Goal: Task Accomplishment & Management: Manage account settings

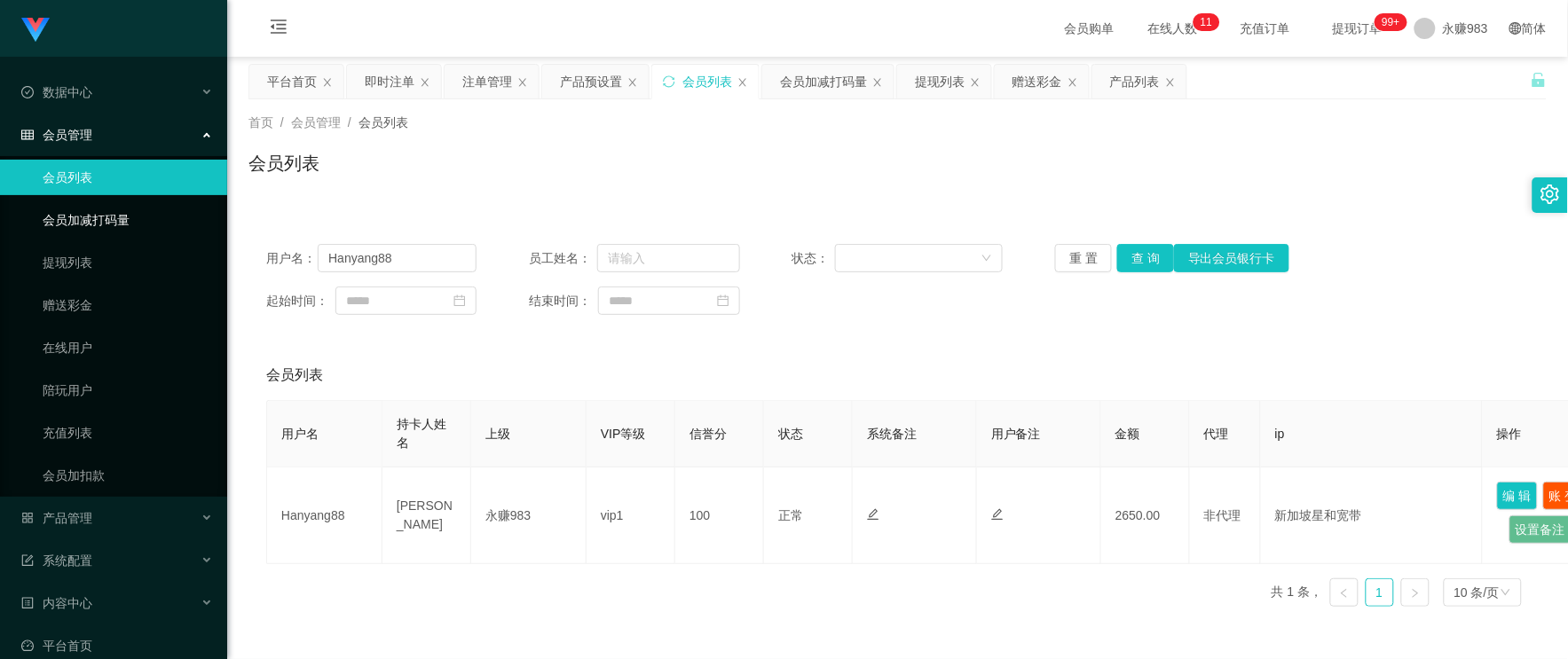
click at [80, 215] on link "会员加减打码量" at bounding box center [128, 219] width 171 height 35
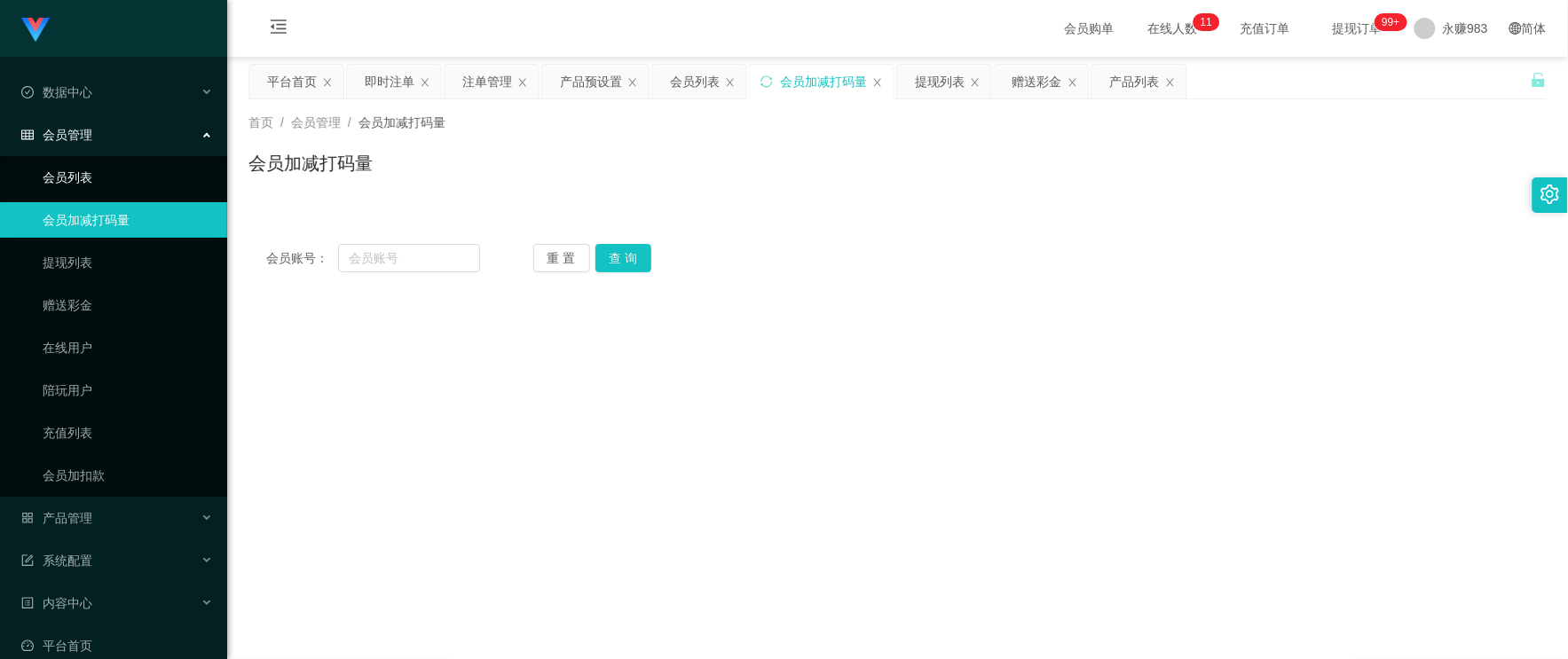
click at [89, 181] on link "会员列表" at bounding box center [128, 176] width 171 height 35
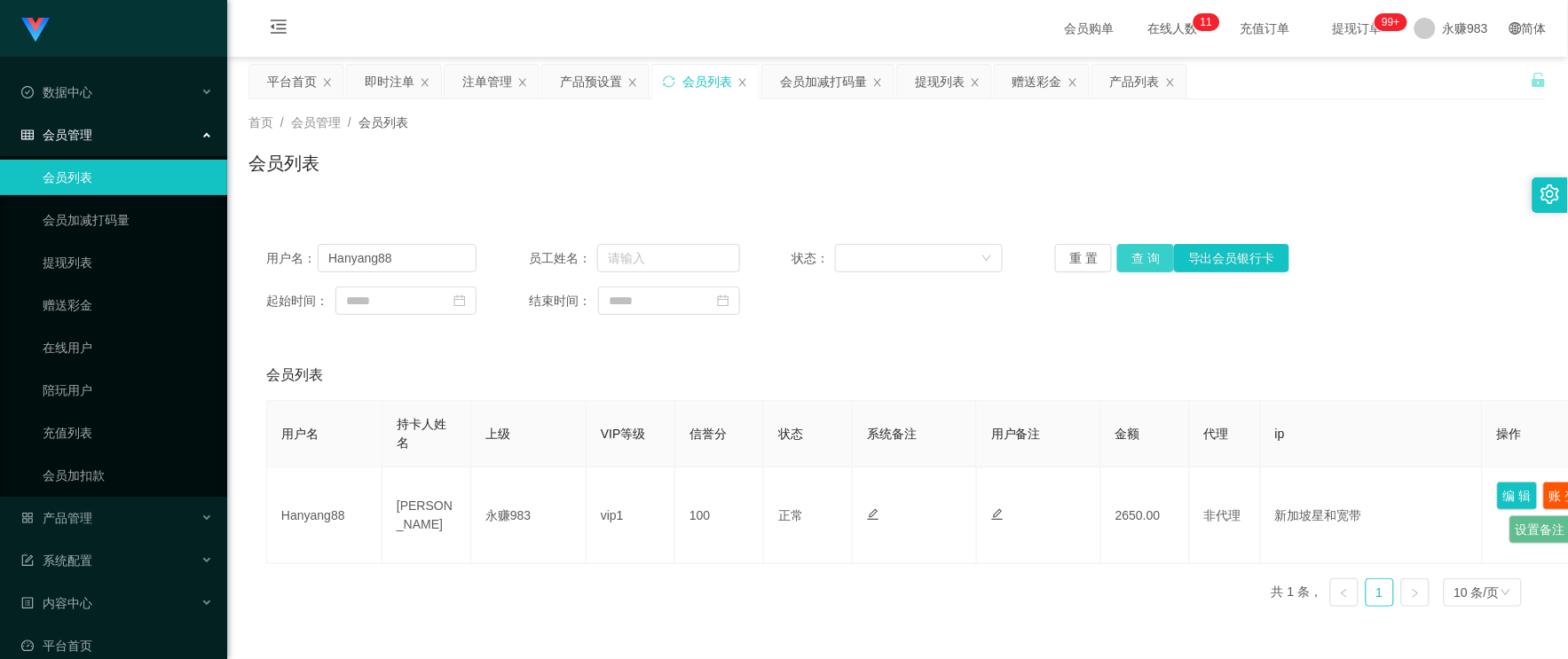
click at [1128, 252] on button "查 询" at bounding box center [1146, 258] width 57 height 28
click at [1095, 262] on button "重 置" at bounding box center [1084, 258] width 57 height 28
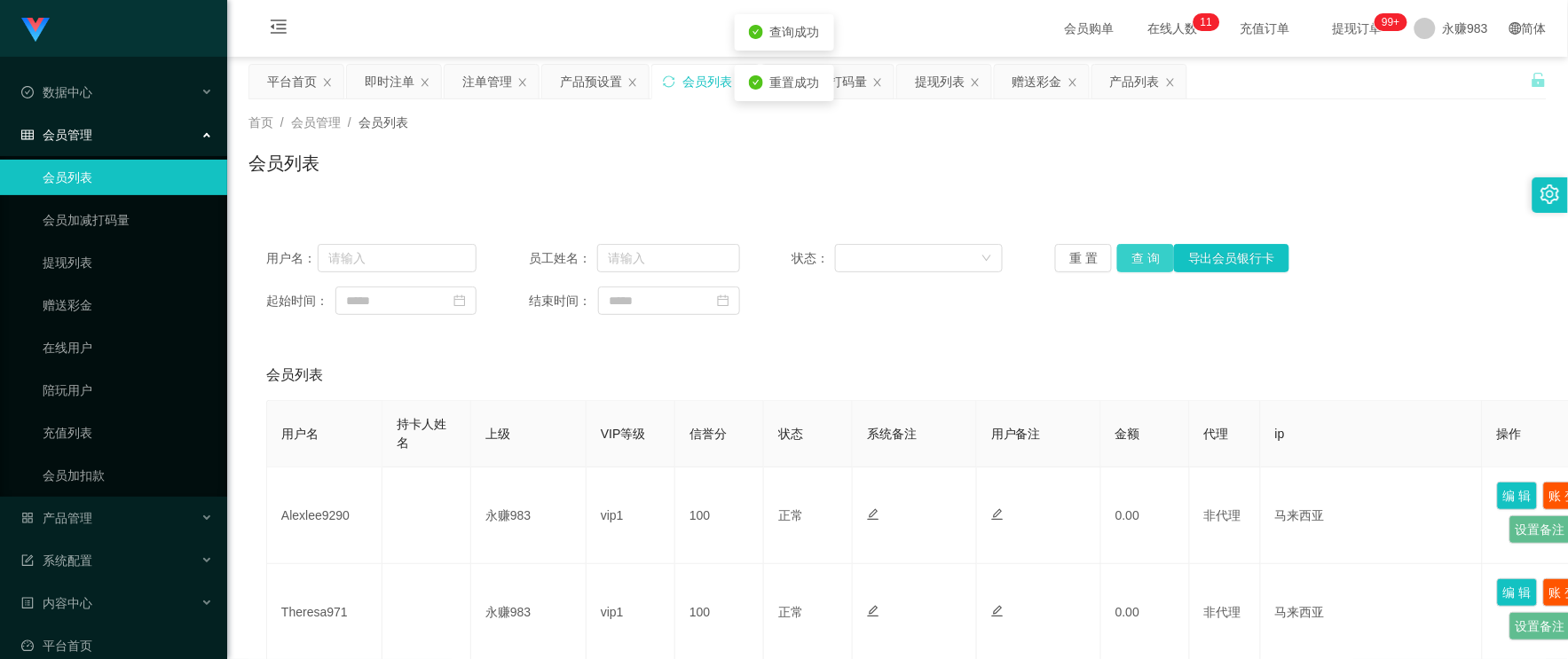
click at [1130, 258] on button "查 询" at bounding box center [1146, 258] width 57 height 28
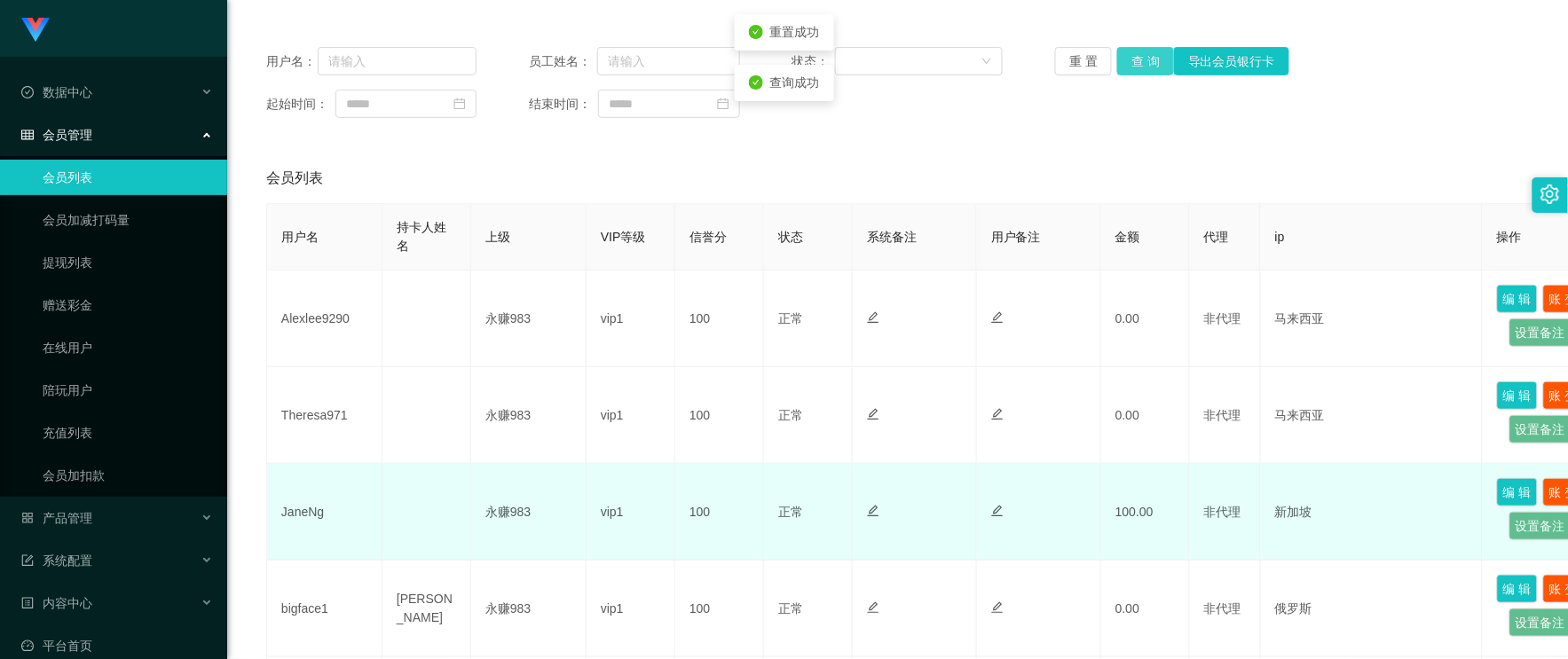
scroll to position [394, 0]
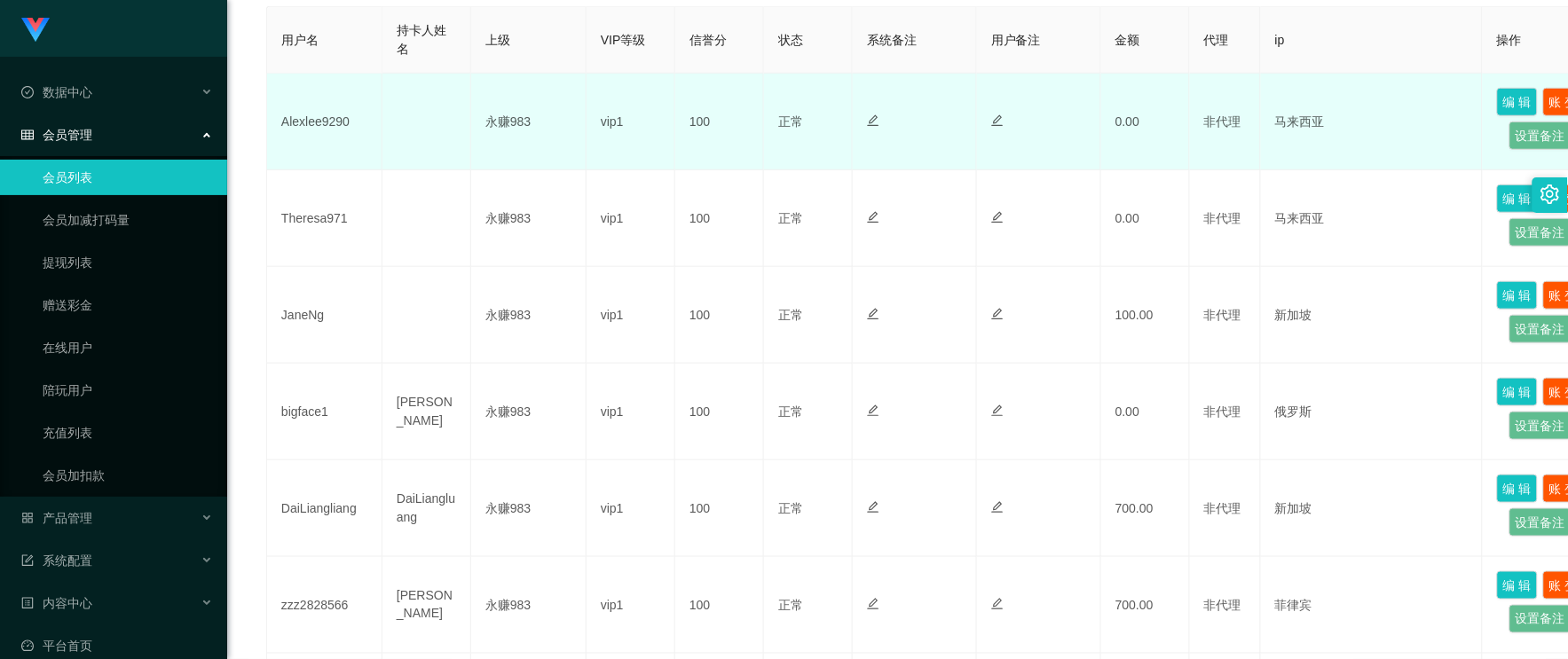
click at [294, 120] on td "Alexlee9290" at bounding box center [325, 122] width 116 height 97
copy td "Alexlee9290"
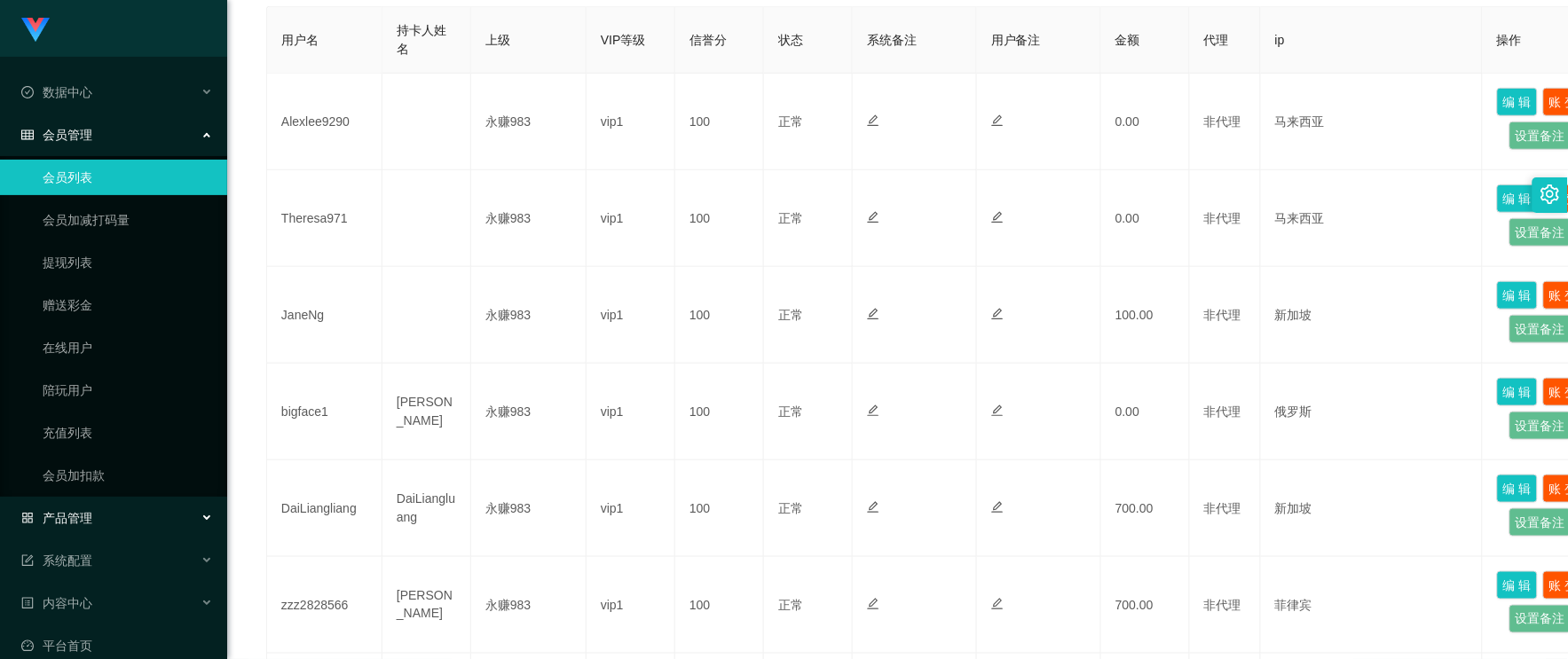
click at [78, 502] on div "产品管理" at bounding box center [114, 518] width 228 height 35
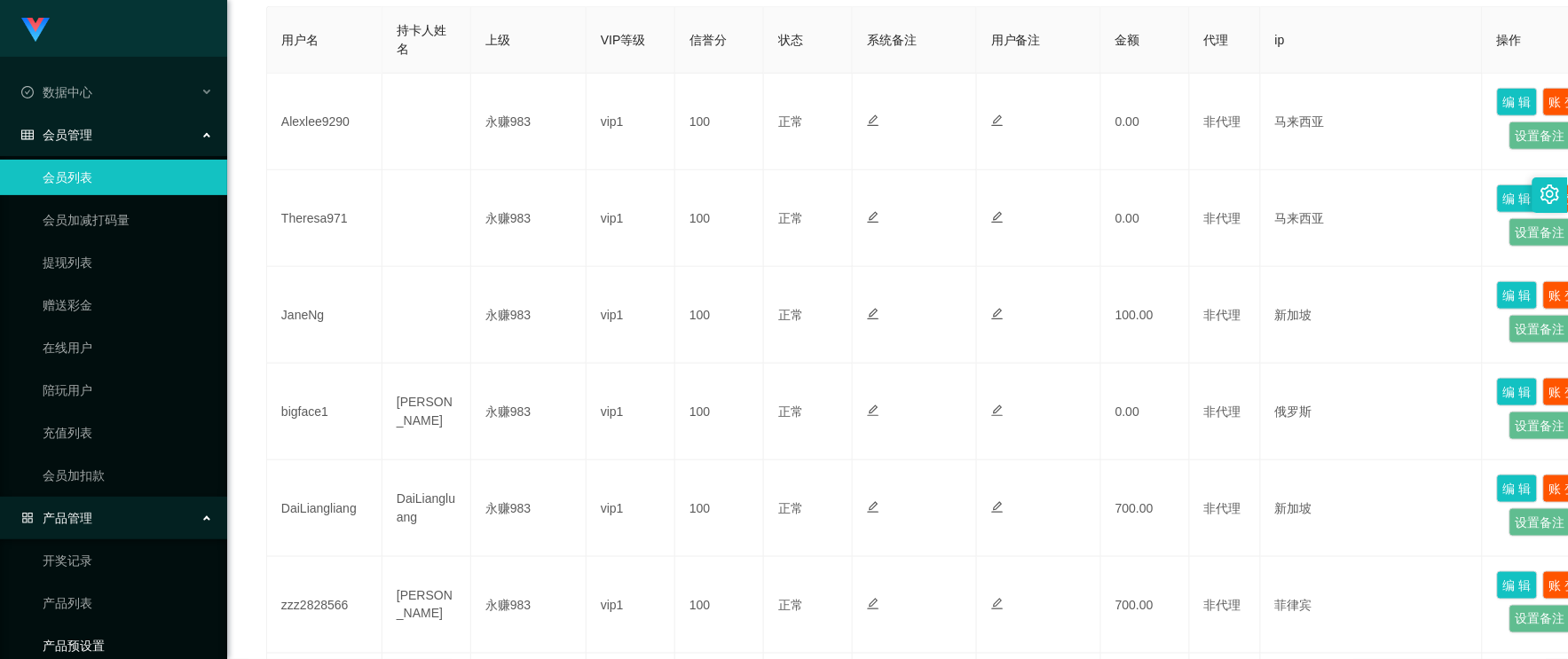
scroll to position [197, 0]
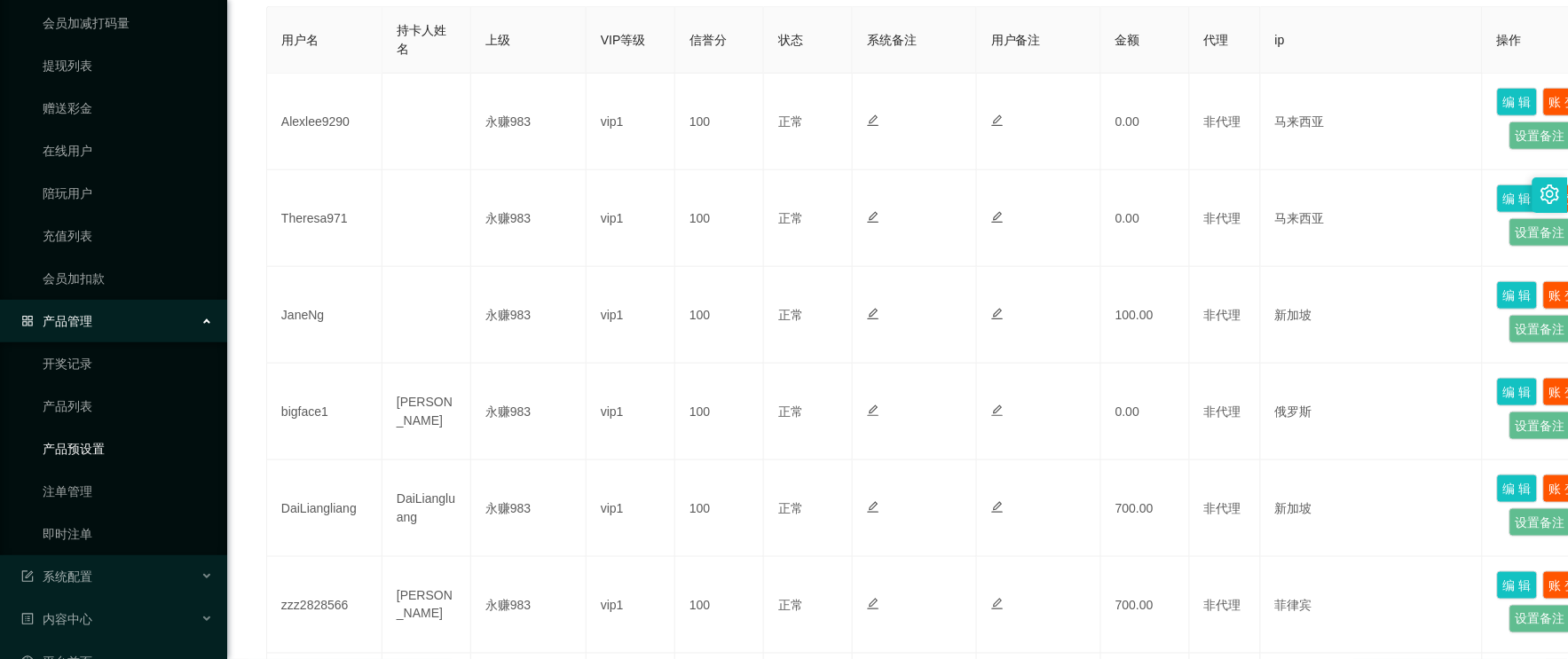
click at [83, 457] on link "产品预设置" at bounding box center [128, 448] width 171 height 35
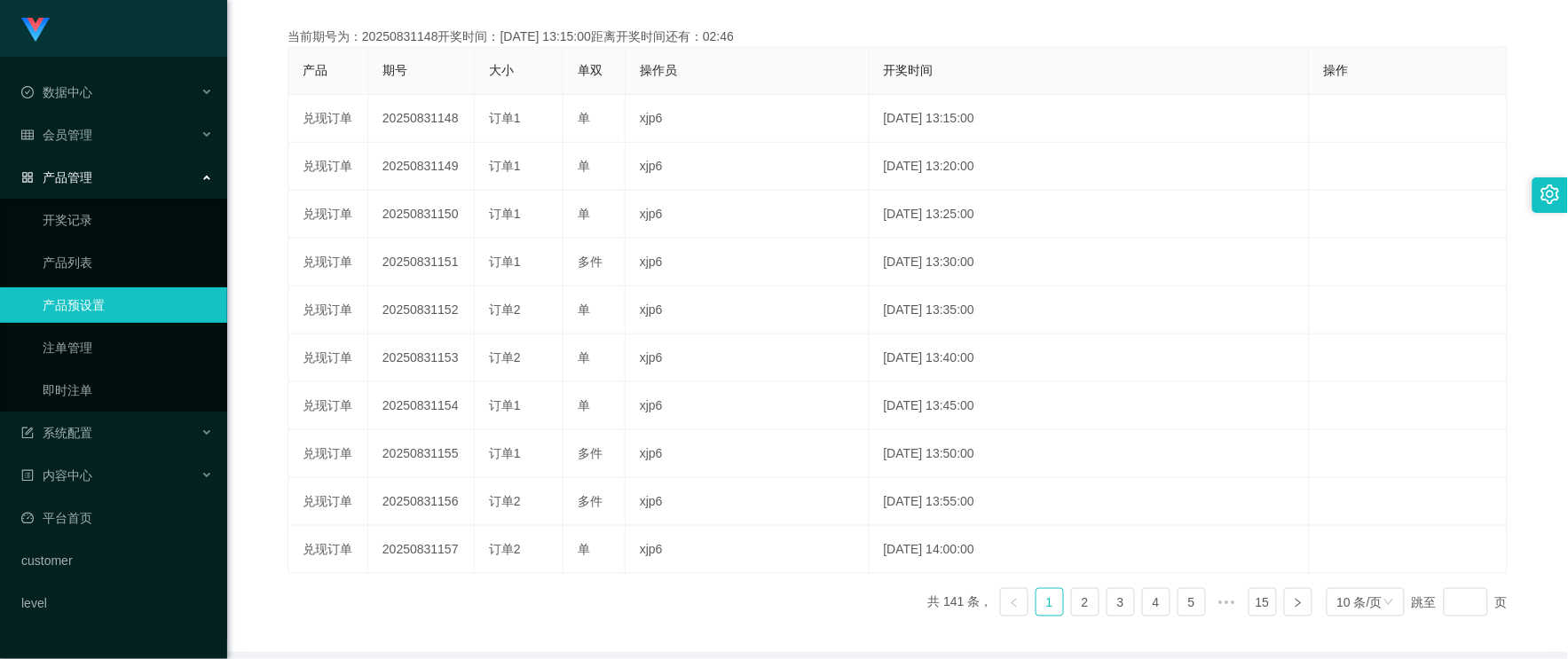
scroll to position [296, 0]
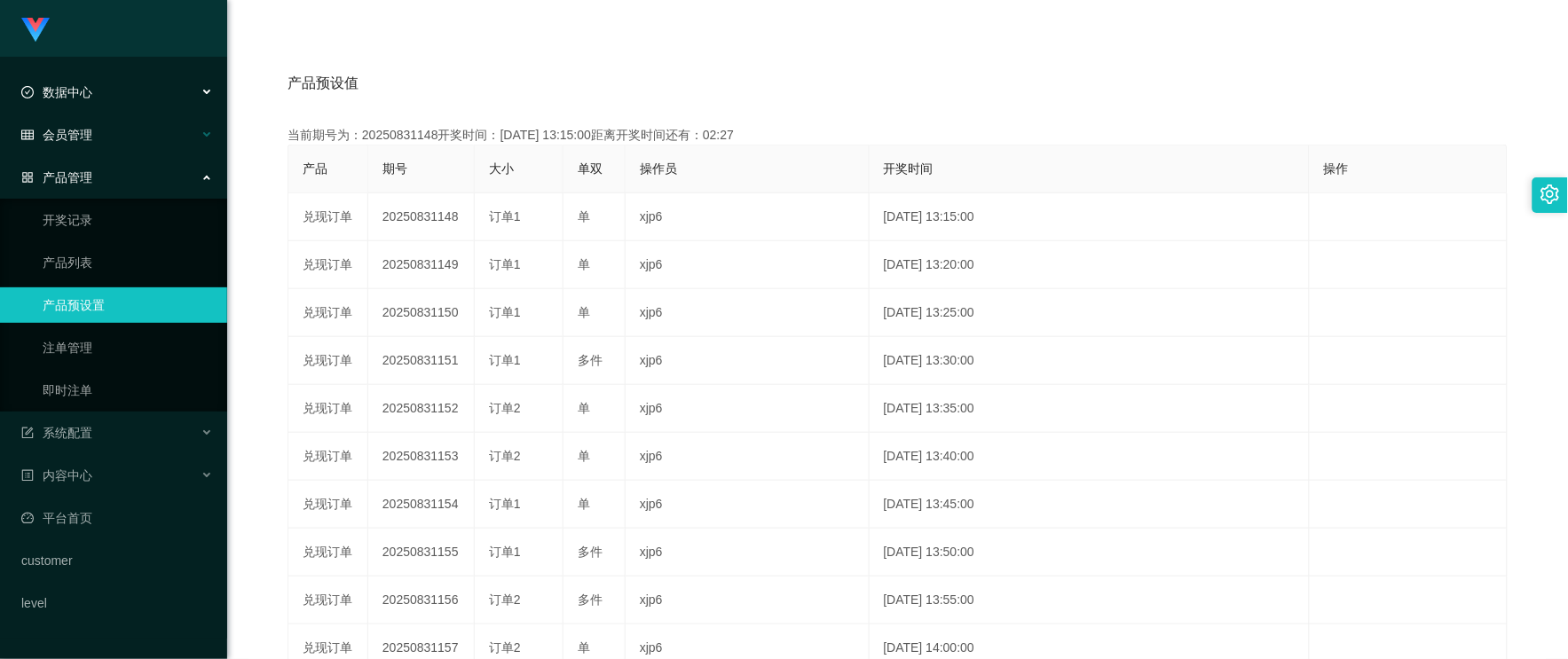
click at [94, 129] on div "会员管理" at bounding box center [114, 135] width 228 height 35
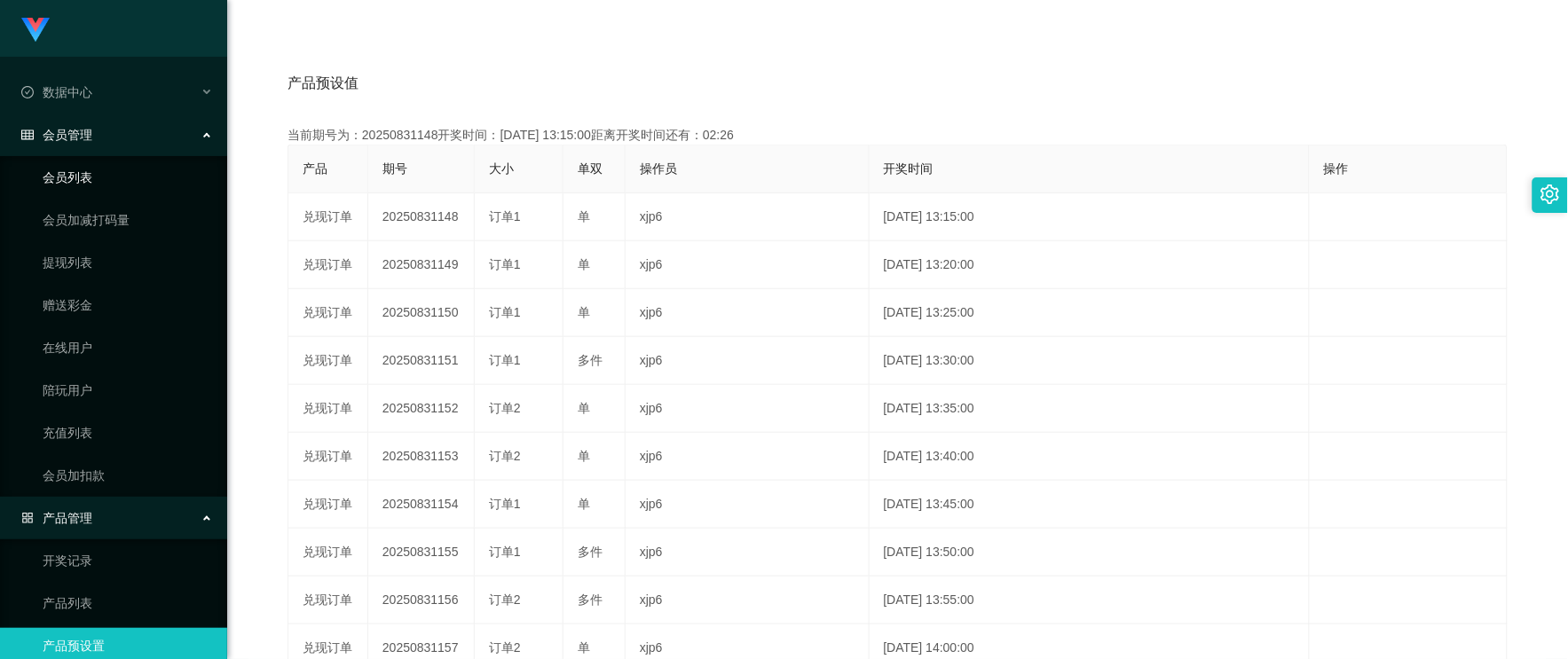
click at [94, 173] on link "会员列表" at bounding box center [128, 176] width 171 height 35
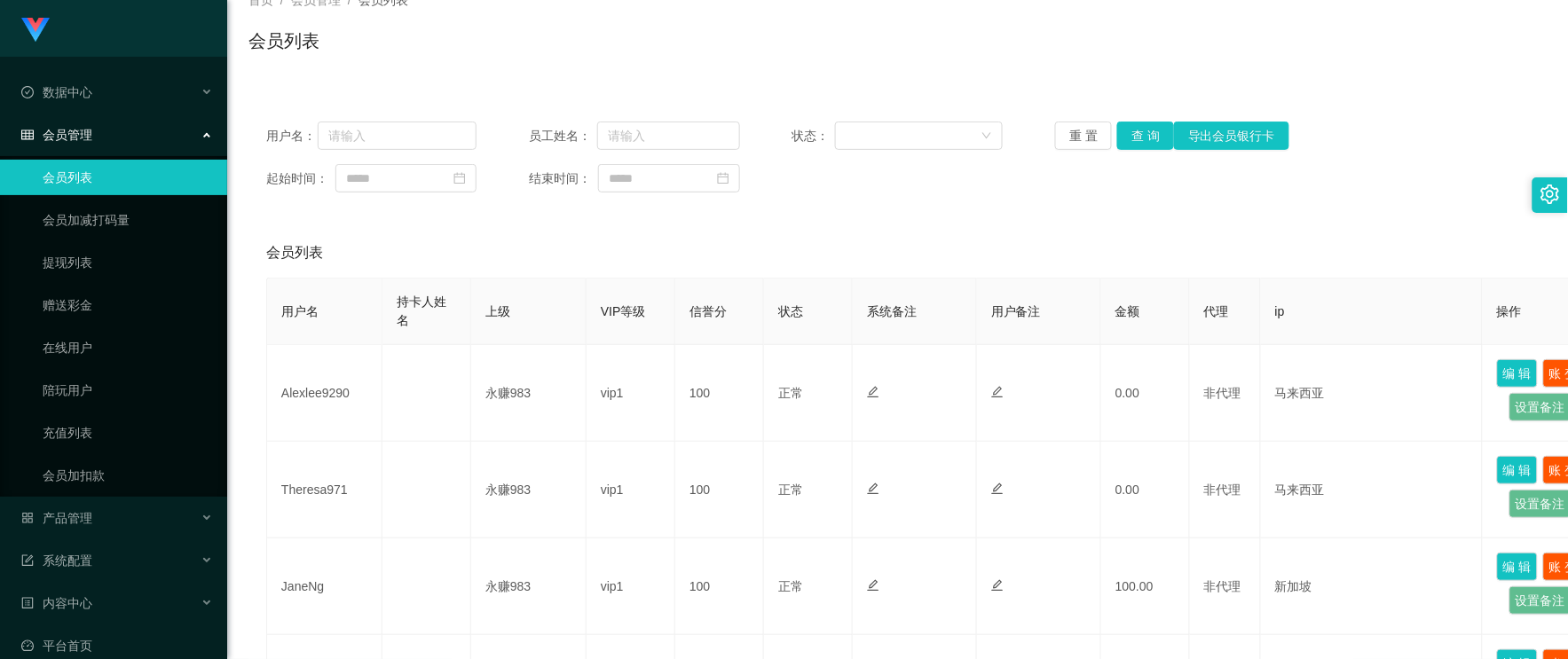
scroll to position [296, 0]
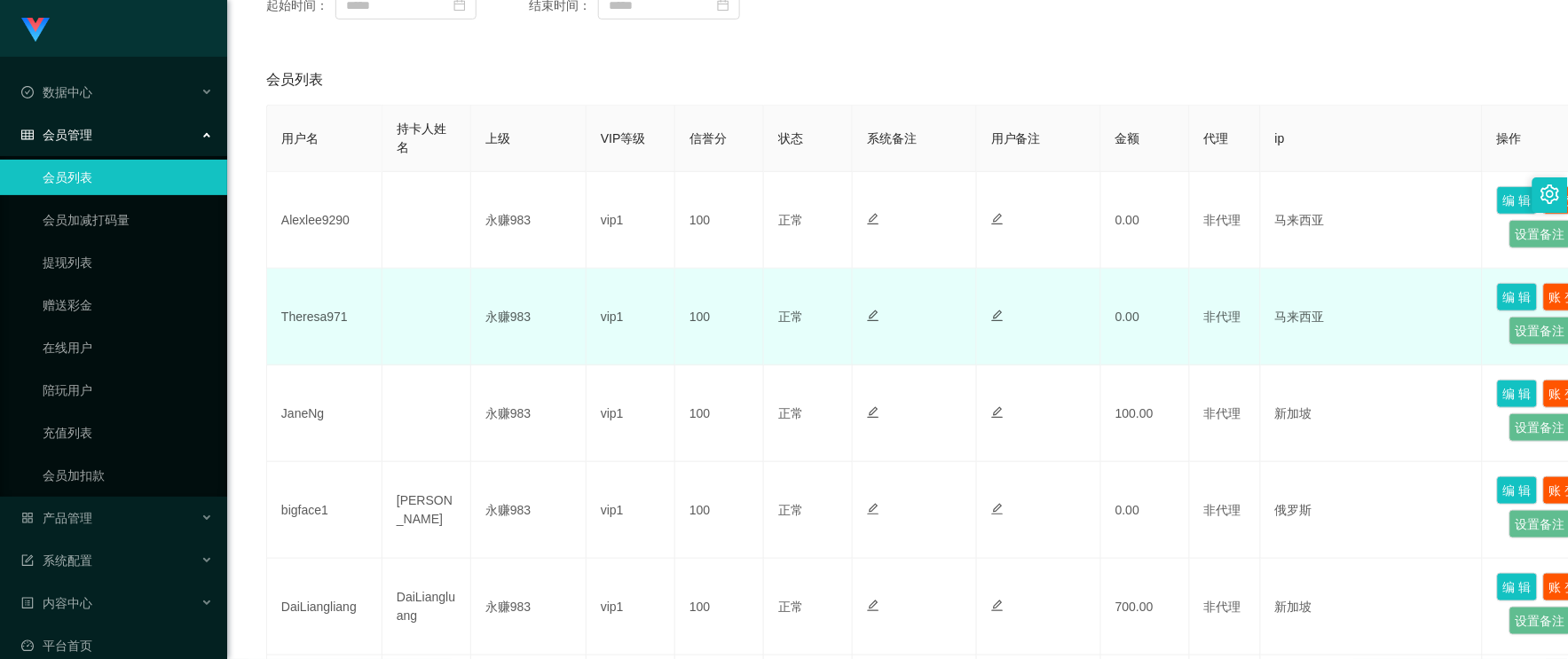
click at [320, 318] on td "Theresa971" at bounding box center [325, 318] width 116 height 97
copy td "Theresa971"
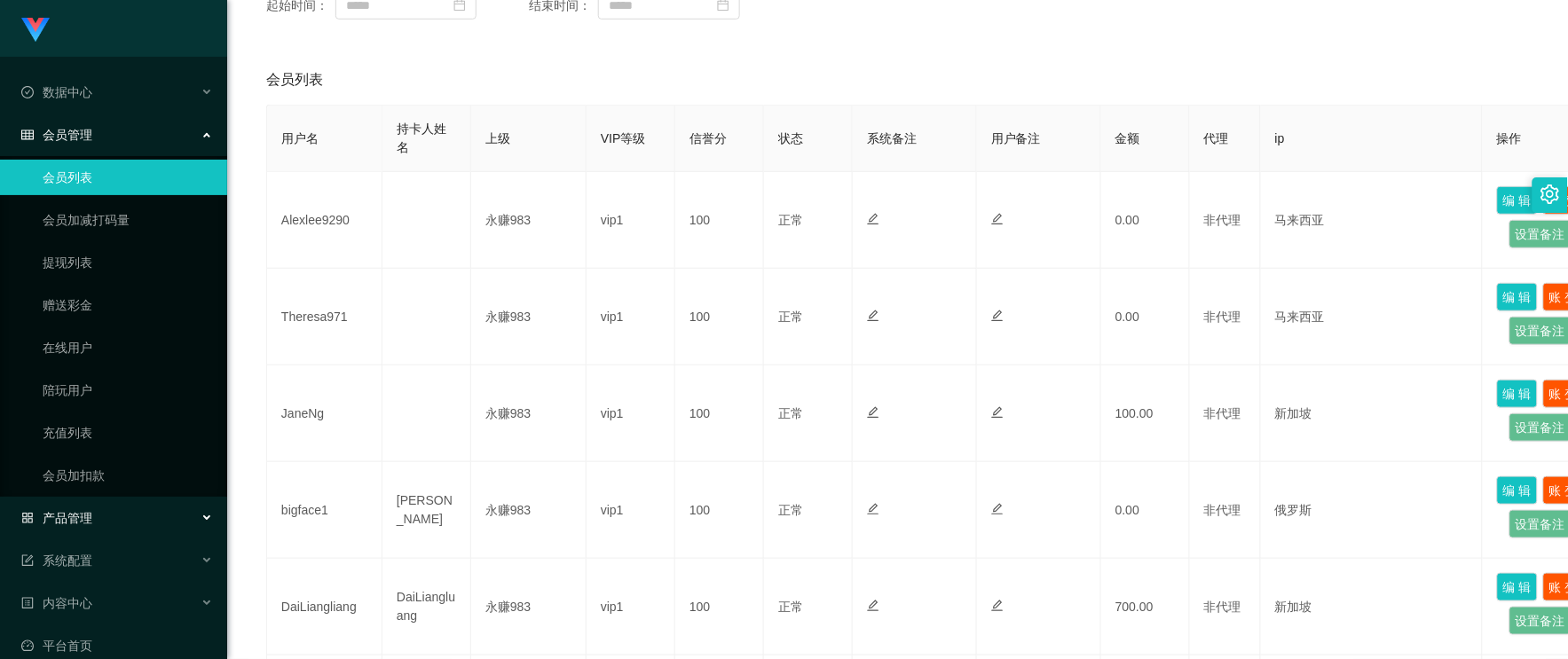
click at [104, 509] on div "产品管理" at bounding box center [114, 518] width 228 height 35
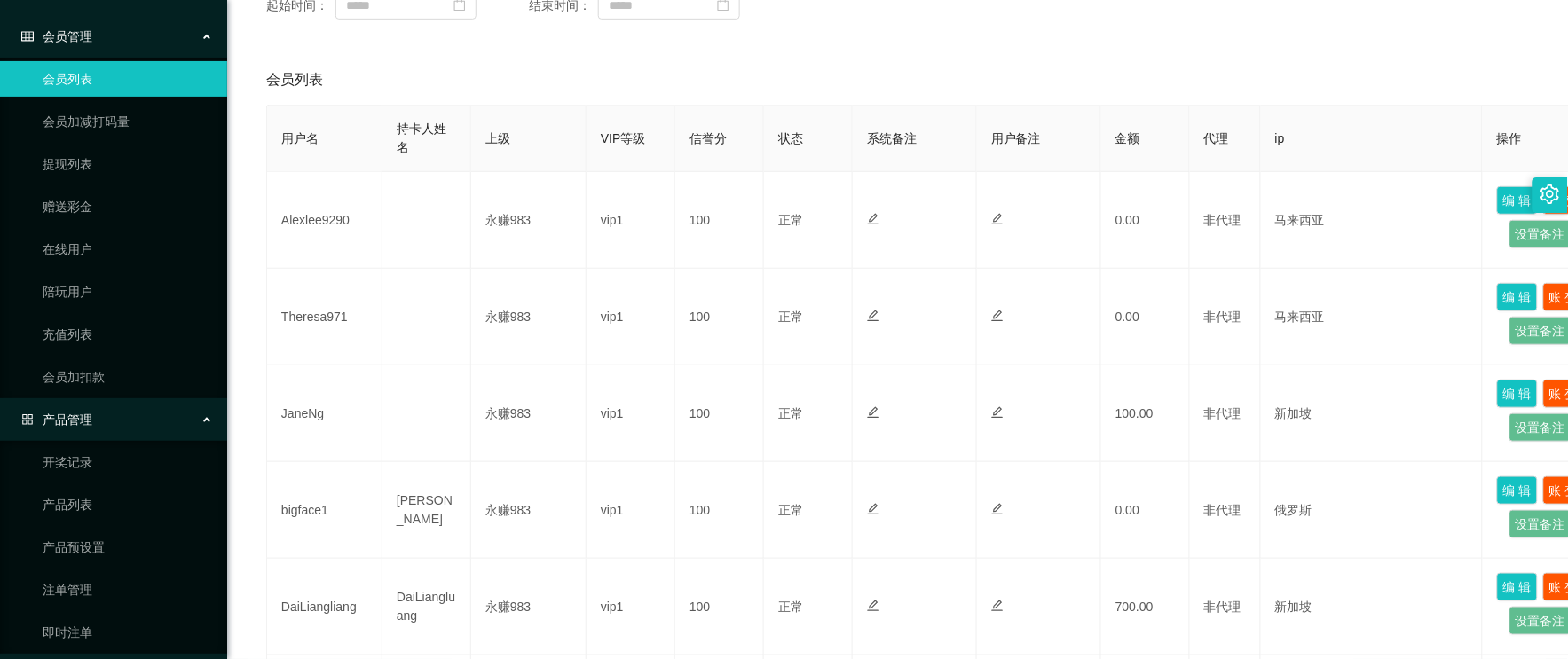
scroll to position [197, 0]
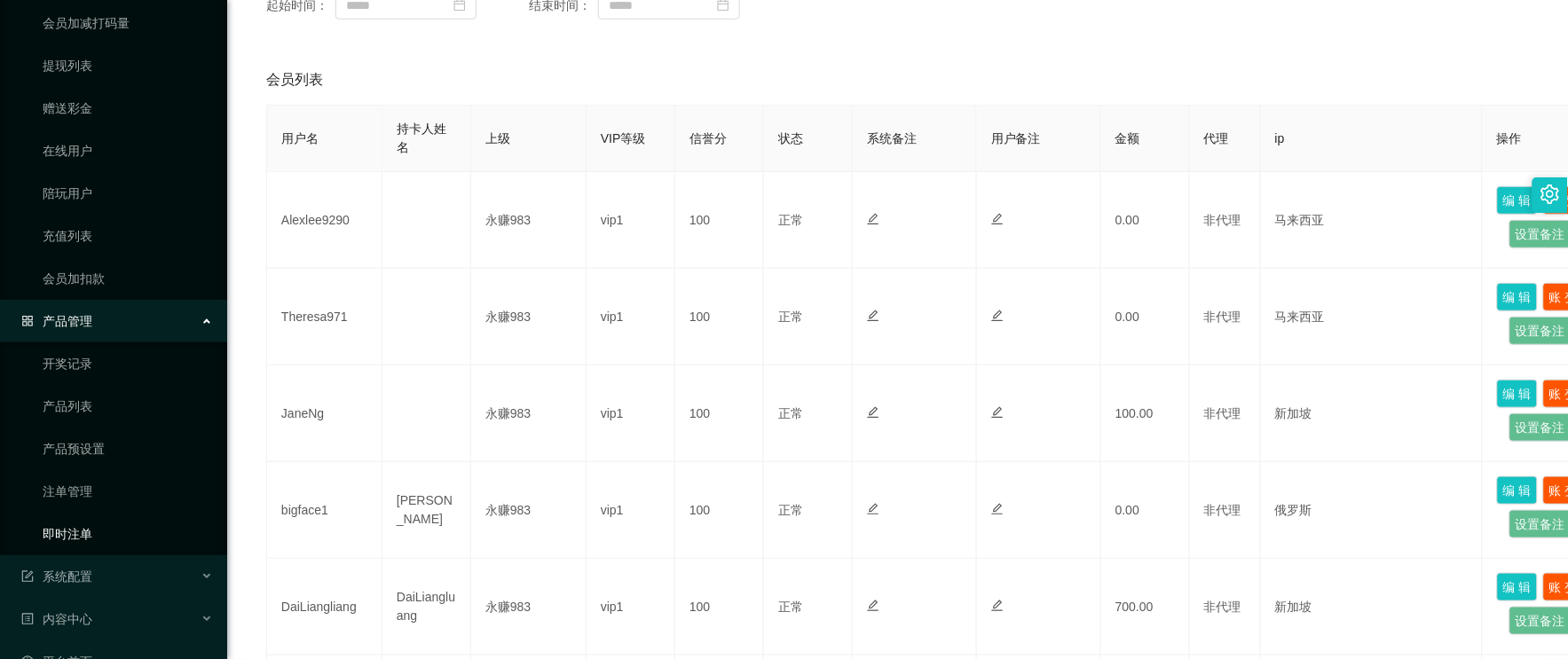
click at [83, 529] on link "即时注单" at bounding box center [128, 534] width 171 height 35
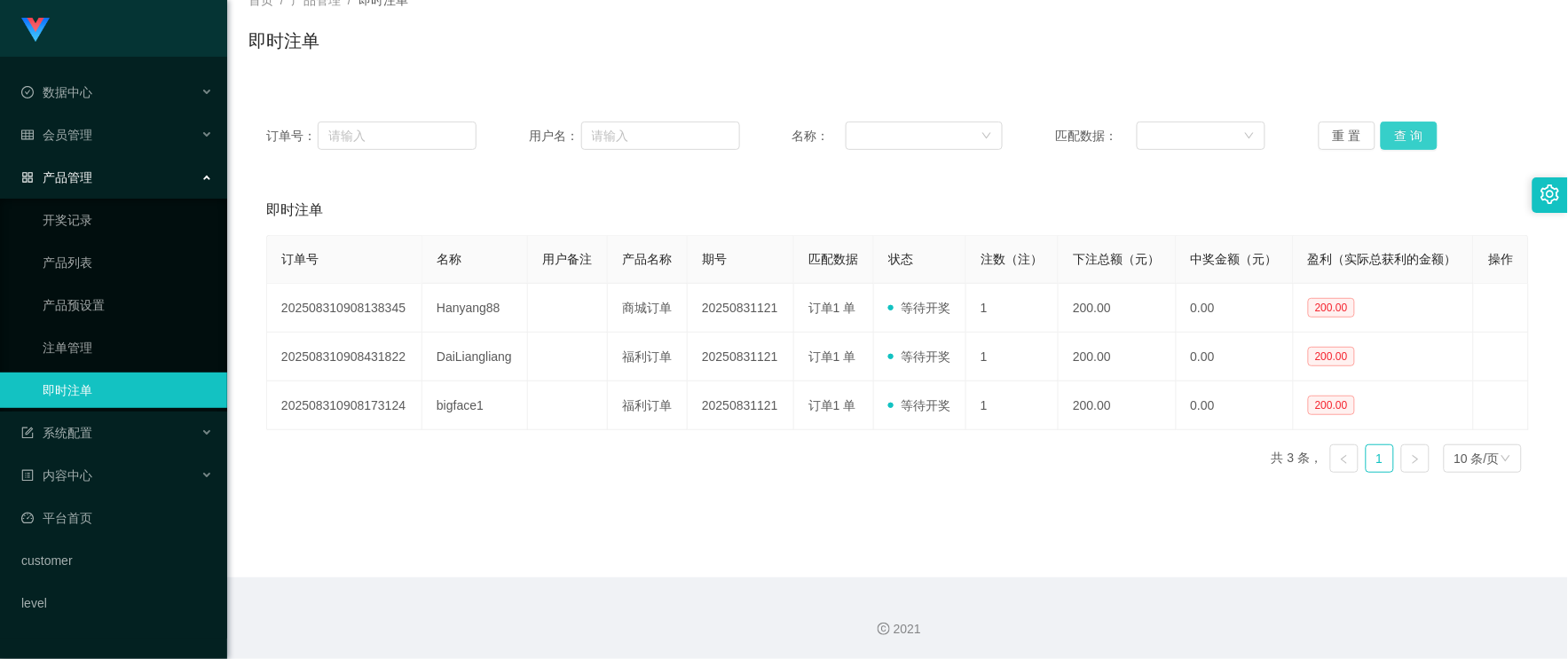
click at [1389, 136] on button "查 询" at bounding box center [1410, 136] width 57 height 28
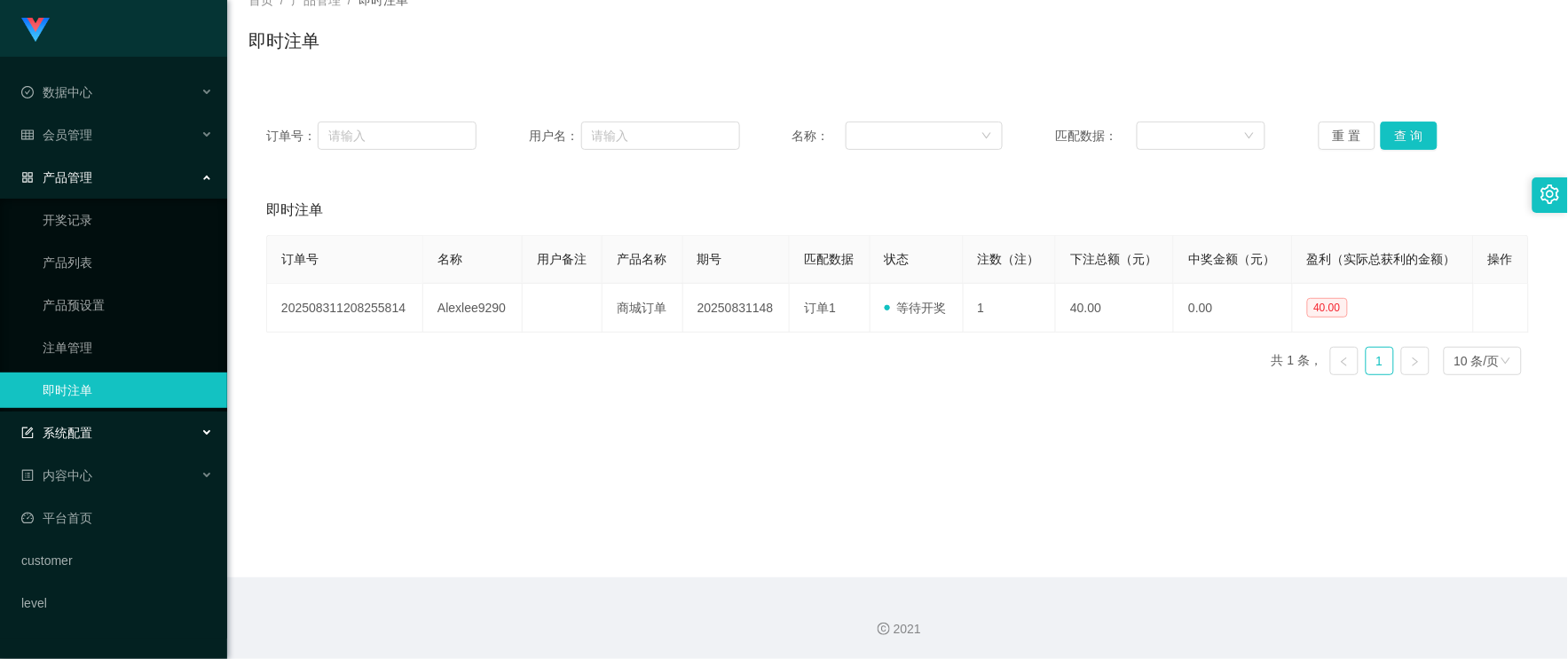
click at [103, 437] on div "系统配置" at bounding box center [114, 432] width 228 height 35
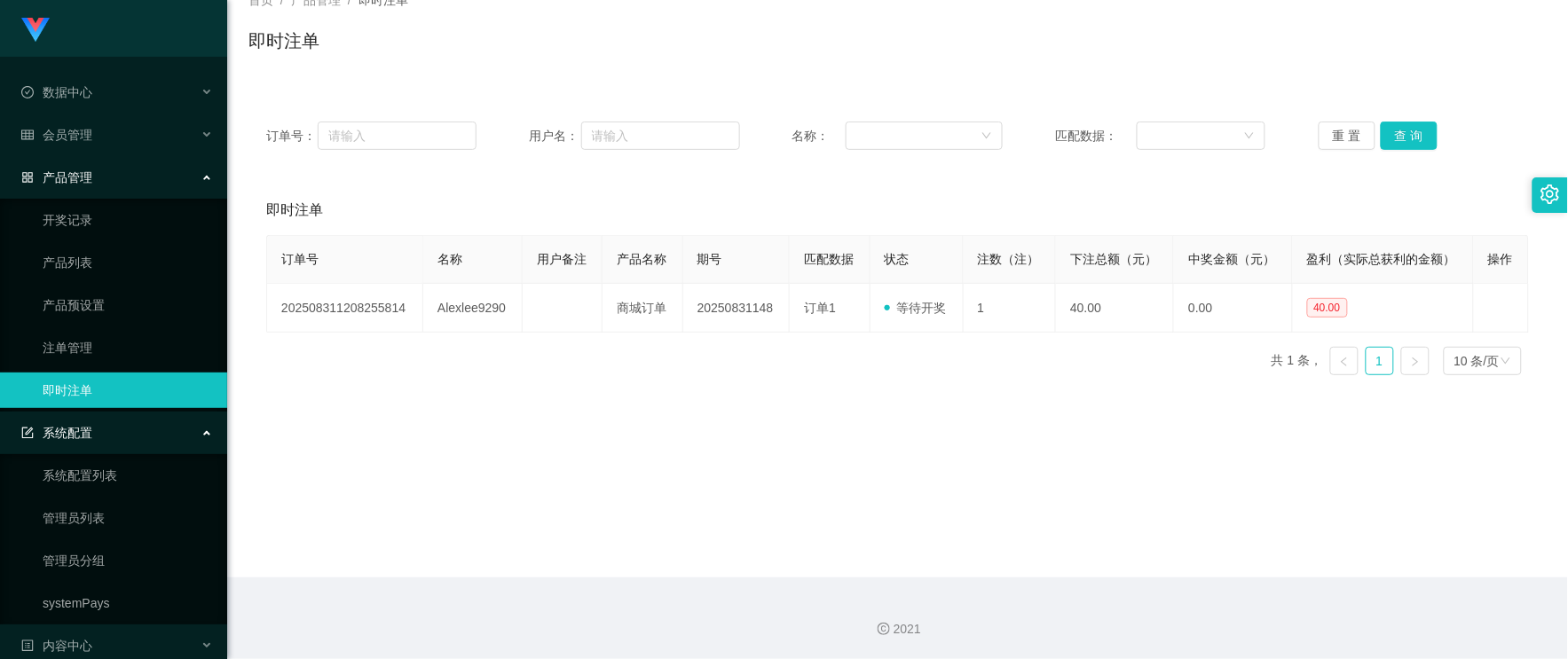
click at [106, 435] on div "系统配置" at bounding box center [114, 432] width 228 height 35
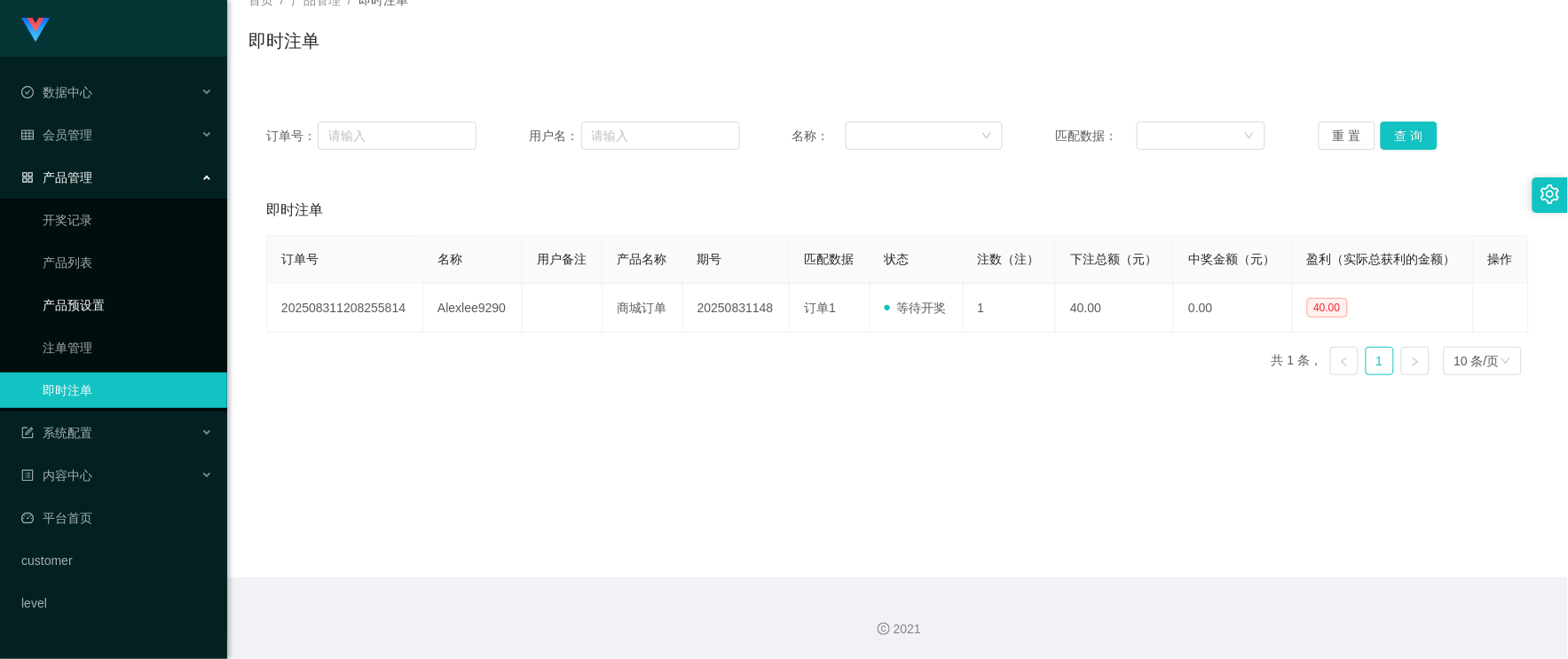
click at [69, 311] on link "产品预设置" at bounding box center [128, 304] width 171 height 35
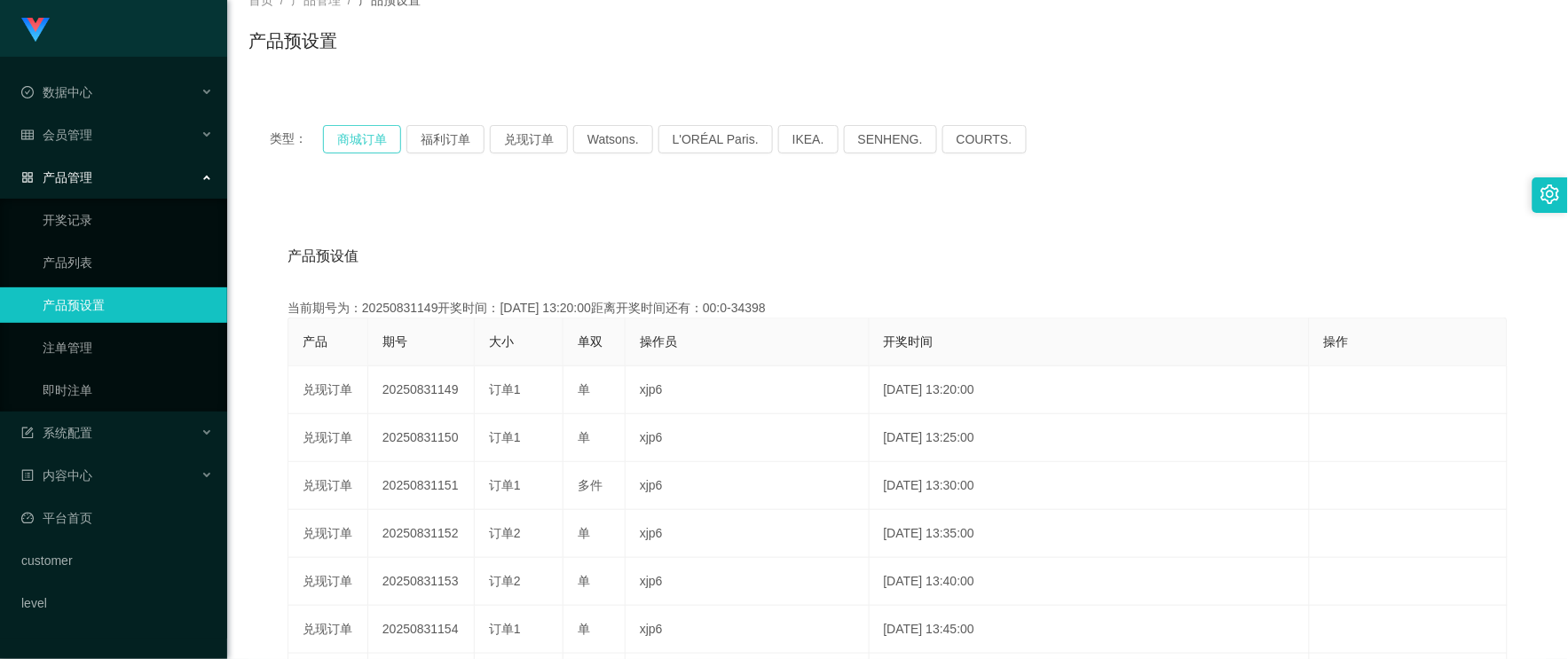
click at [353, 139] on button "商城订单" at bounding box center [362, 139] width 78 height 28
click at [1008, 235] on div "产品预设值 添加期号" at bounding box center [897, 256] width 1221 height 49
drag, startPoint x: 1151, startPoint y: 208, endPoint x: 1486, endPoint y: 94, distance: 353.9
click at [1154, 208] on div "产品预设值 添加期号 当前期号为：20250831149开奖时间：[DATE] 13:20:00距离开奖时间还有：04:54 产品 期号 大小 单双 操作员 …" at bounding box center [897, 558] width 1299 height 731
click at [125, 145] on div "会员管理" at bounding box center [114, 135] width 228 height 35
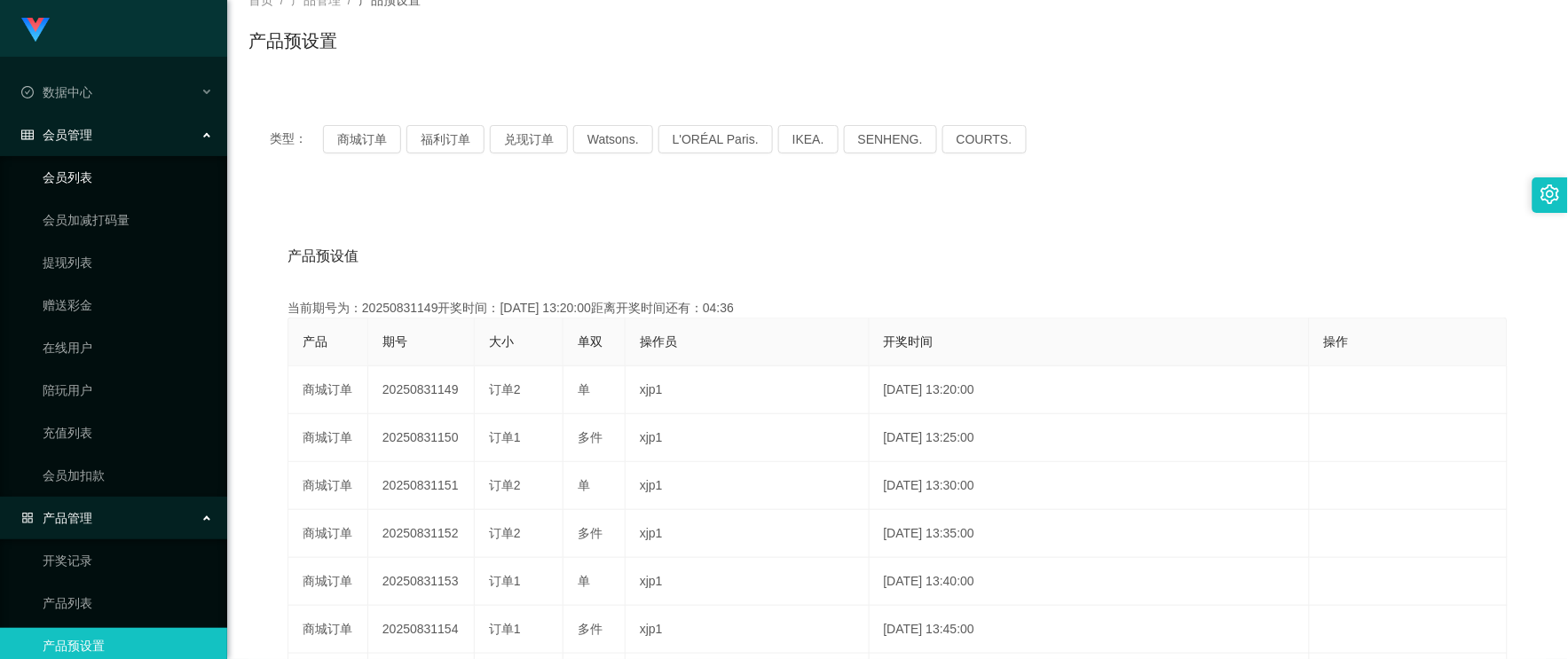
click at [96, 178] on link "会员列表" at bounding box center [128, 176] width 171 height 35
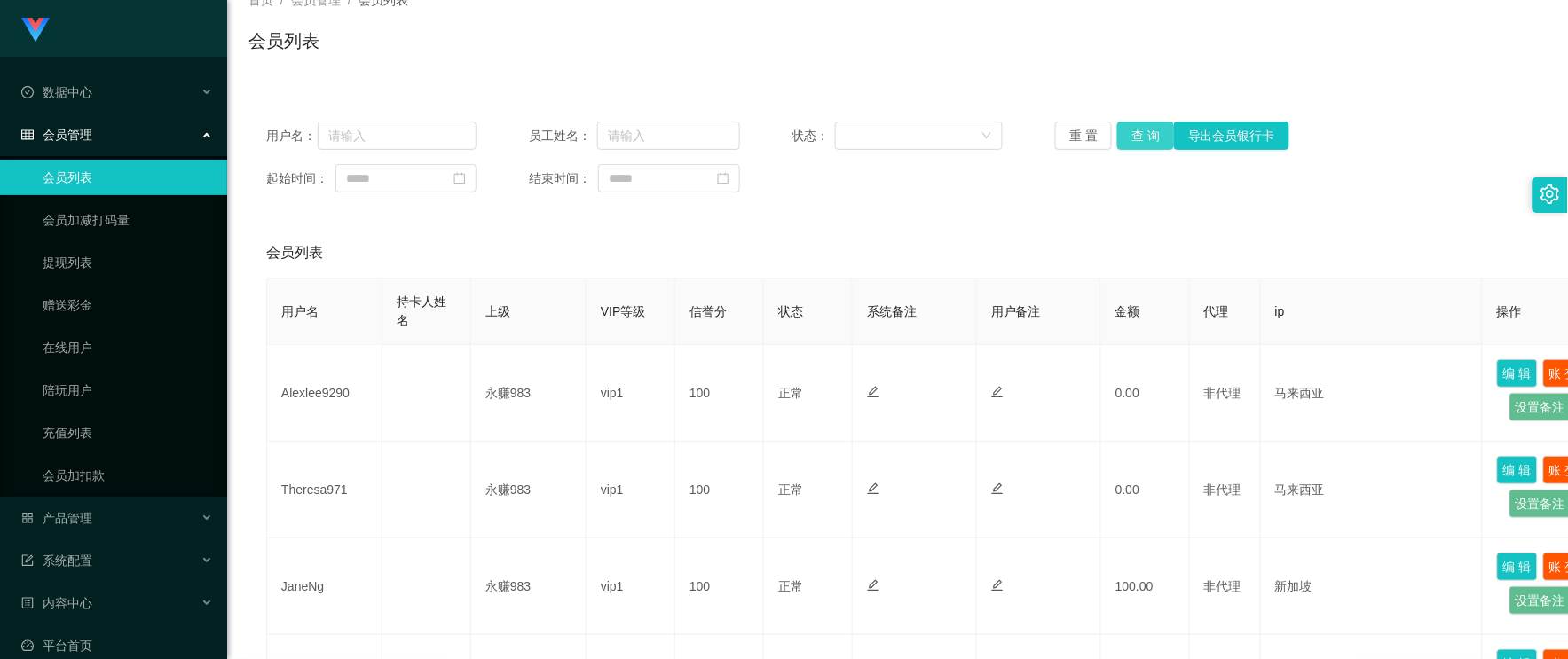
click at [1137, 134] on button "查 询" at bounding box center [1146, 136] width 57 height 28
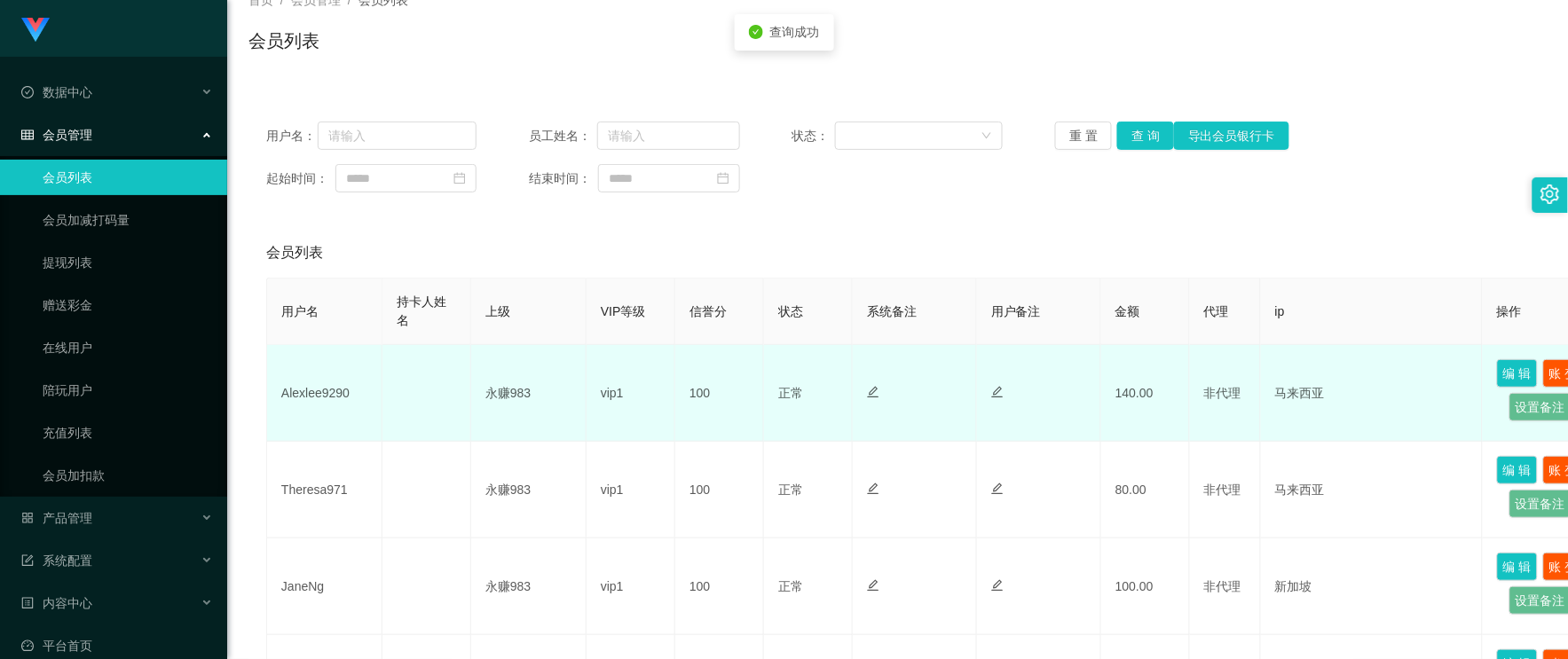
click at [297, 392] on td "Alexlee9290" at bounding box center [325, 394] width 116 height 97
copy td "Alexlee9290"
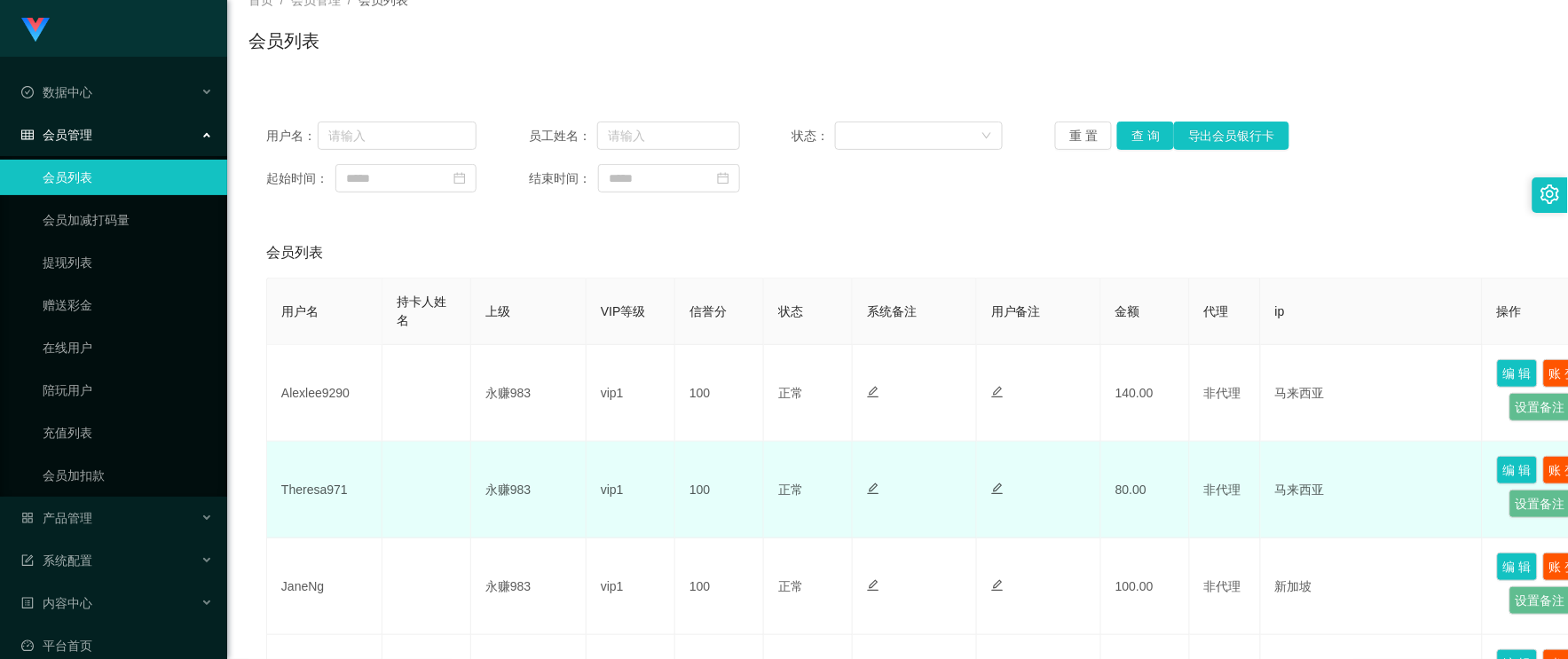
click at [879, 490] on div at bounding box center [914, 490] width 95 height 19
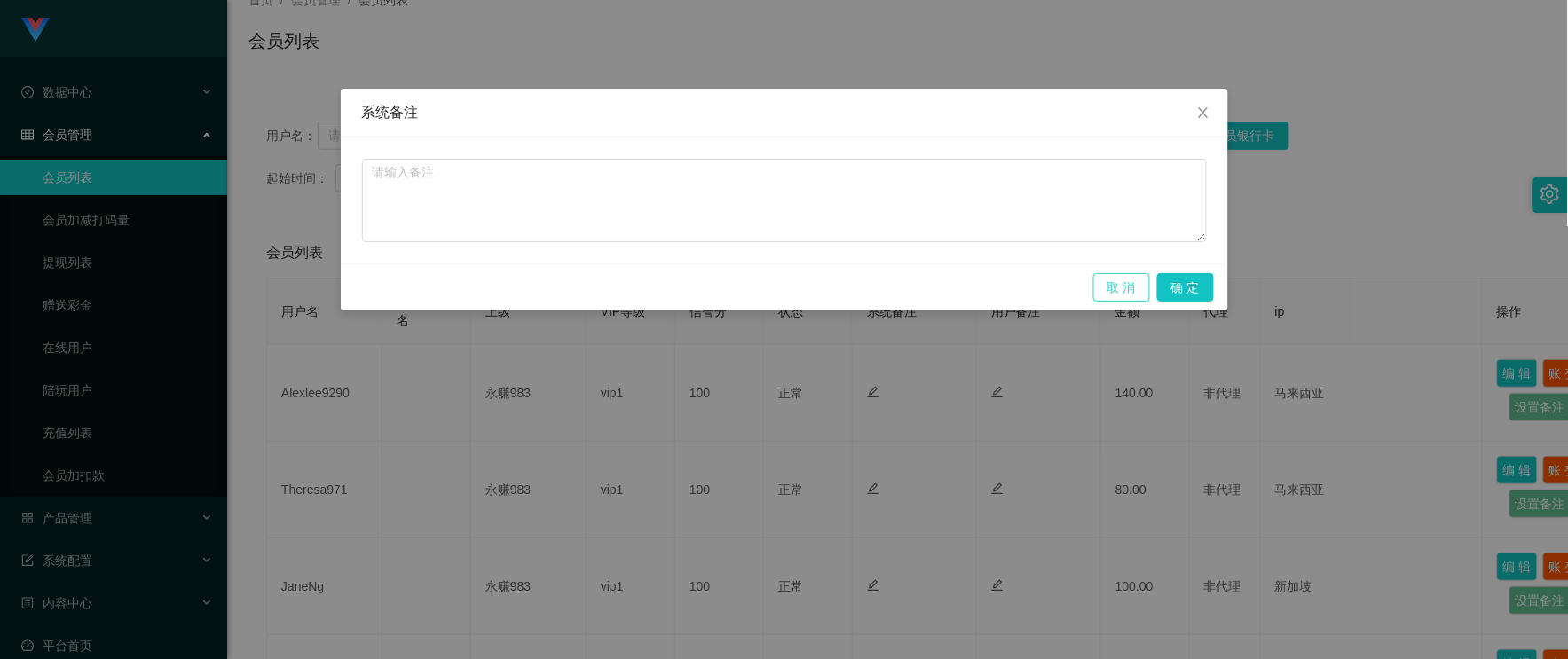
click at [1123, 285] on button "取 消" at bounding box center [1122, 287] width 57 height 28
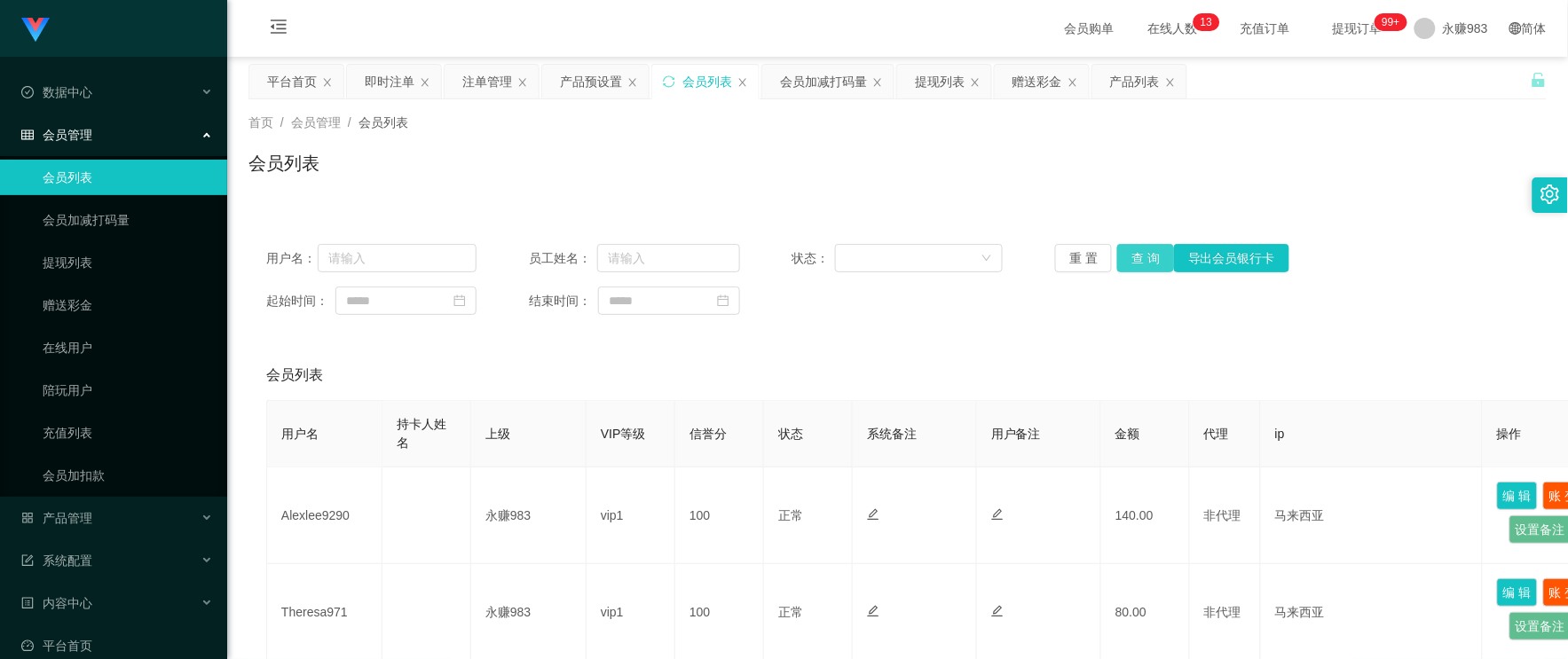
click at [1150, 261] on button "查 询" at bounding box center [1146, 258] width 57 height 28
click at [1139, 261] on button "查 询" at bounding box center [1146, 258] width 57 height 28
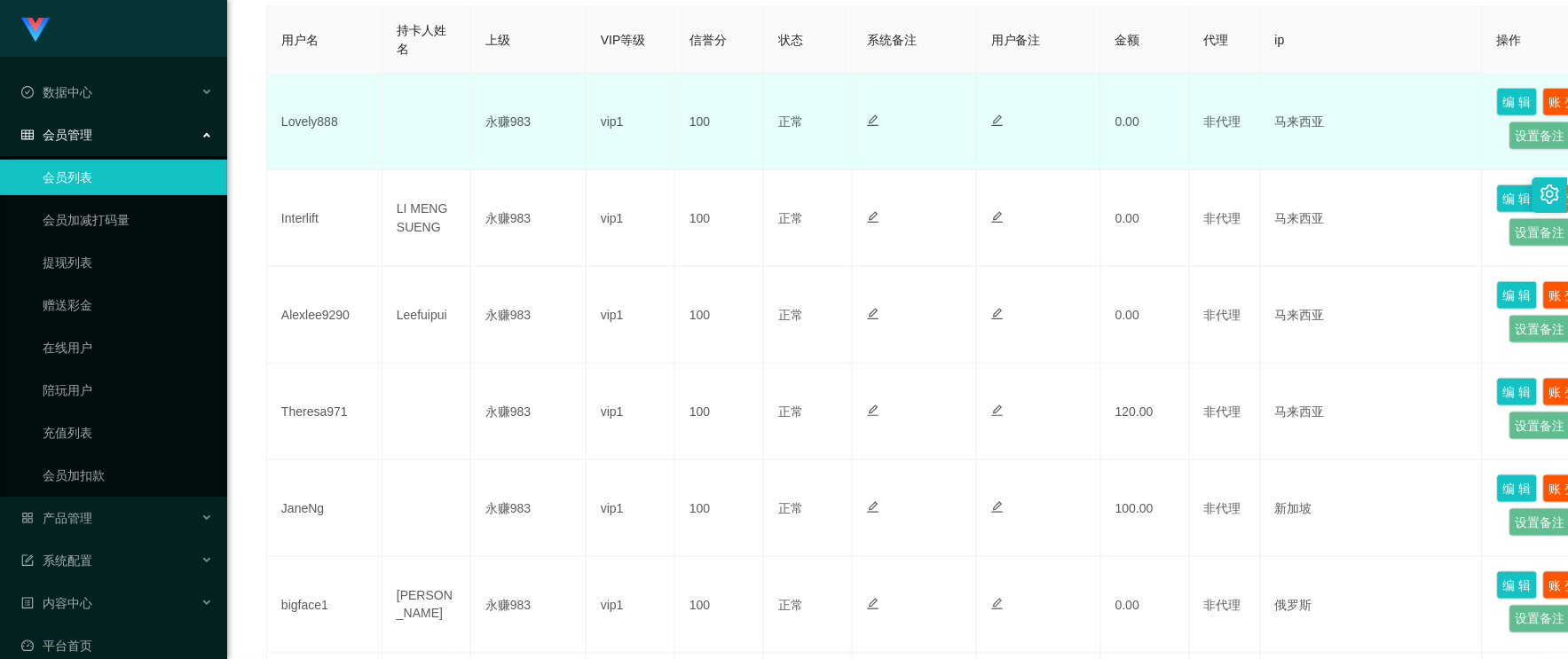
scroll to position [99, 0]
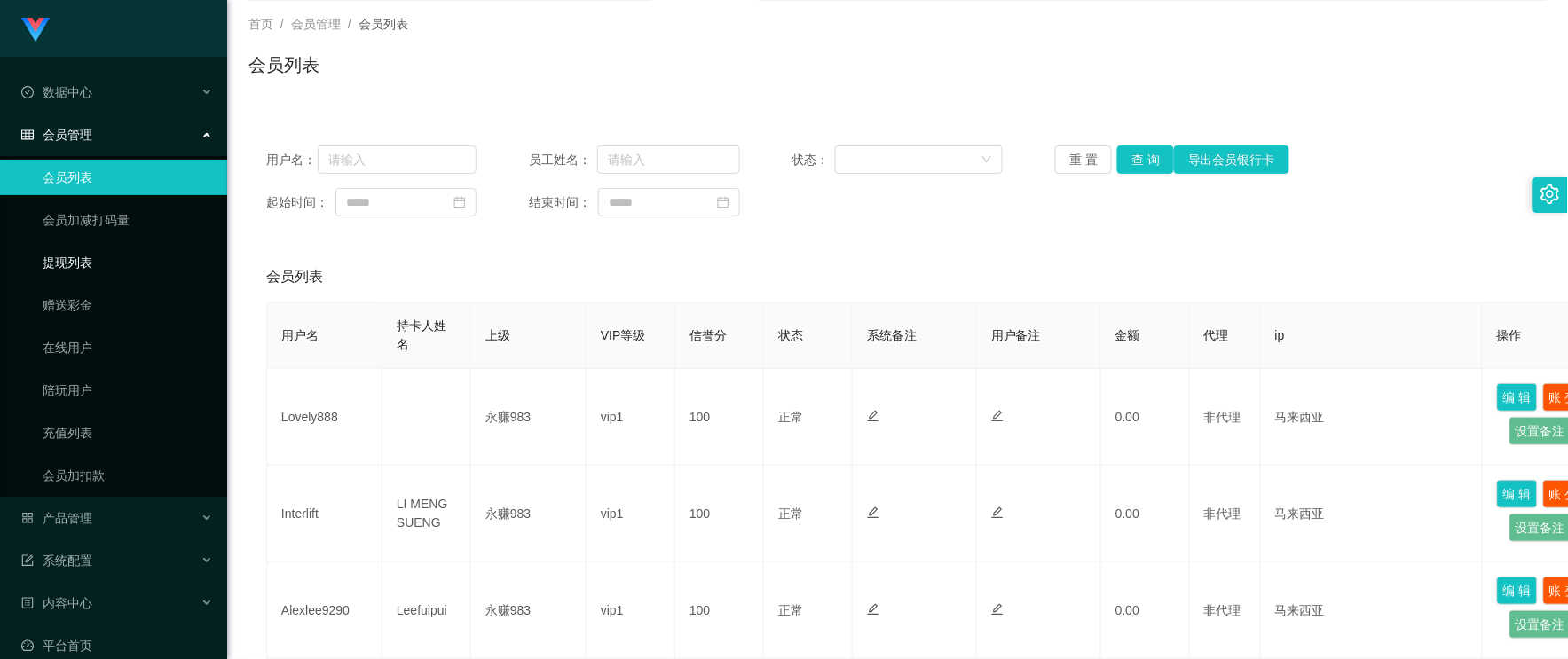
click at [78, 273] on link "提现列表" at bounding box center [128, 262] width 171 height 35
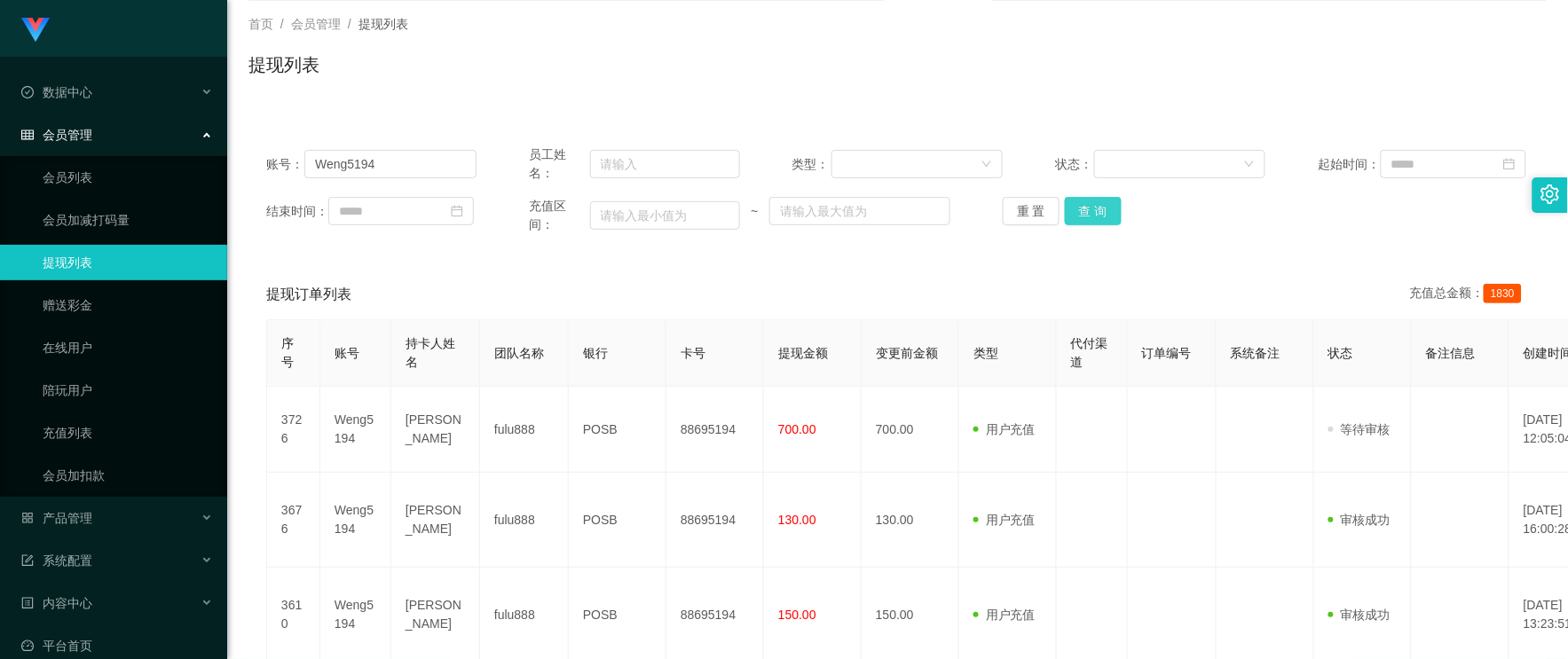
click at [1094, 206] on button "查 询" at bounding box center [1094, 211] width 57 height 28
click at [1098, 206] on button "查 询" at bounding box center [1094, 211] width 57 height 28
click at [1023, 237] on div "账号： Weng5194 员工姓名： 类型： 状态： 起始时间： 结束时间： 充值区间： ~ 重 置 查 询" at bounding box center [897, 190] width 1299 height 124
click at [1019, 214] on button "重 置" at bounding box center [1031, 211] width 57 height 28
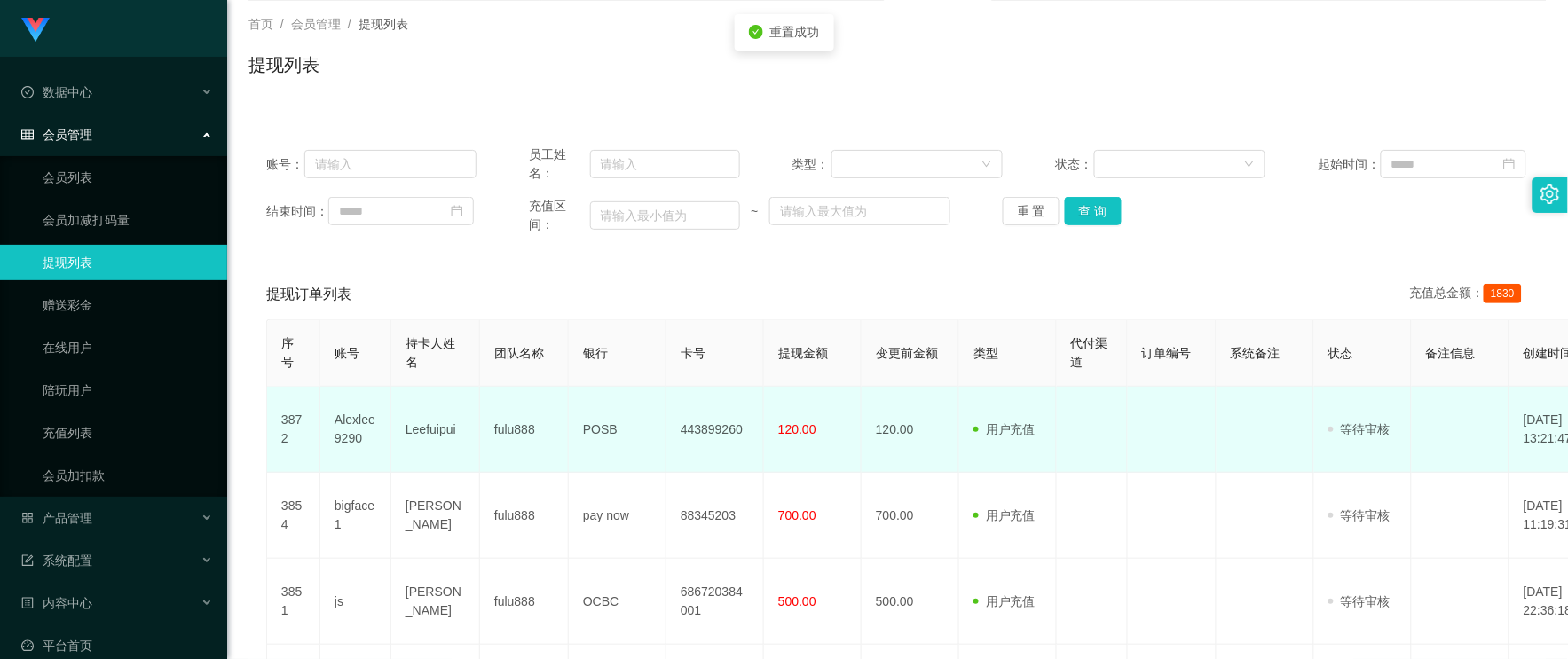
click at [342, 423] on td "Alexlee9290" at bounding box center [356, 430] width 71 height 86
copy td "Alexlee9290"
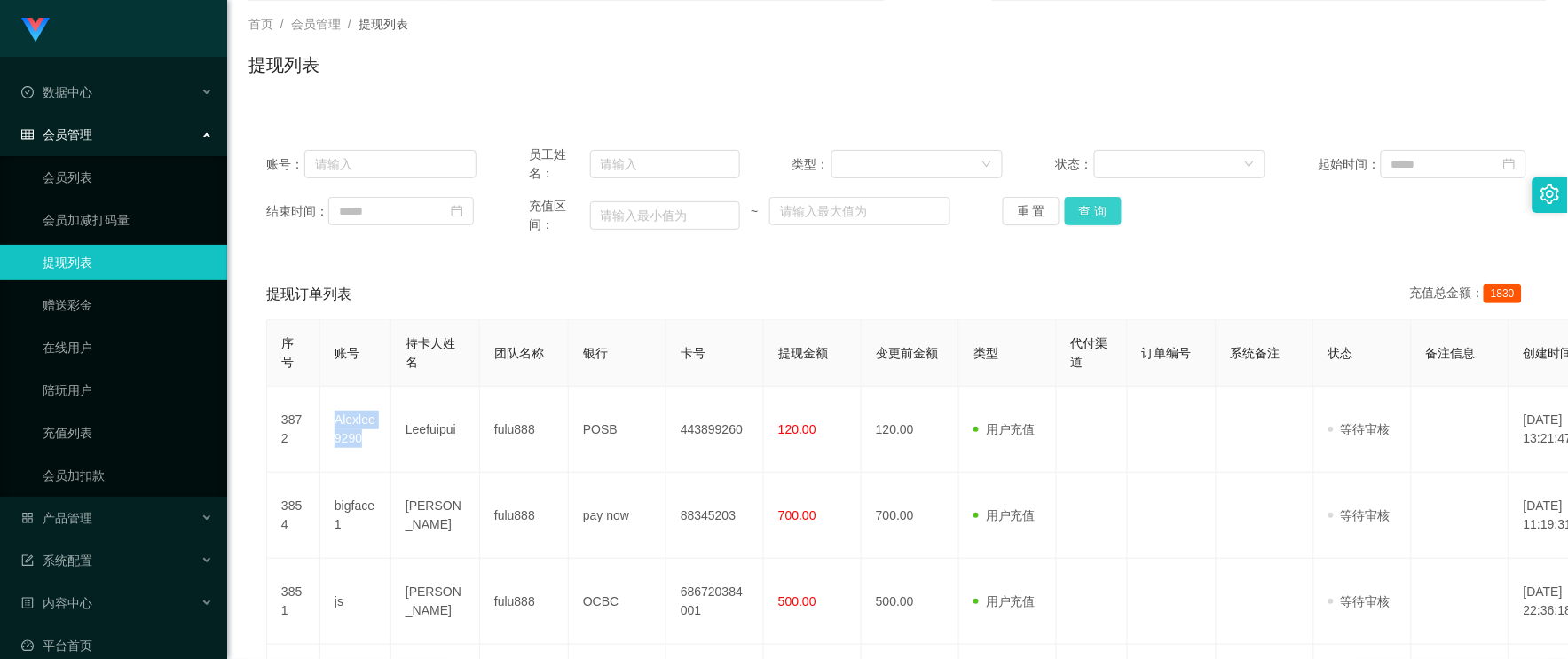
click at [1086, 215] on button "查 询" at bounding box center [1094, 211] width 57 height 28
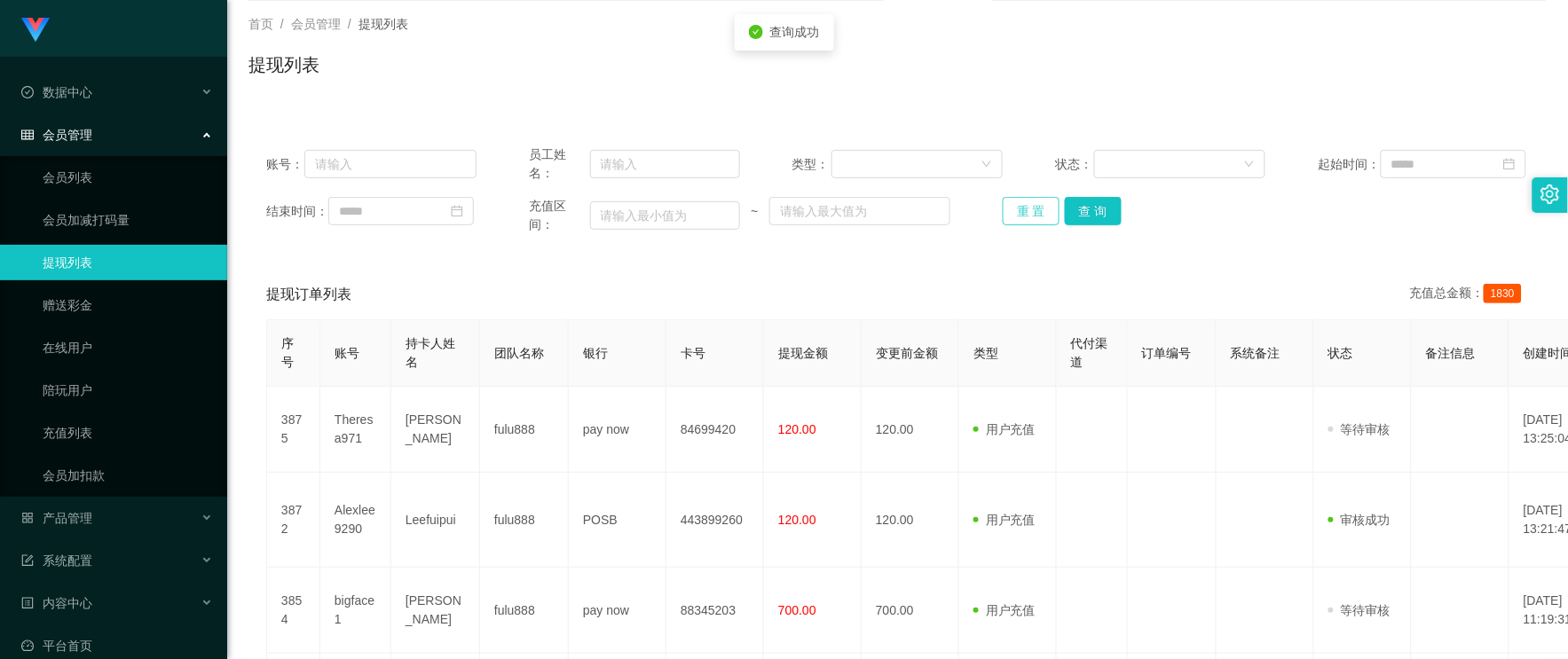
click at [1016, 211] on button "重 置" at bounding box center [1031, 211] width 57 height 28
drag, startPoint x: 106, startPoint y: 165, endPoint x: 117, endPoint y: 166, distance: 11.0
click at [103, 165] on link "会员列表" at bounding box center [128, 176] width 171 height 35
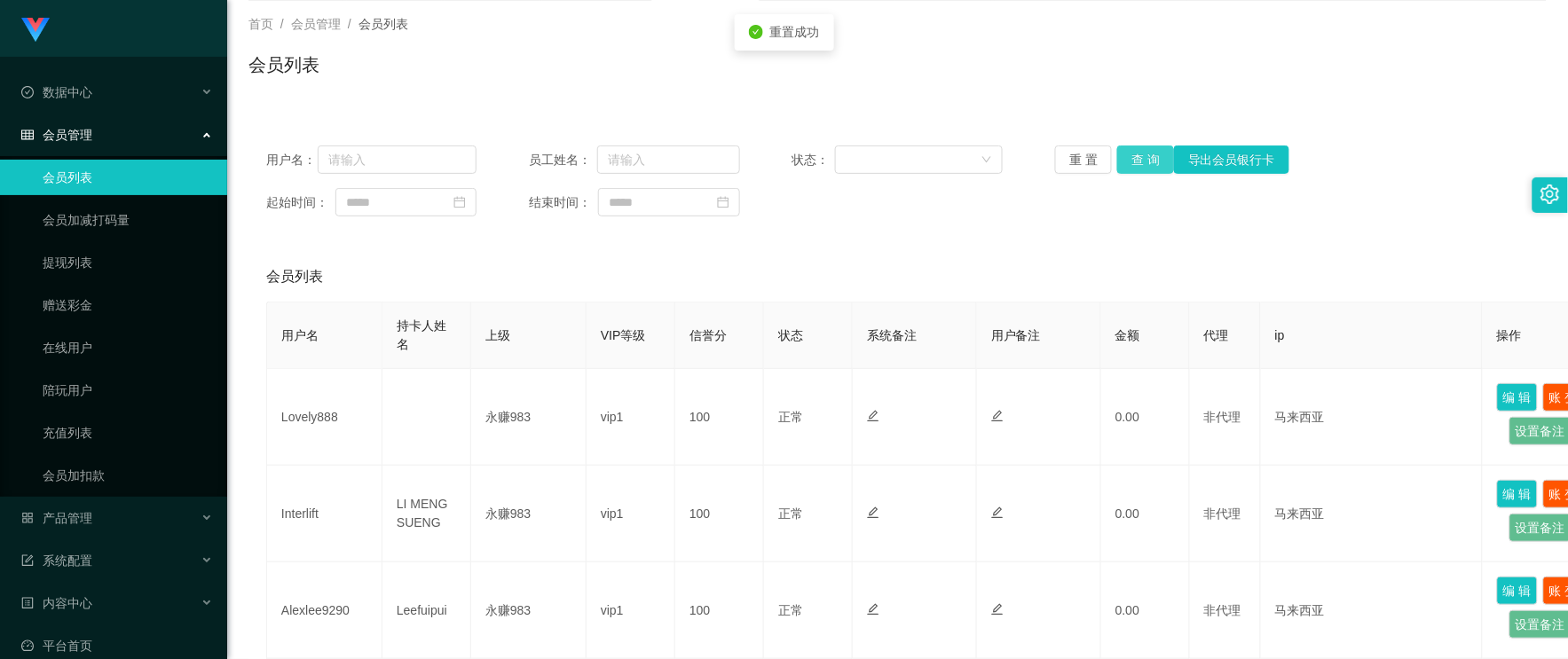
click at [1125, 161] on button "查 询" at bounding box center [1146, 159] width 57 height 28
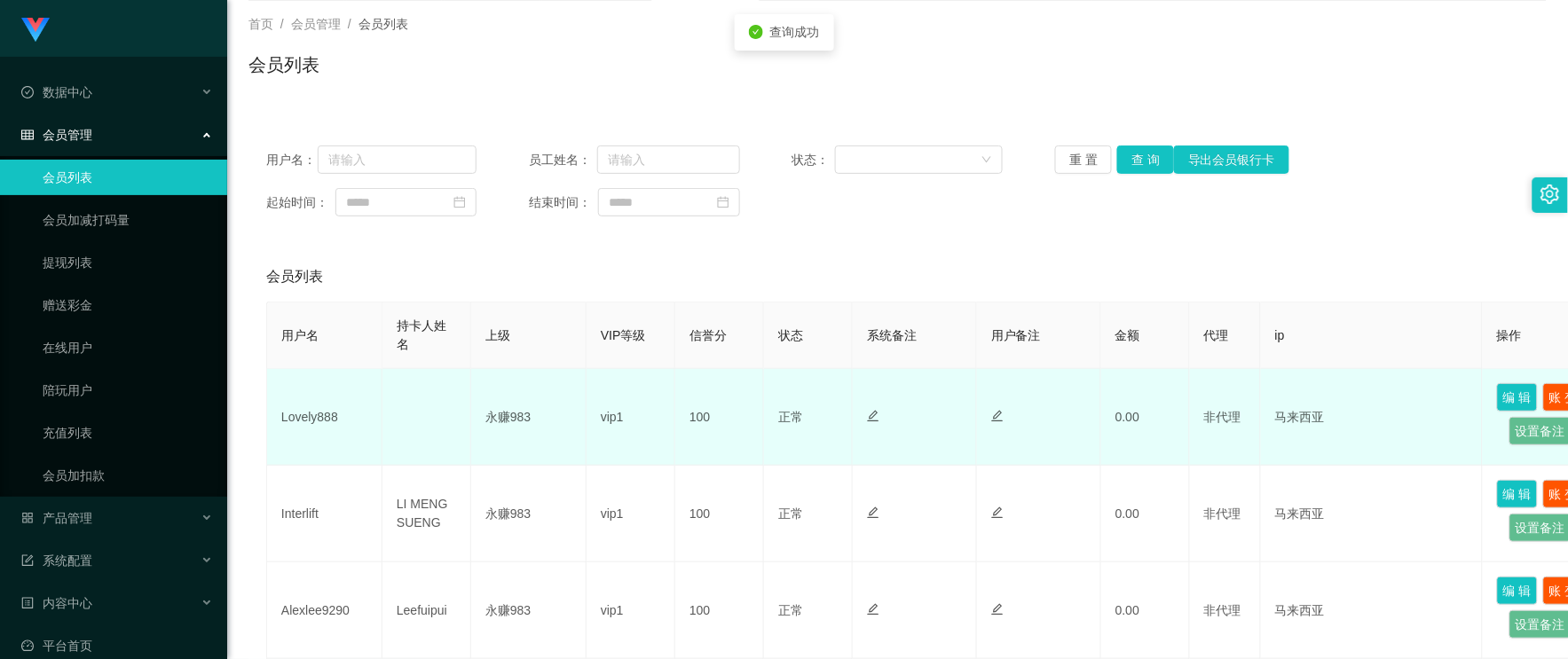
click at [269, 410] on td "Lovely888" at bounding box center [325, 417] width 116 height 97
click at [289, 417] on td "Lovely888" at bounding box center [325, 417] width 116 height 97
copy td "Lovely888"
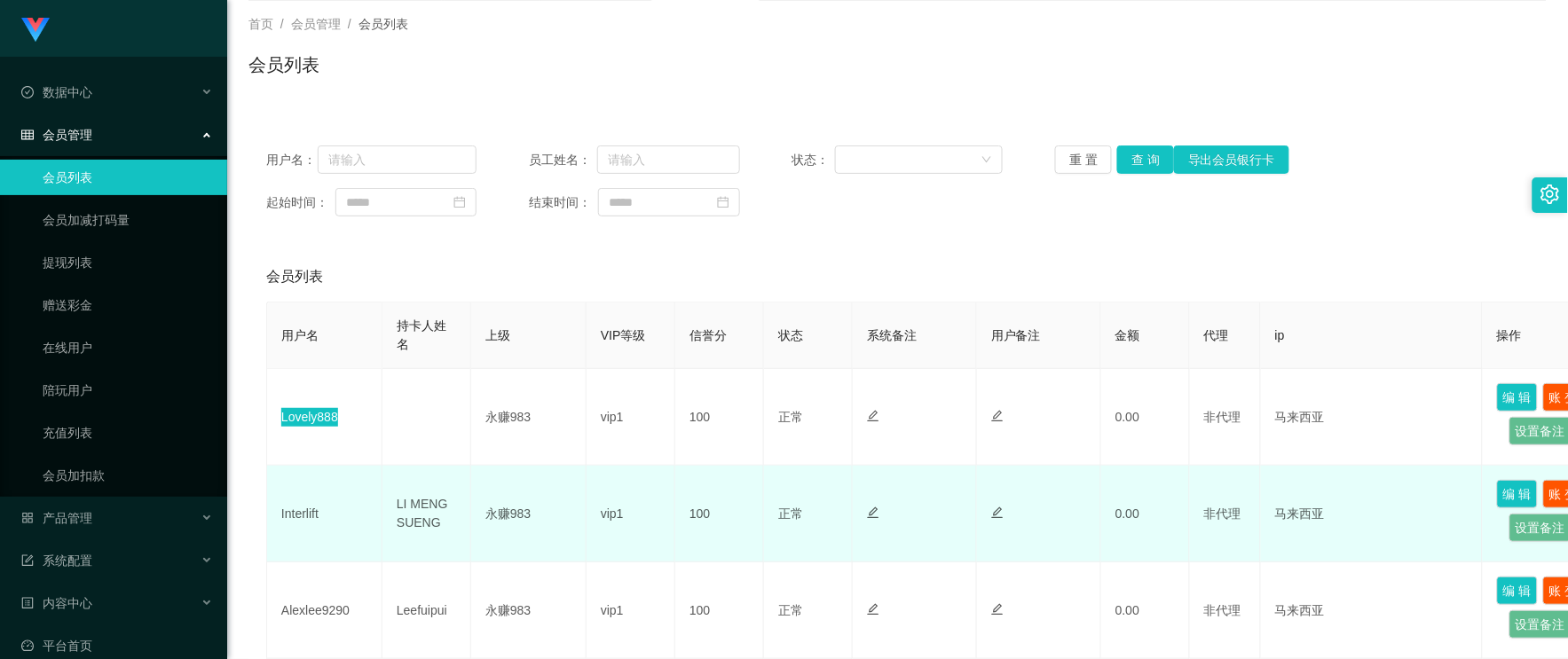
scroll to position [197, 0]
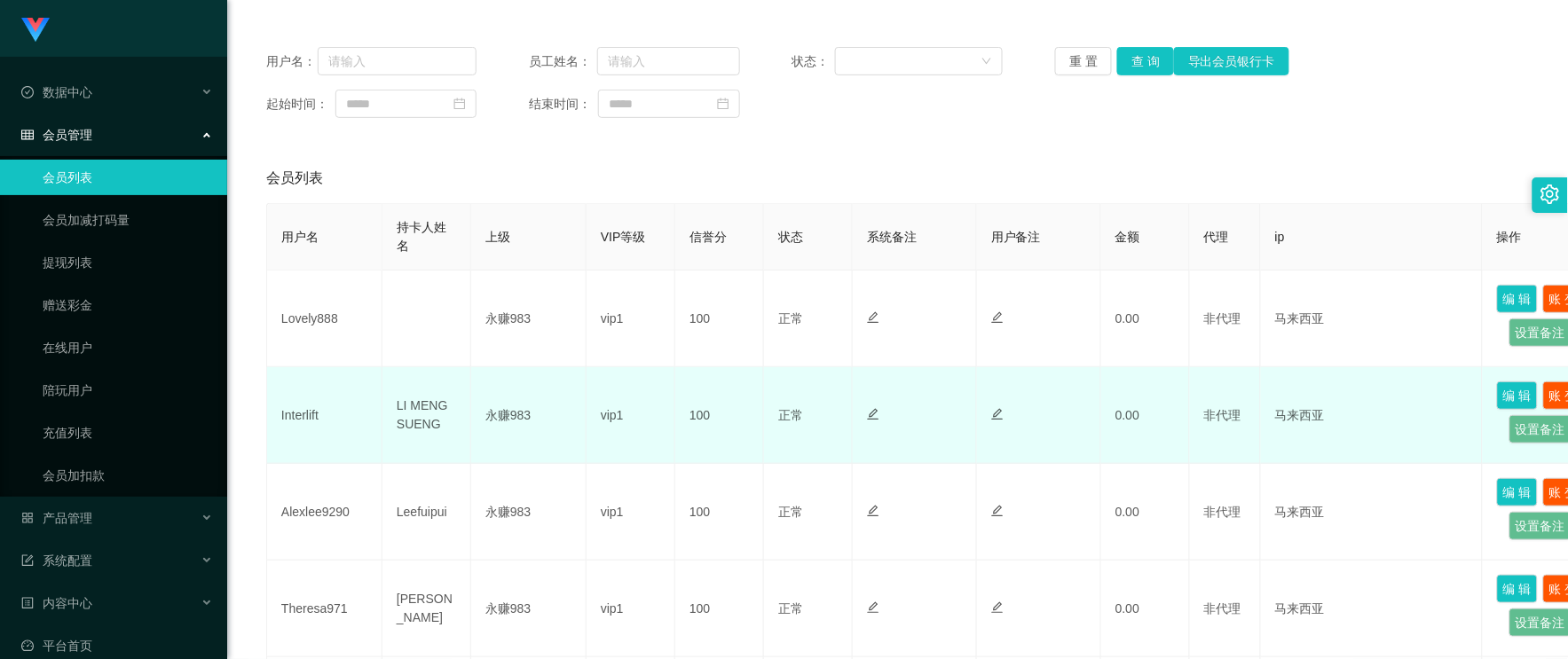
click at [317, 415] on td "Interlift" at bounding box center [325, 415] width 116 height 97
copy td "Interlift"
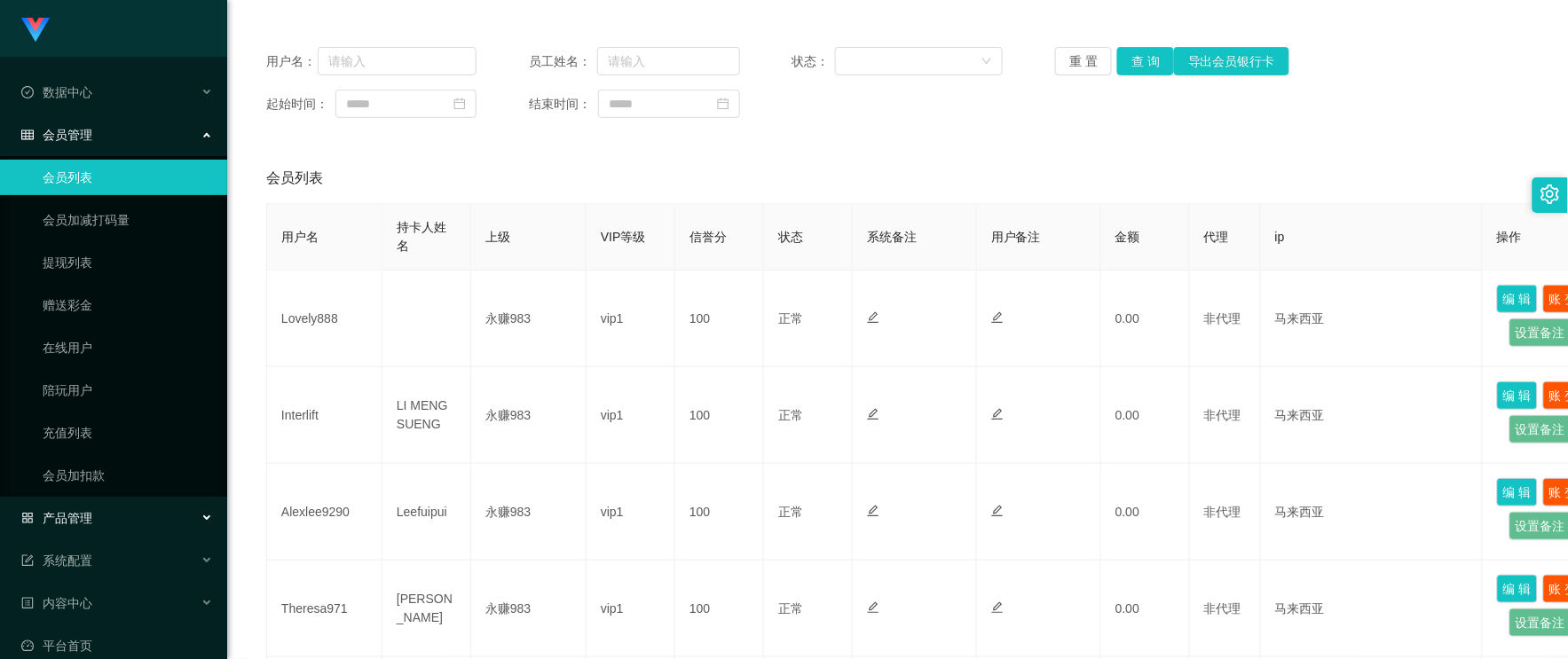
click at [73, 525] on div "产品管理" at bounding box center [114, 518] width 228 height 35
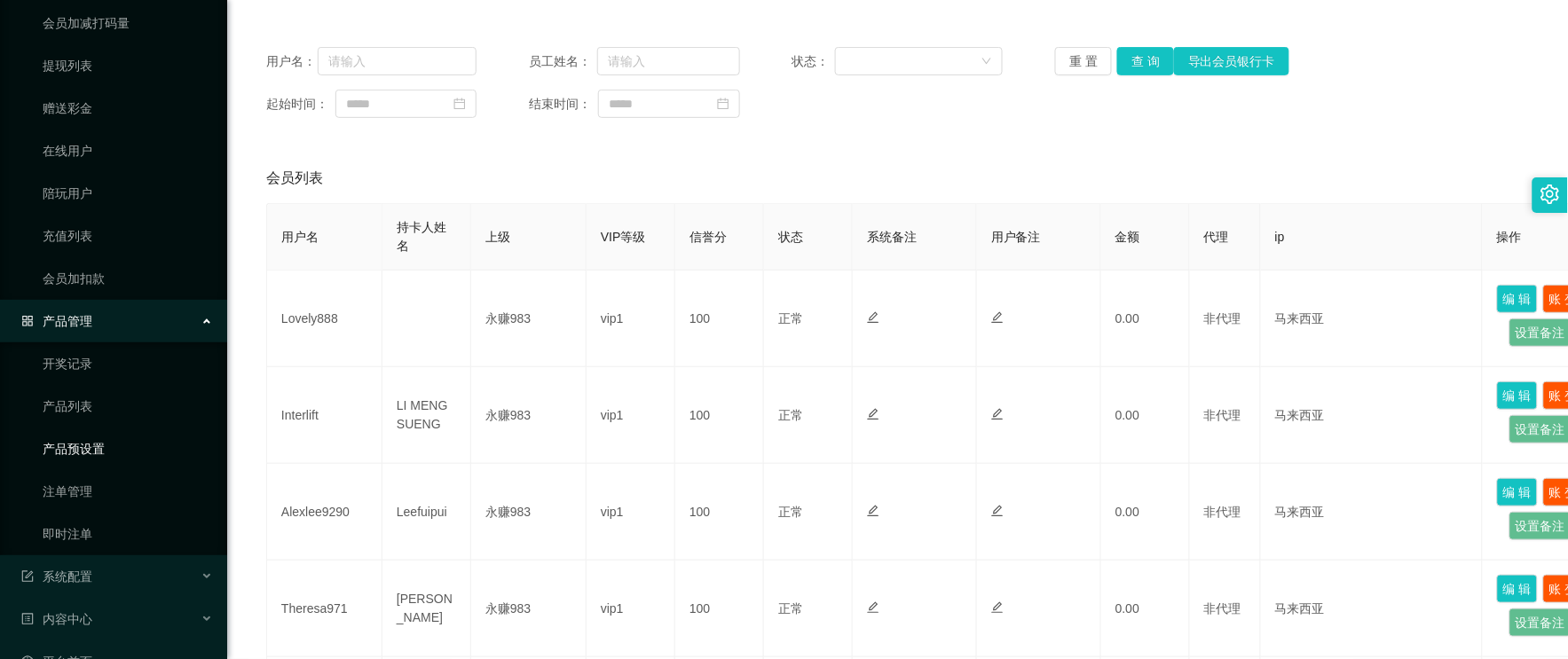
click at [100, 456] on link "产品预设置" at bounding box center [128, 448] width 171 height 35
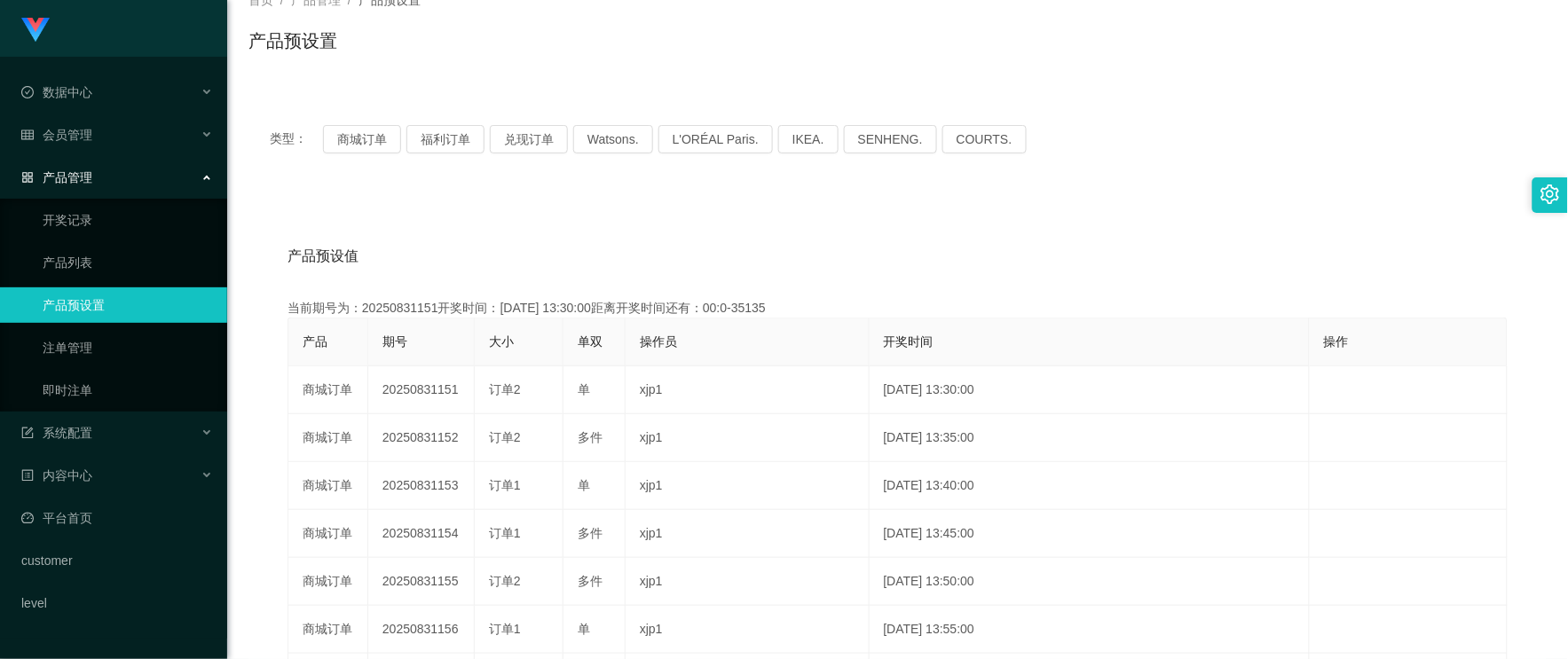
scroll to position [197, 0]
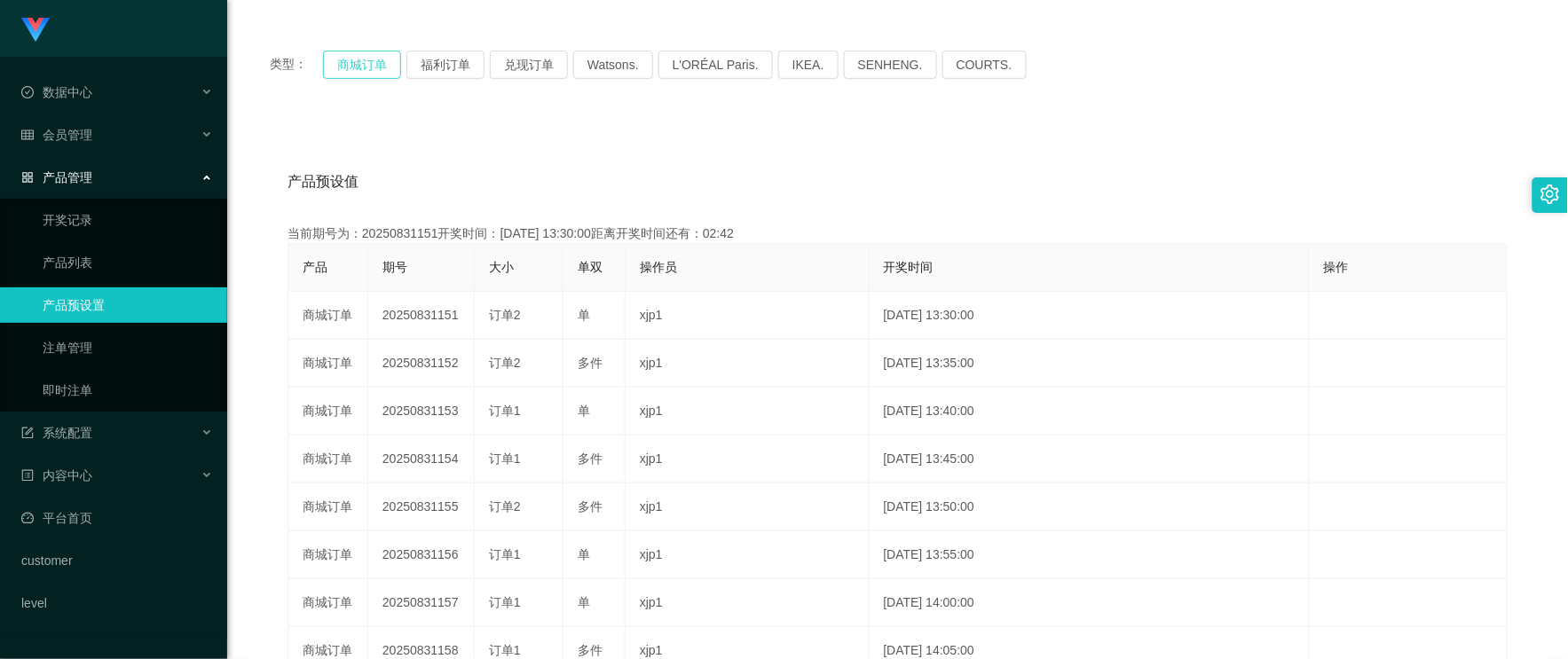
click at [355, 61] on button "商城订单" at bounding box center [362, 64] width 78 height 28
click at [90, 131] on span "会员管理" at bounding box center [56, 135] width 71 height 14
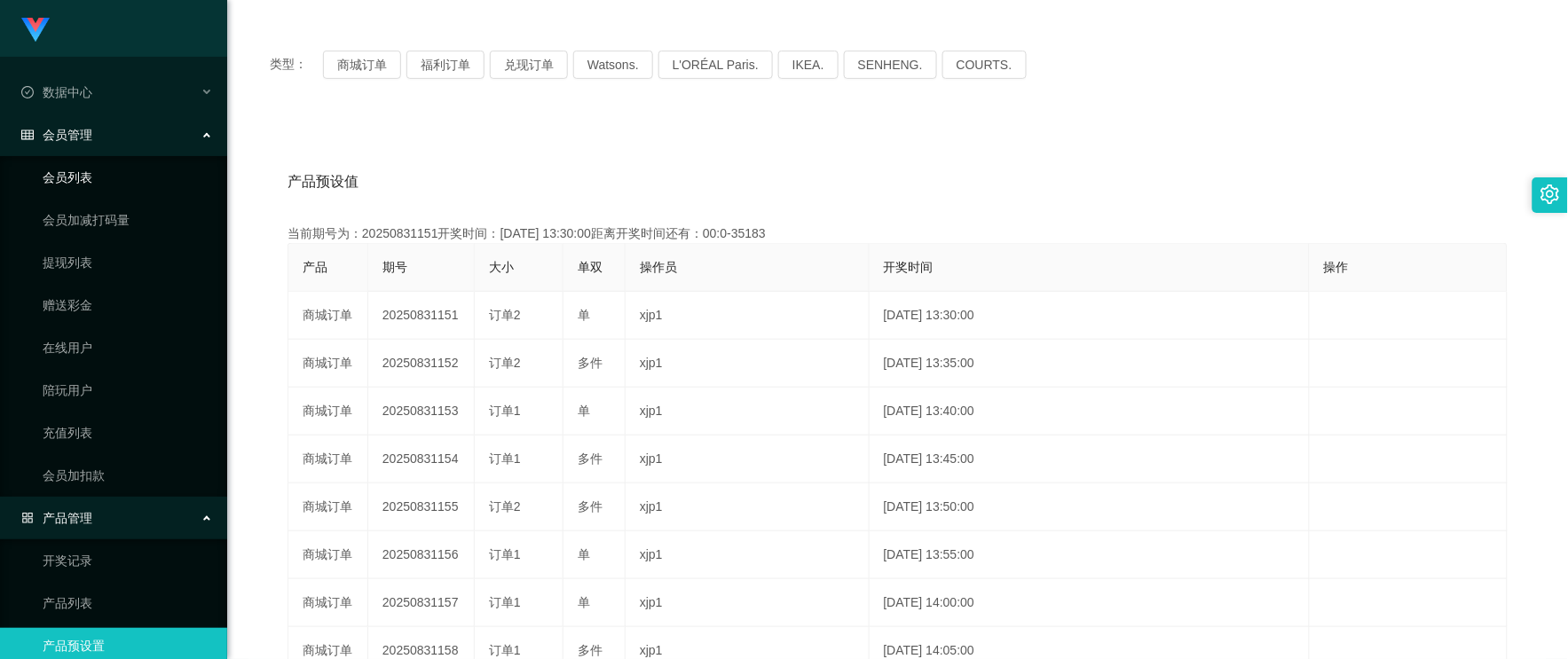
click at [85, 174] on link "会员列表" at bounding box center [128, 176] width 171 height 35
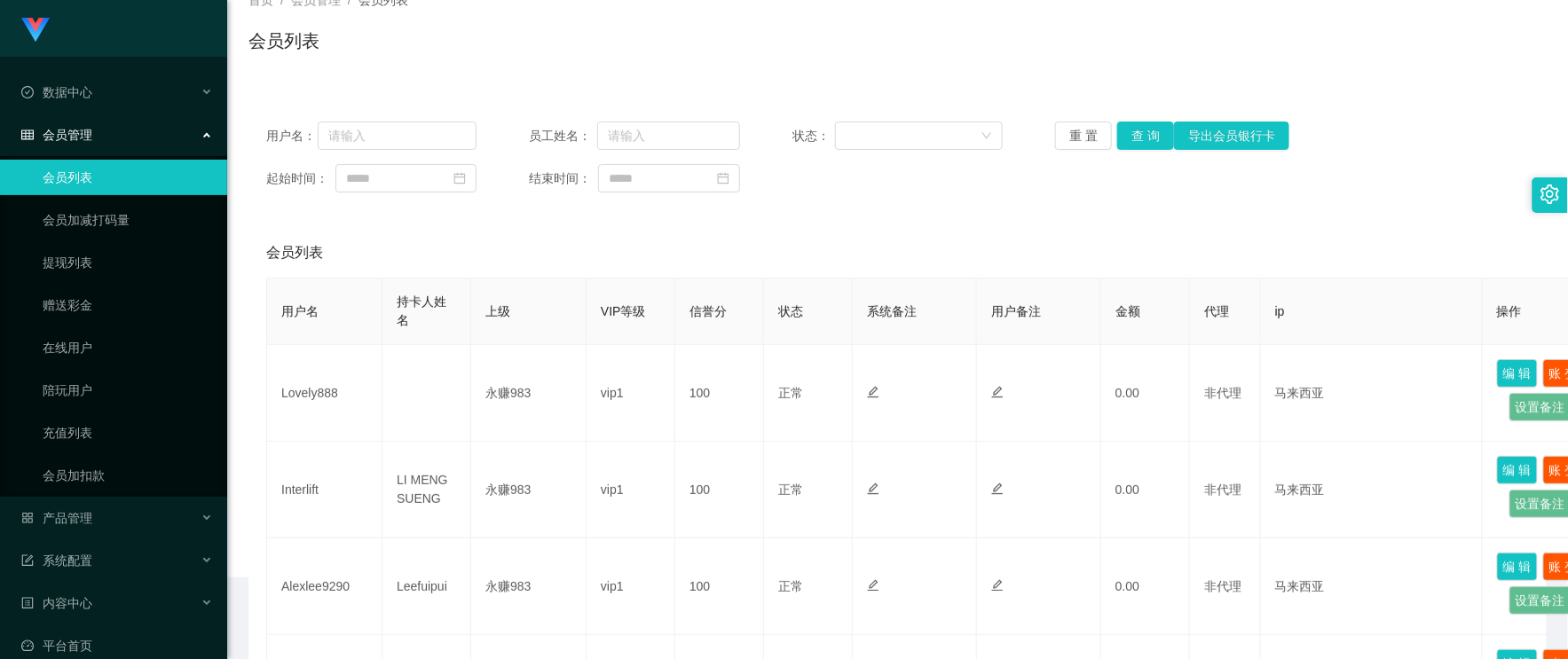
scroll to position [197, 0]
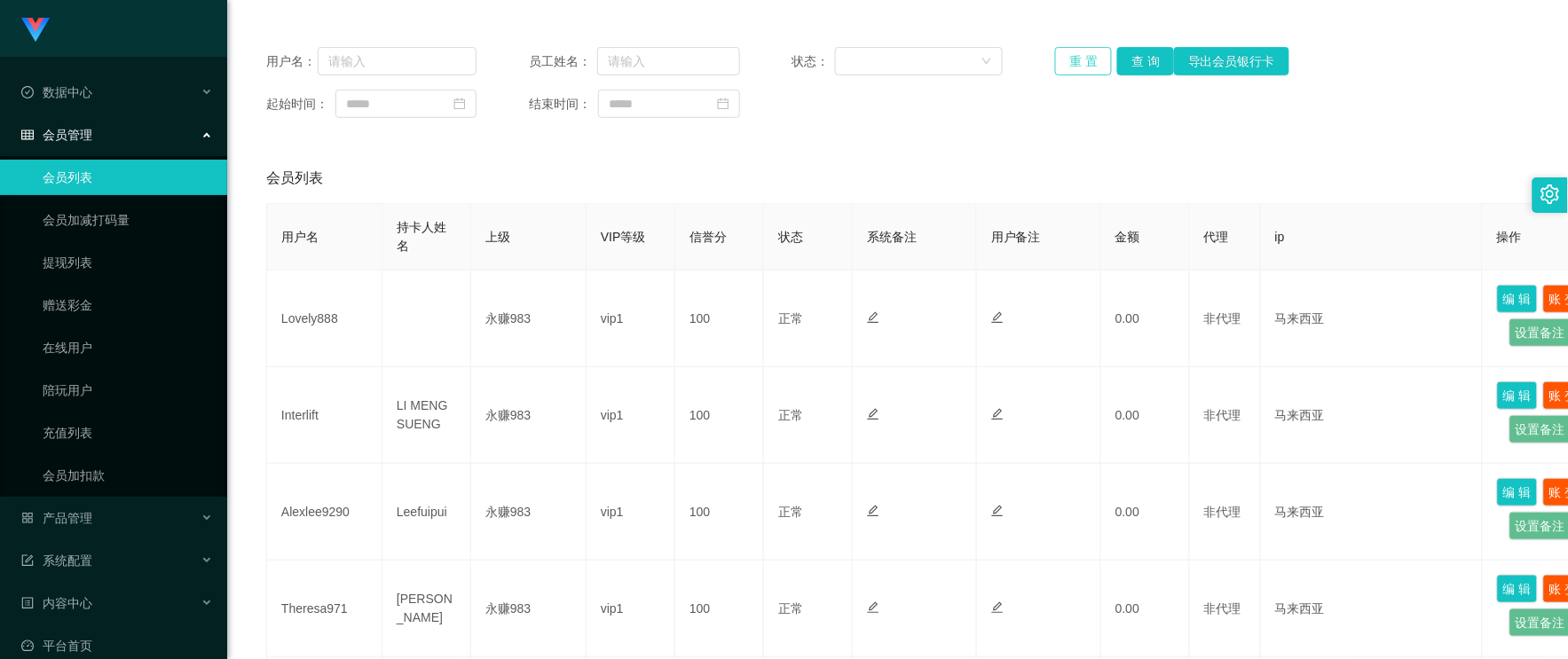
click at [1075, 60] on button "重 置" at bounding box center [1084, 62] width 57 height 28
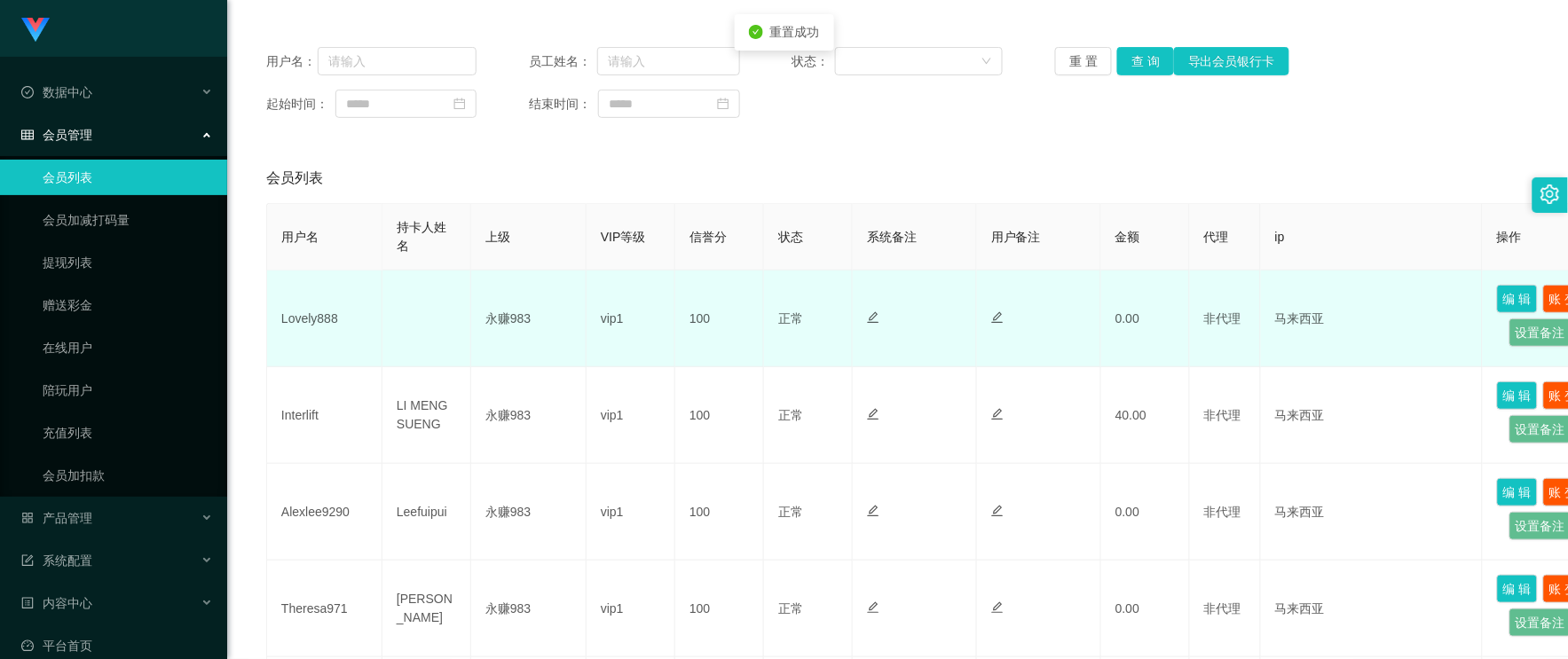
click at [323, 308] on td "Lovely888" at bounding box center [325, 319] width 116 height 97
click at [328, 320] on td "Lovely888" at bounding box center [325, 319] width 116 height 97
click at [304, 328] on td "Lovely888" at bounding box center [325, 319] width 116 height 97
click at [305, 322] on td "Lovely888" at bounding box center [325, 319] width 116 height 97
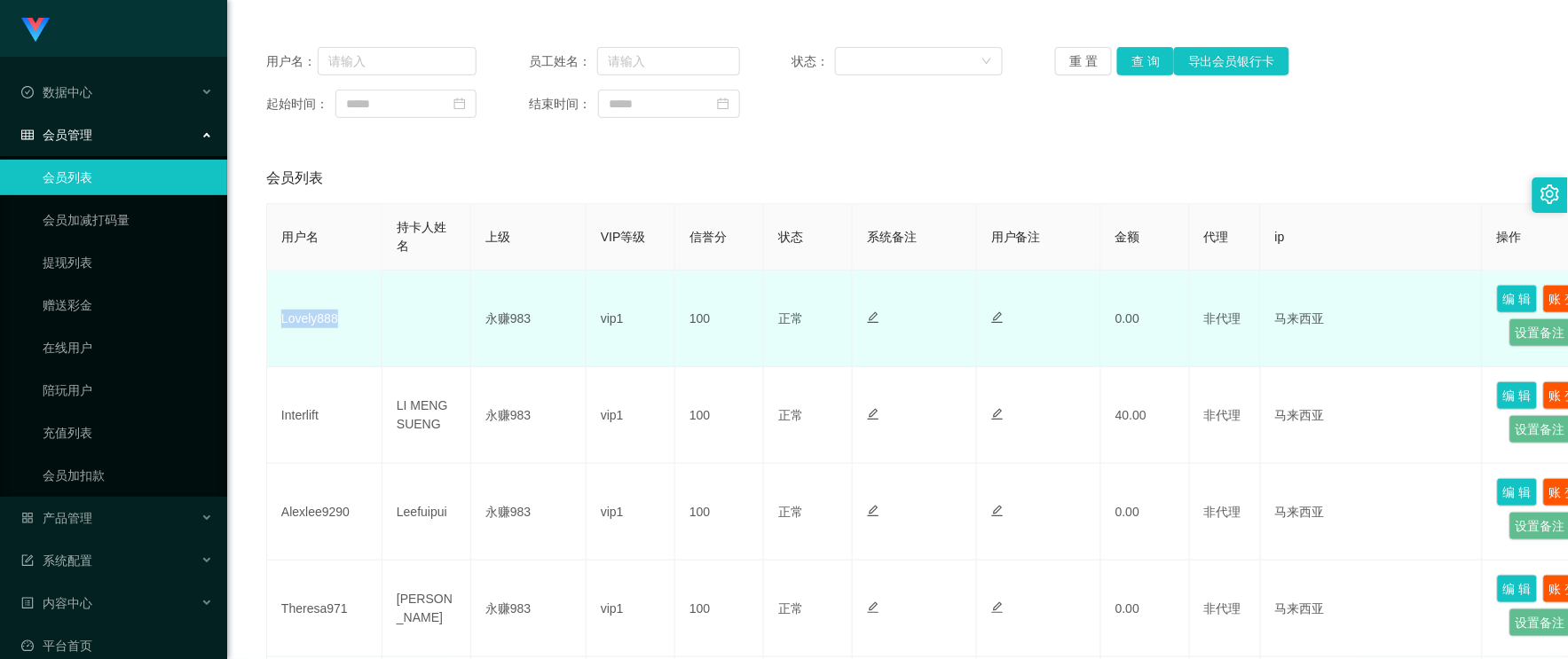
click at [305, 322] on td "Lovely888" at bounding box center [325, 319] width 116 height 97
copy td "Lovely888"
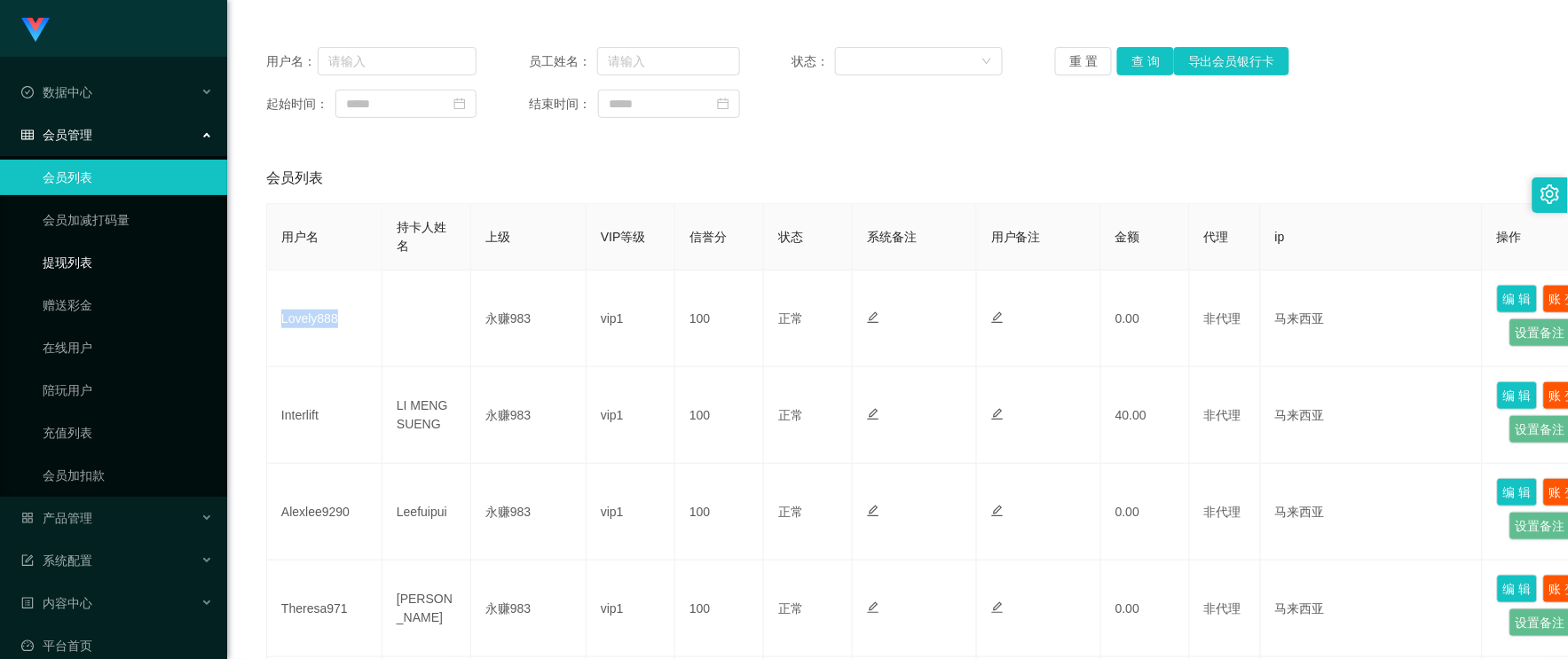
click at [77, 264] on link "提现列表" at bounding box center [128, 262] width 171 height 35
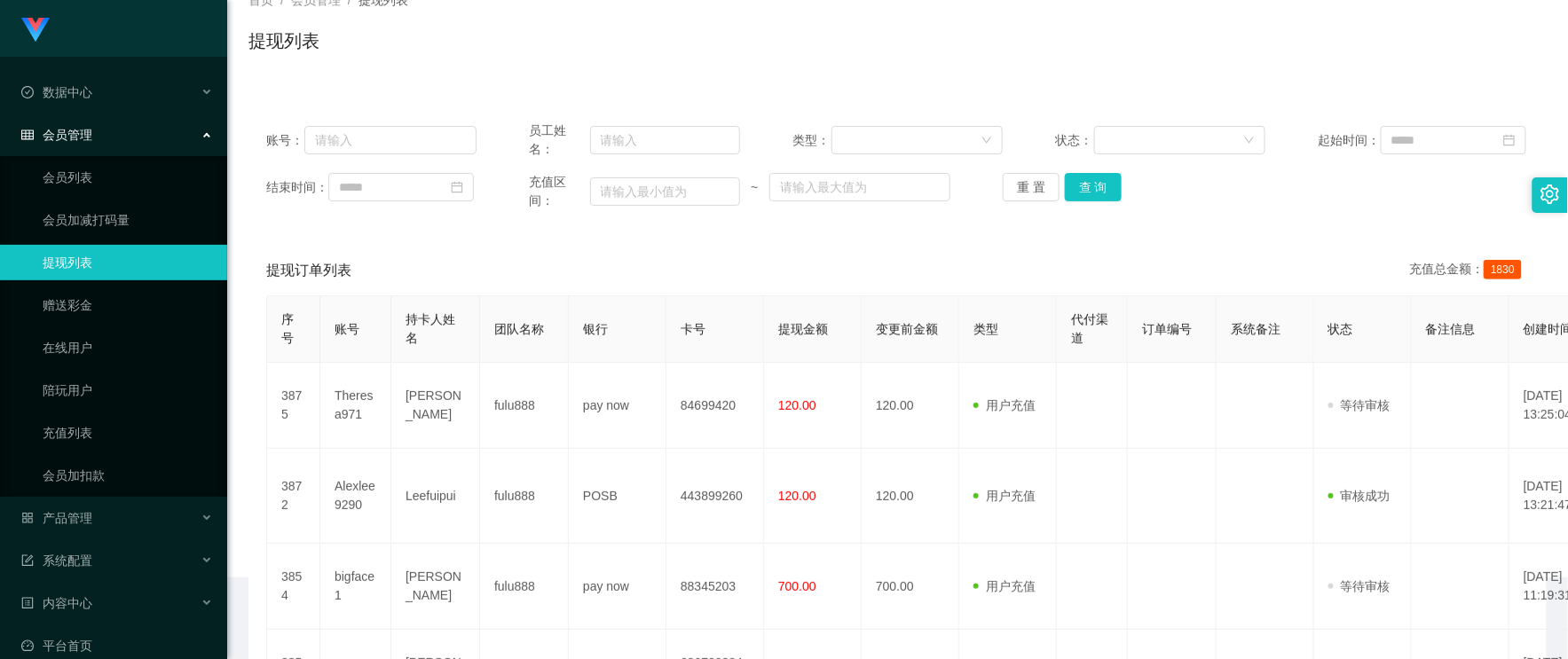
scroll to position [197, 0]
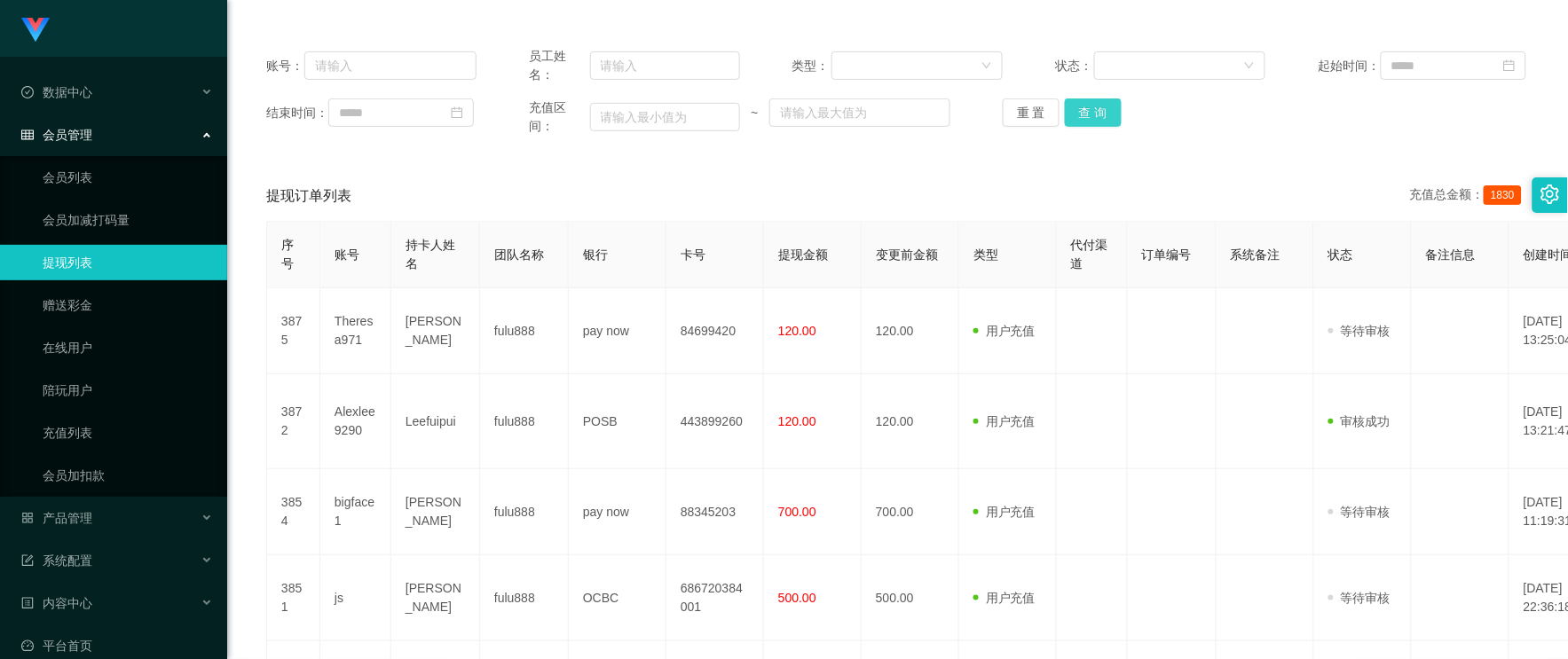
click at [1089, 124] on button "查 询" at bounding box center [1094, 113] width 57 height 28
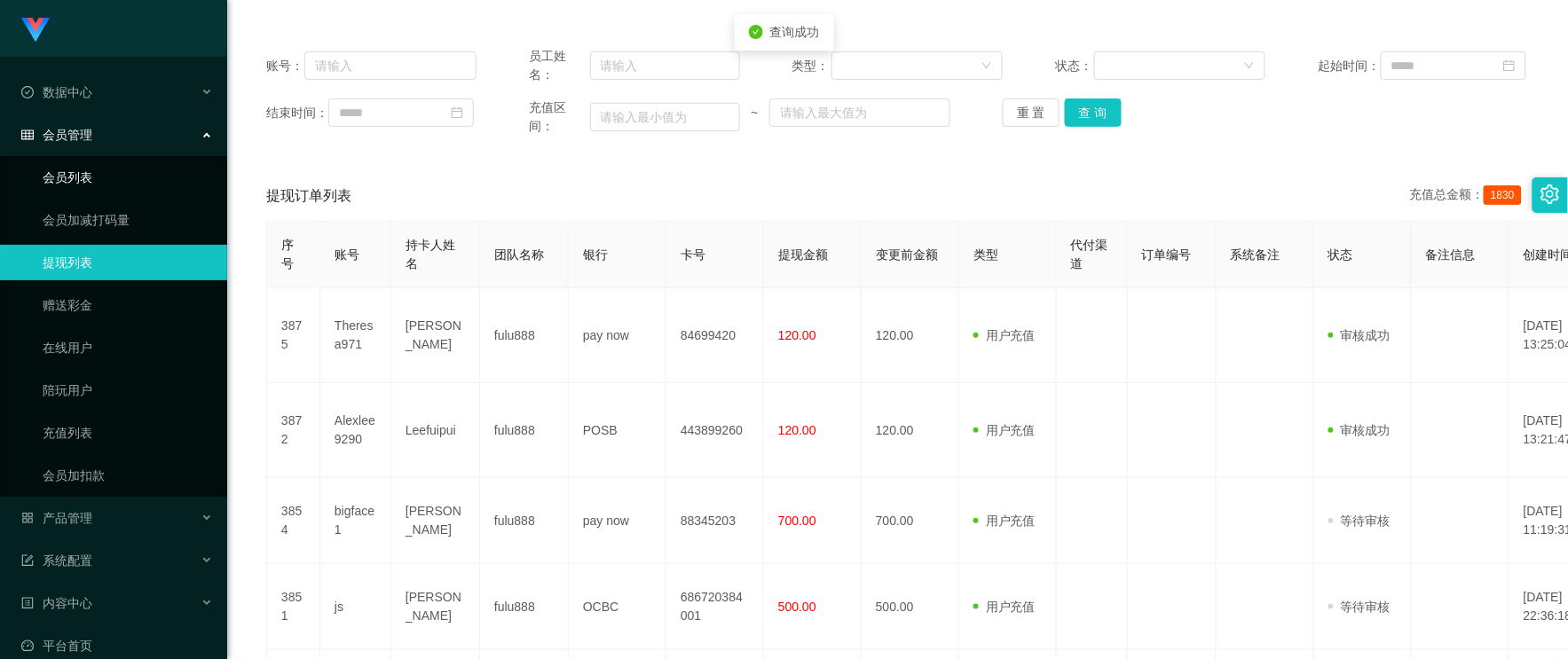
drag, startPoint x: 103, startPoint y: 183, endPoint x: 246, endPoint y: 183, distance: 143.0
click at [103, 183] on link "会员列表" at bounding box center [128, 176] width 171 height 35
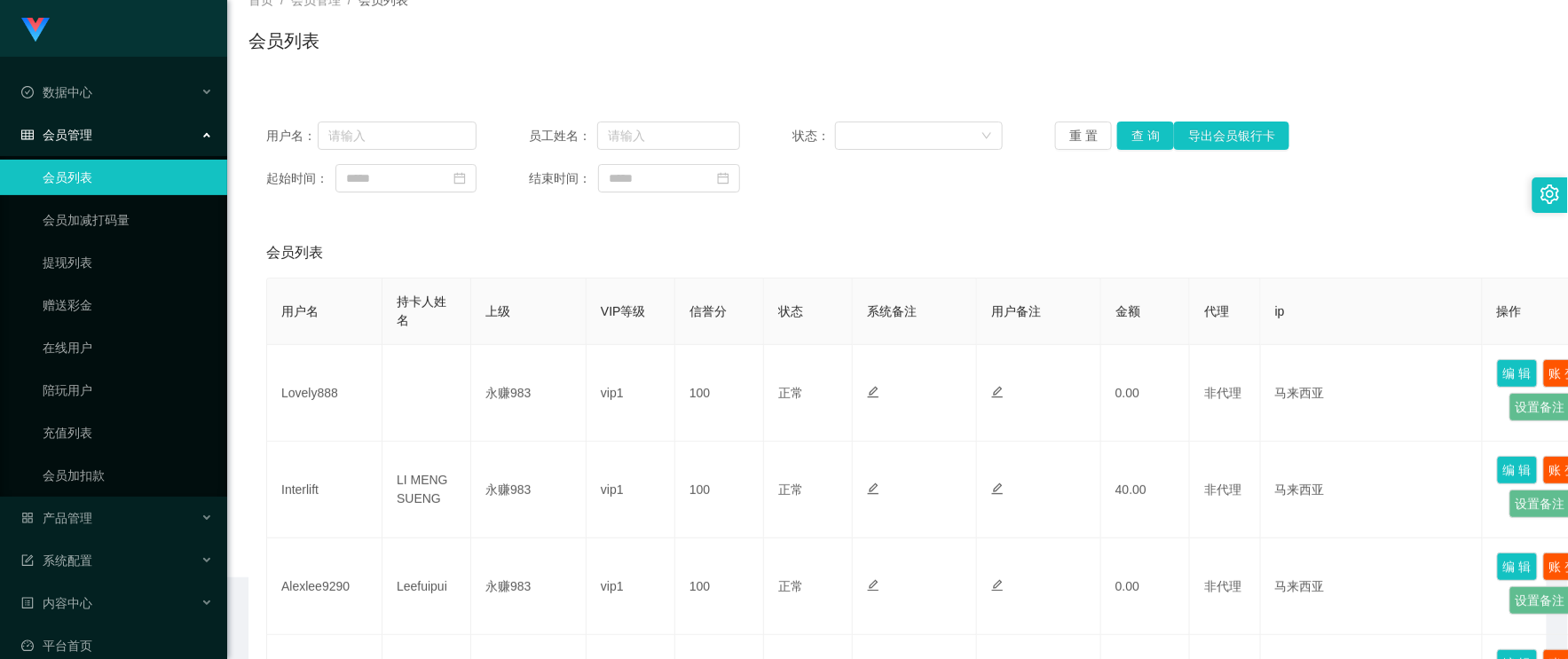
scroll to position [197, 0]
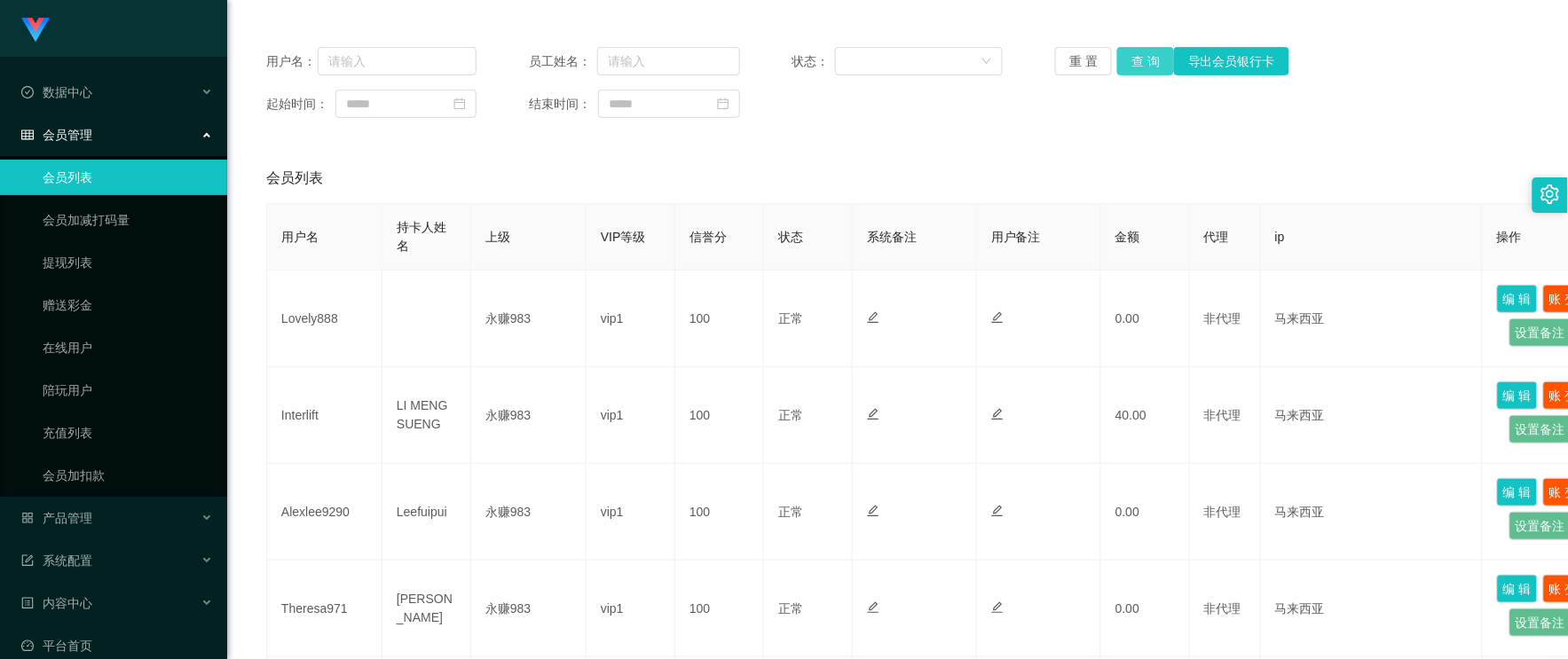
click at [1152, 65] on button "查 询" at bounding box center [1146, 62] width 57 height 28
click at [91, 524] on span "产品管理" at bounding box center [56, 518] width 71 height 14
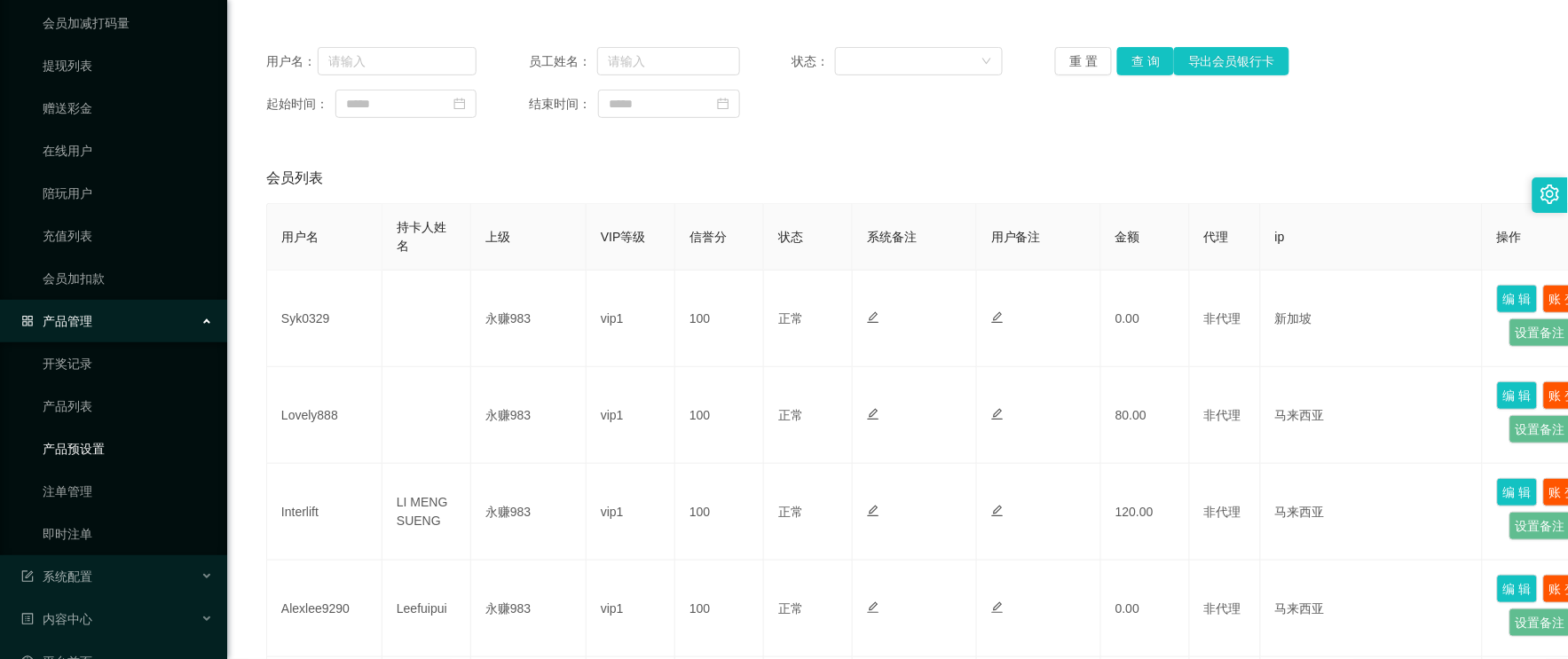
click at [99, 456] on link "产品预设置" at bounding box center [128, 448] width 171 height 35
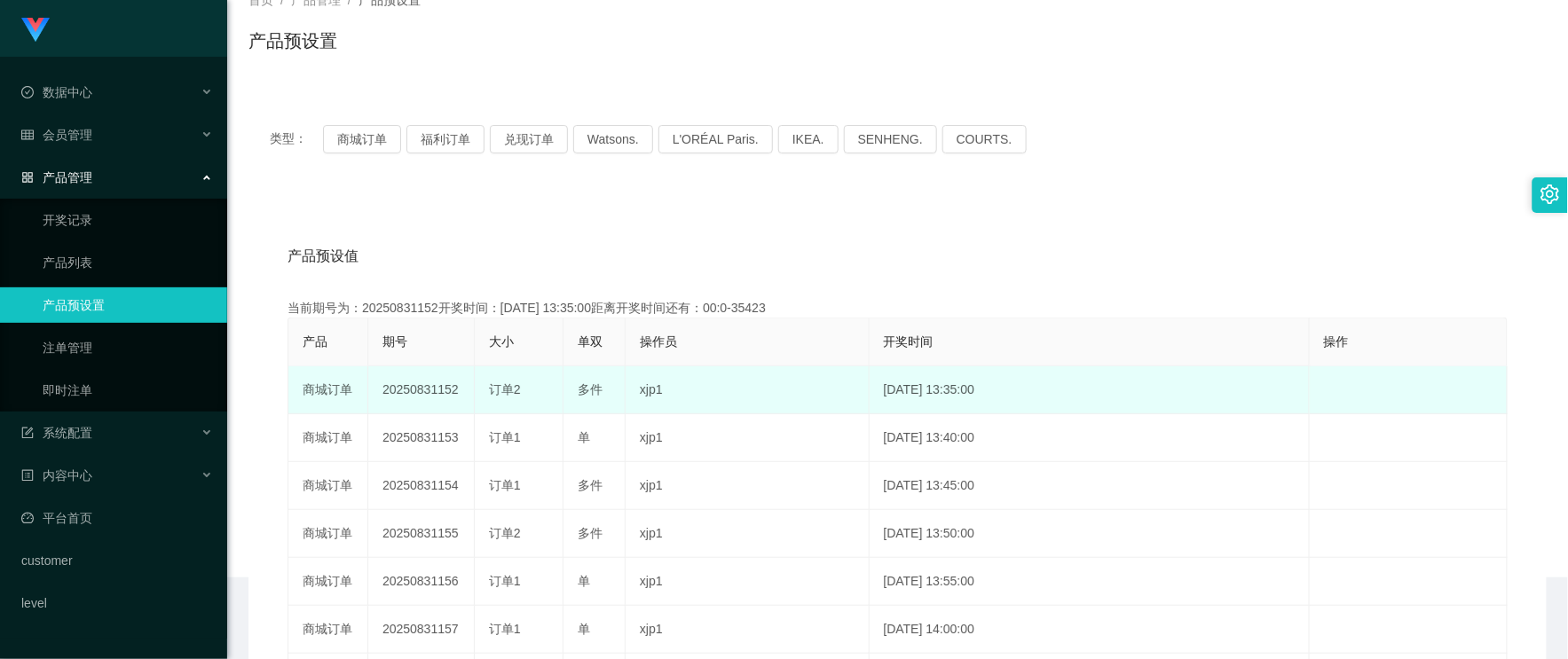
scroll to position [197, 0]
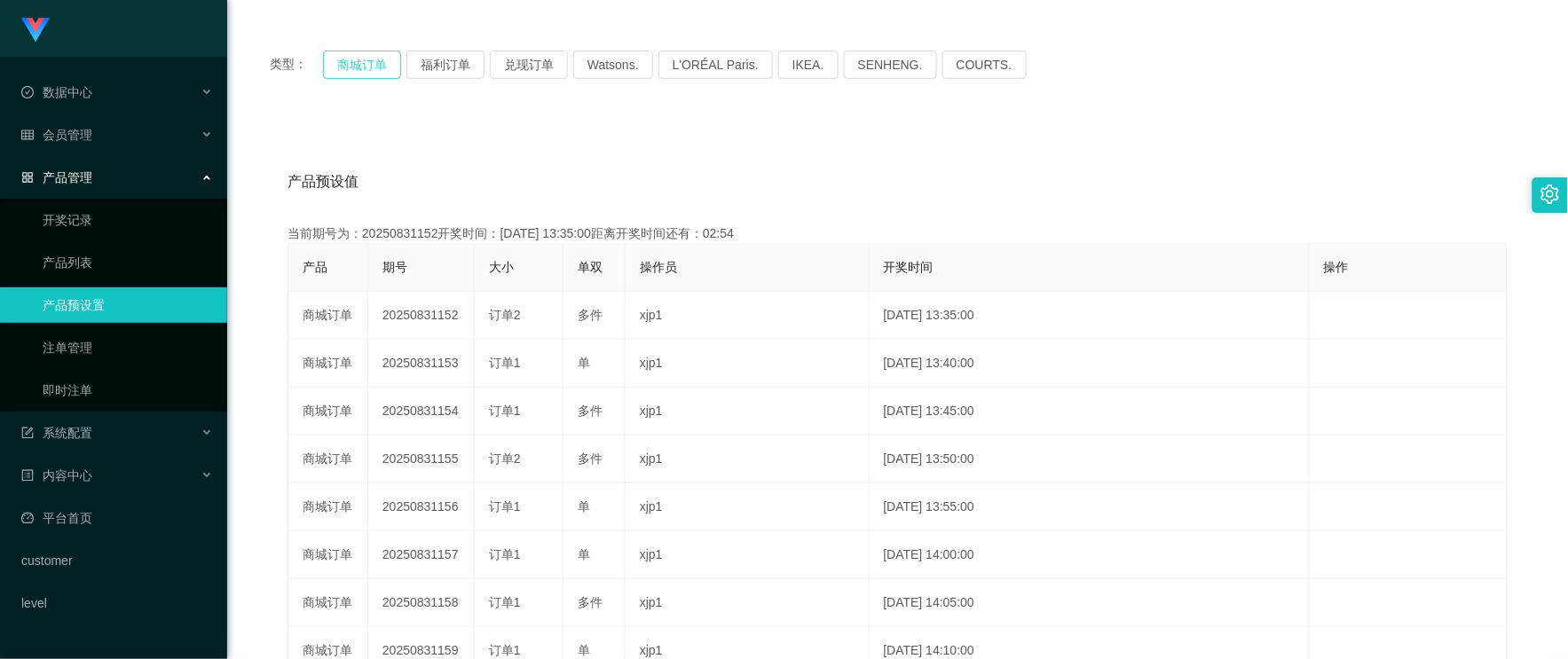
click at [349, 71] on button "商城订单" at bounding box center [362, 64] width 78 height 28
click at [361, 75] on button "商城订单" at bounding box center [362, 64] width 78 height 28
click at [91, 133] on span "会员管理" at bounding box center [56, 135] width 71 height 14
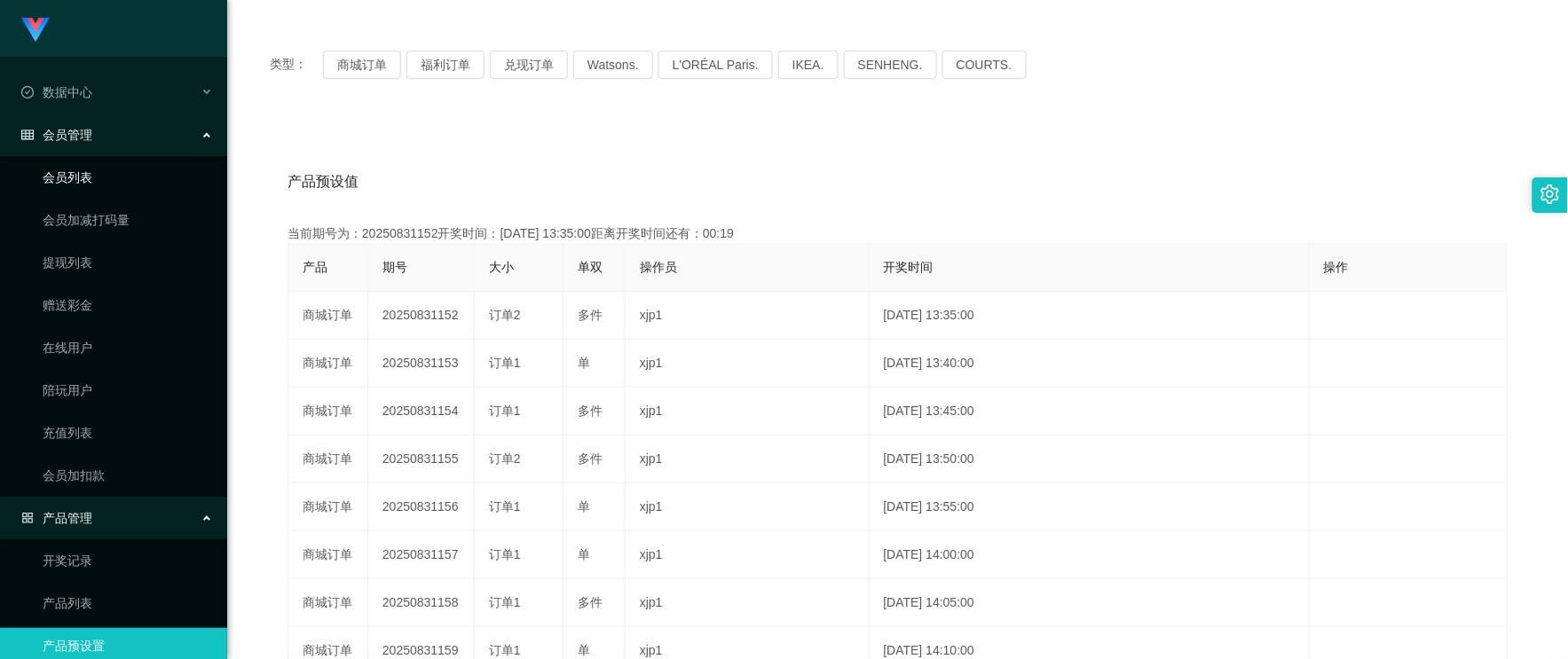
click at [103, 174] on link "会员列表" at bounding box center [128, 176] width 171 height 35
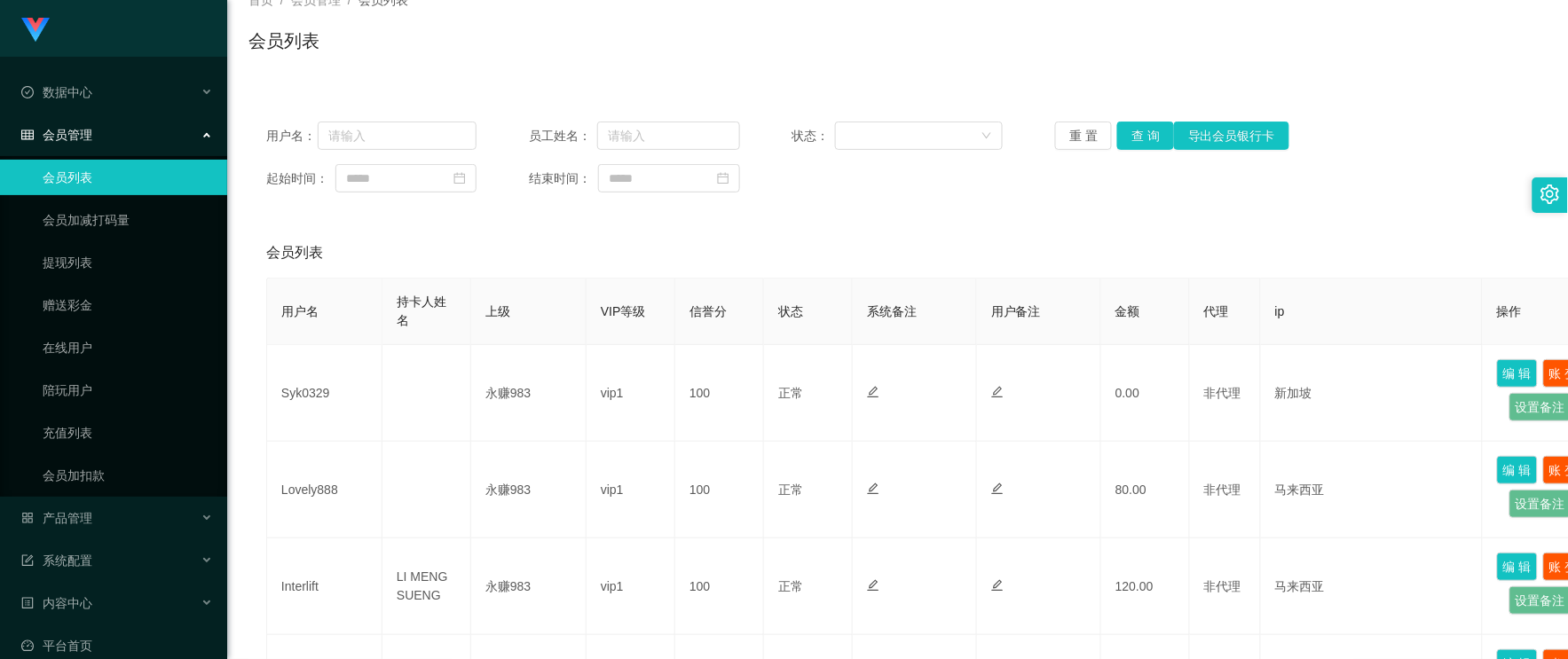
scroll to position [197, 0]
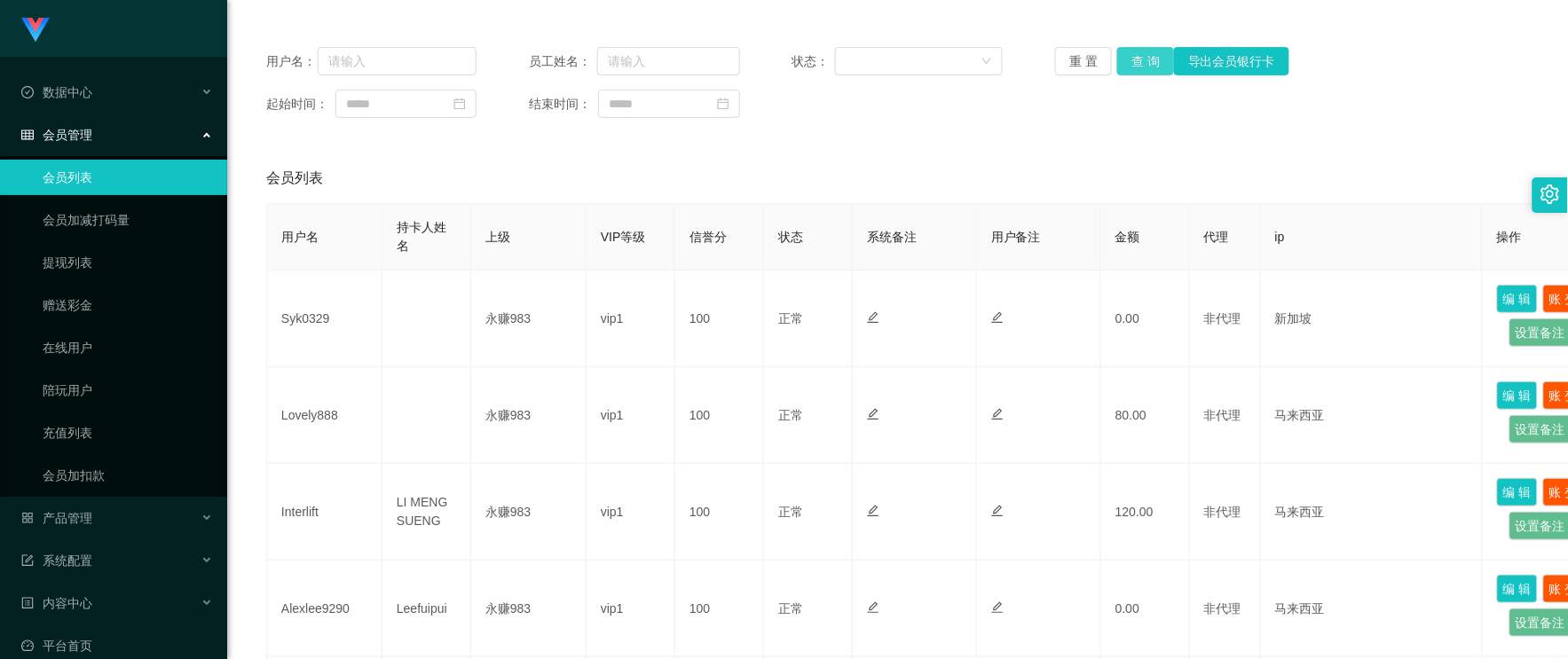
click at [1130, 64] on button "查 询" at bounding box center [1146, 62] width 57 height 28
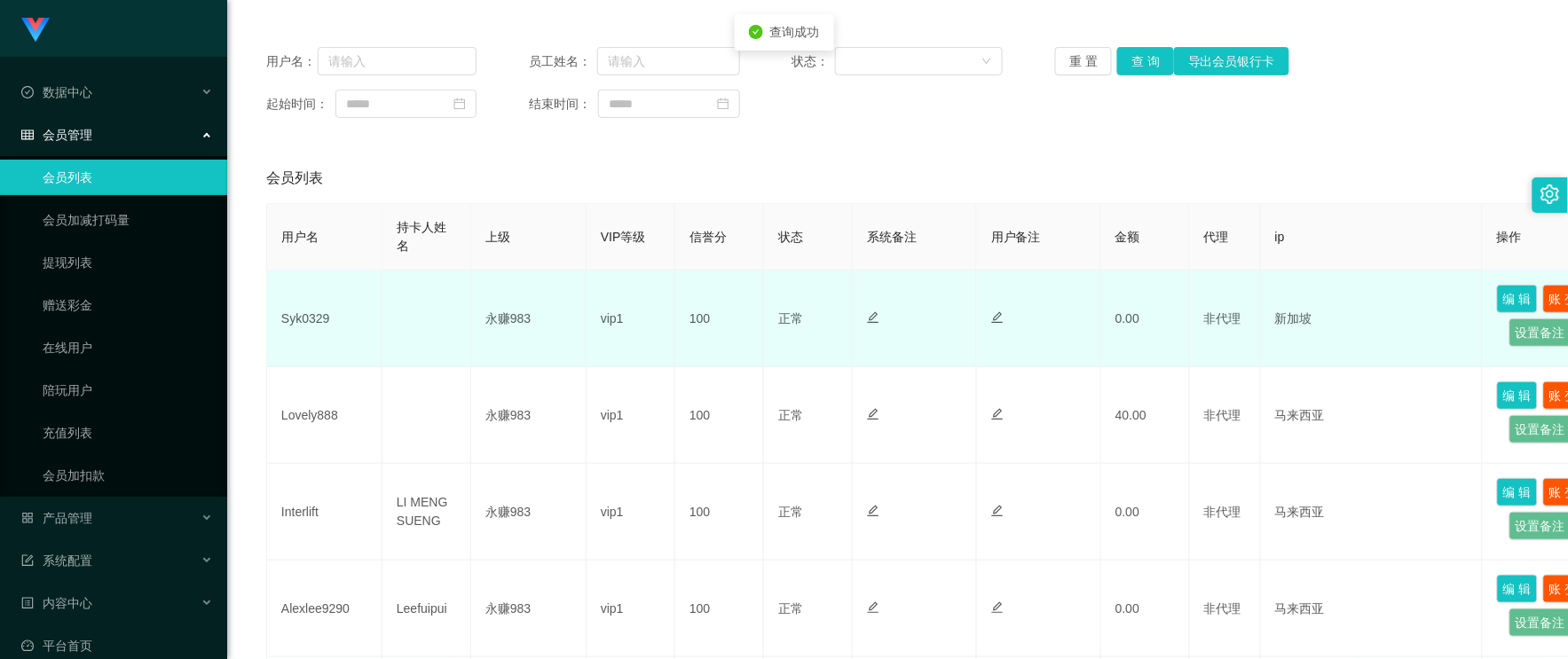
click at [309, 310] on td "Syk0329" at bounding box center [325, 319] width 116 height 97
copy td "Syk0329"
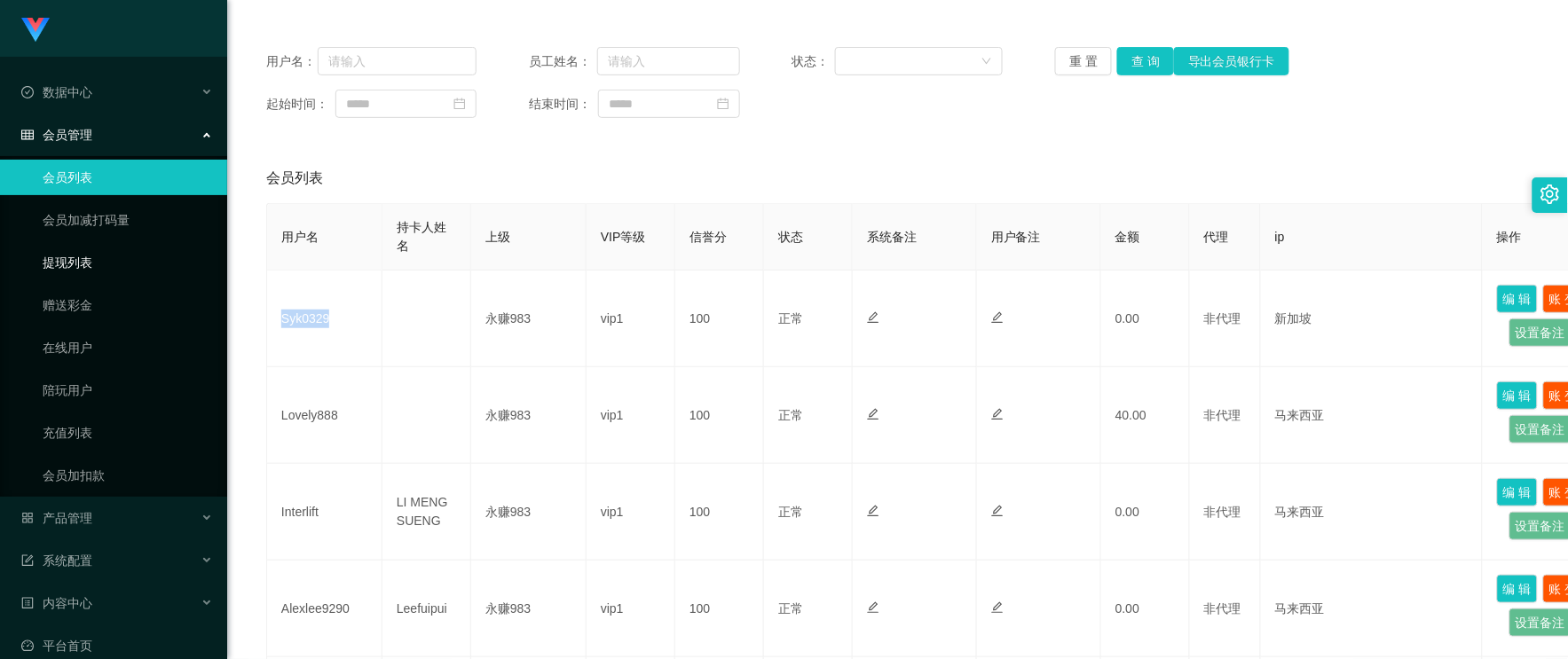
click at [49, 270] on link "提现列表" at bounding box center [128, 262] width 171 height 35
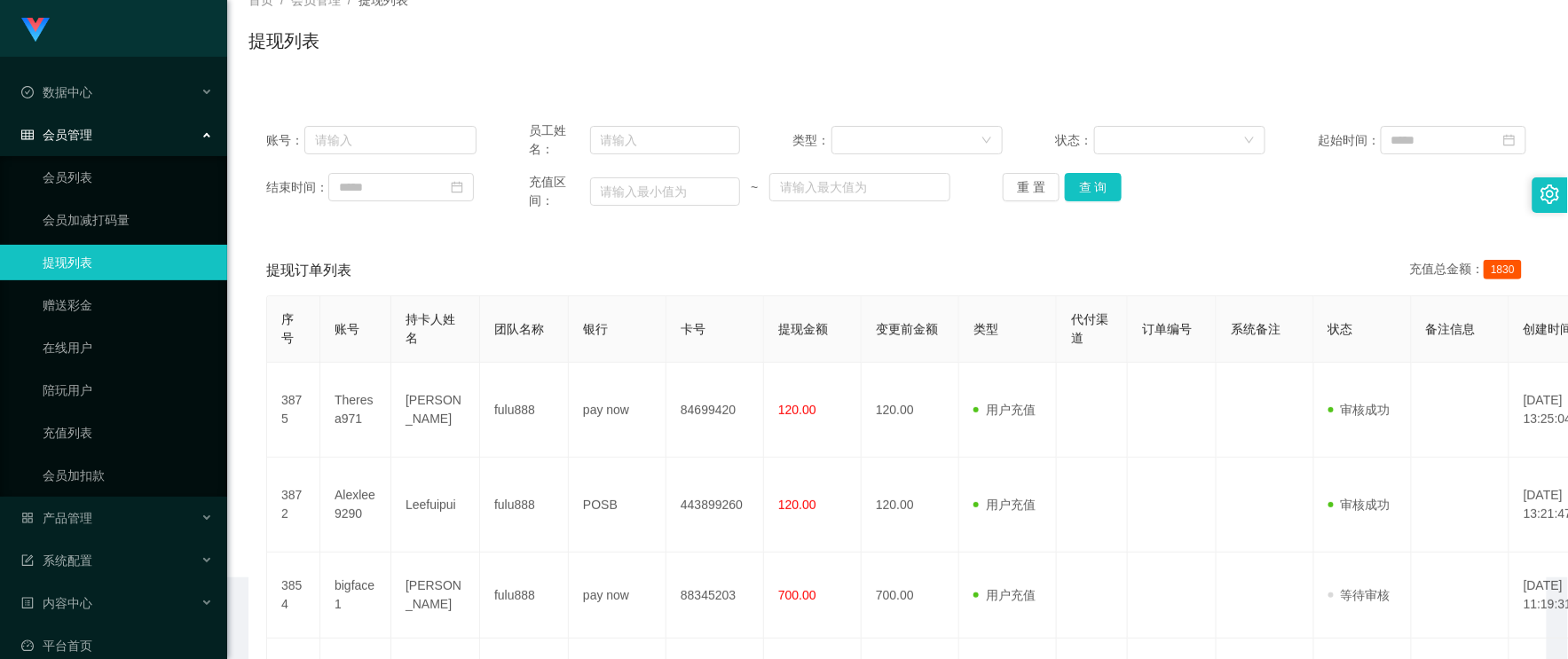
scroll to position [197, 0]
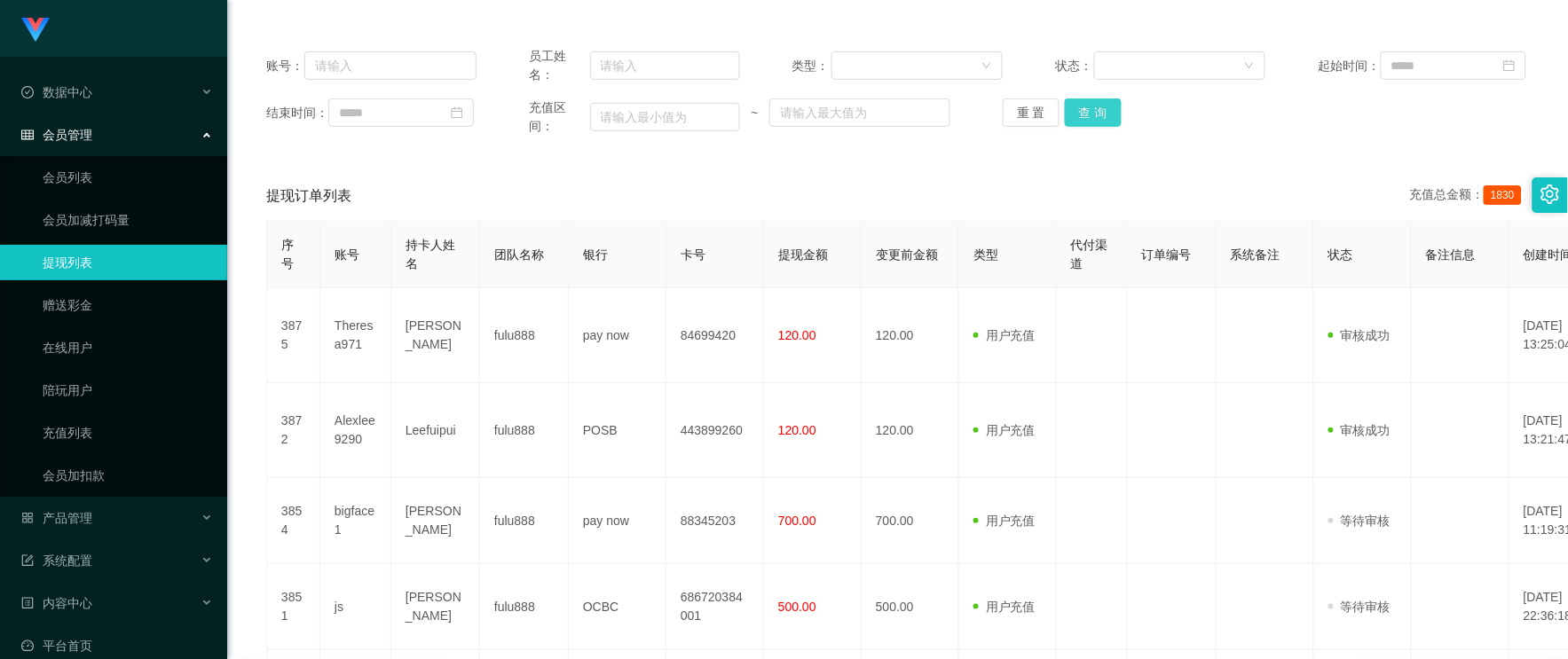
click at [1111, 118] on button "查 询" at bounding box center [1094, 113] width 57 height 28
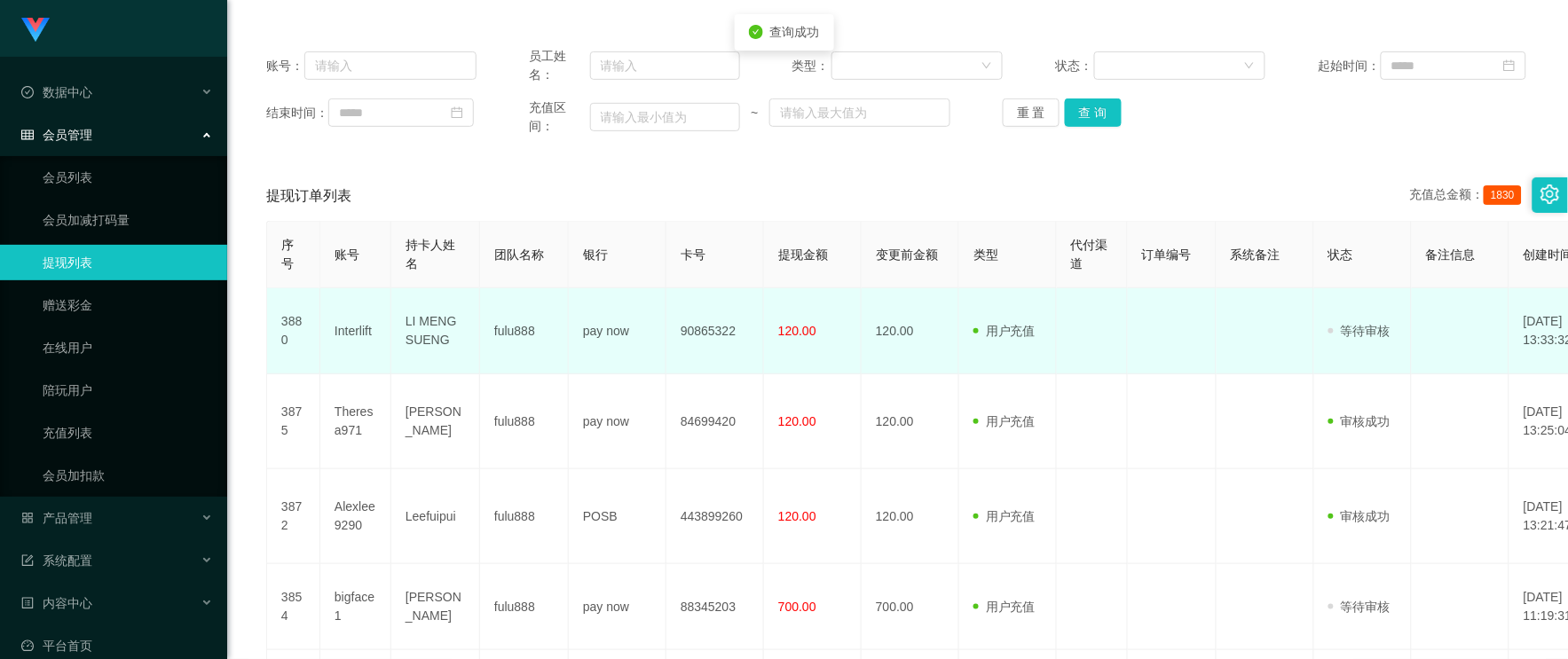
click at [357, 326] on td "Interlift" at bounding box center [356, 331] width 71 height 86
copy td "Interlift"
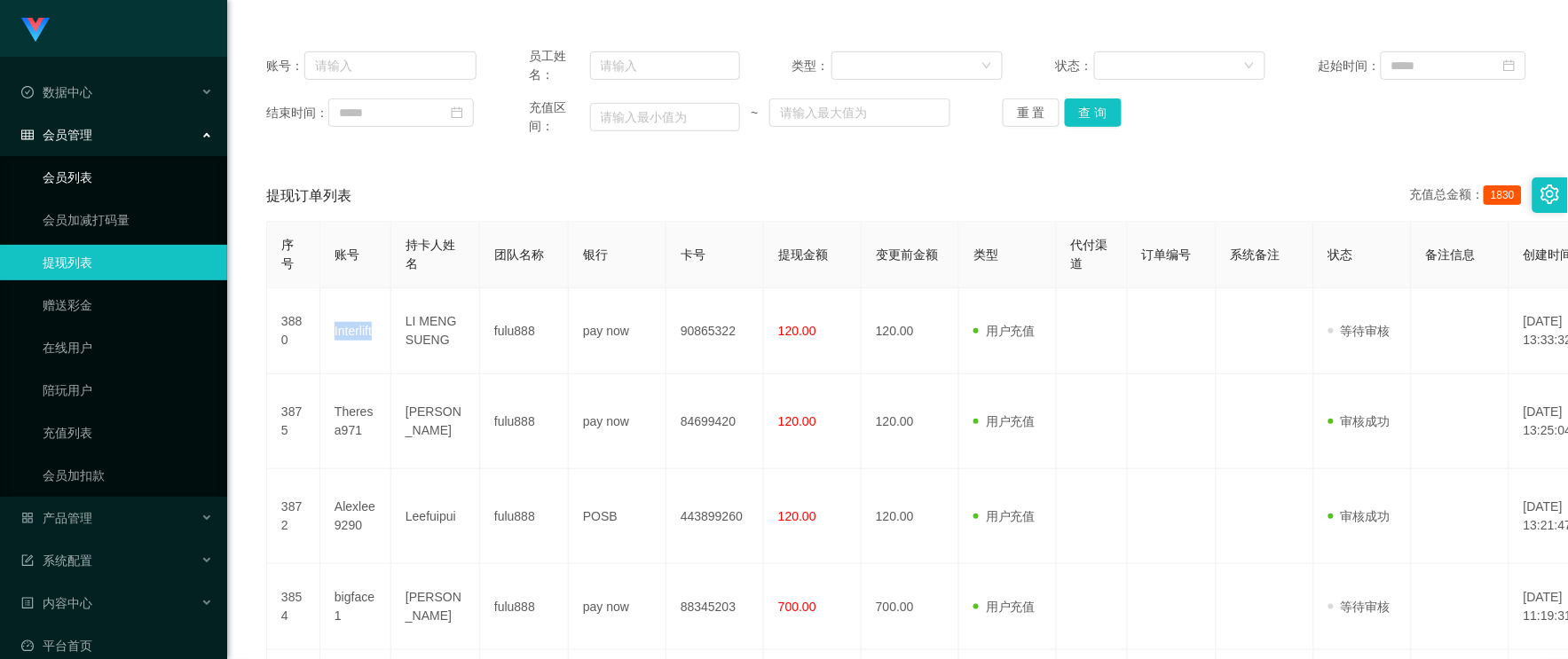
click at [101, 191] on link "会员列表" at bounding box center [128, 176] width 171 height 35
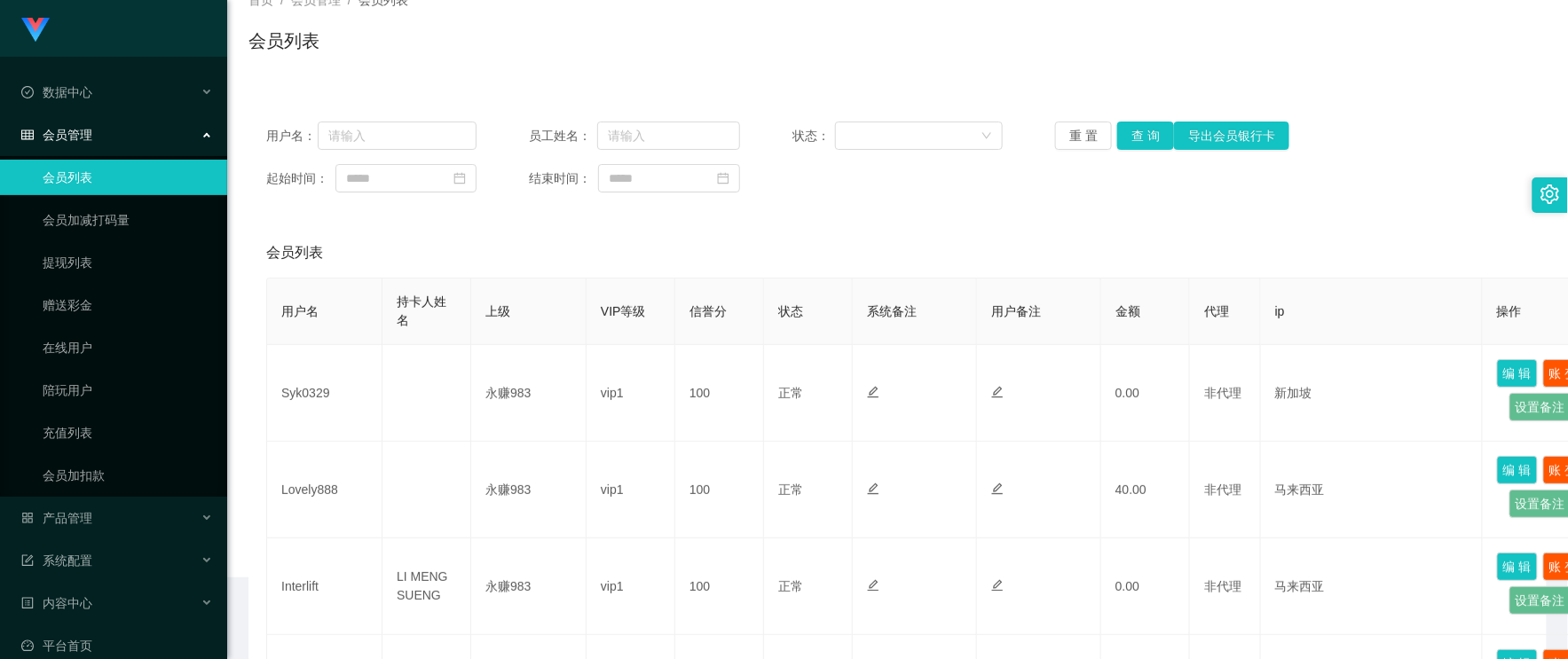
scroll to position [197, 0]
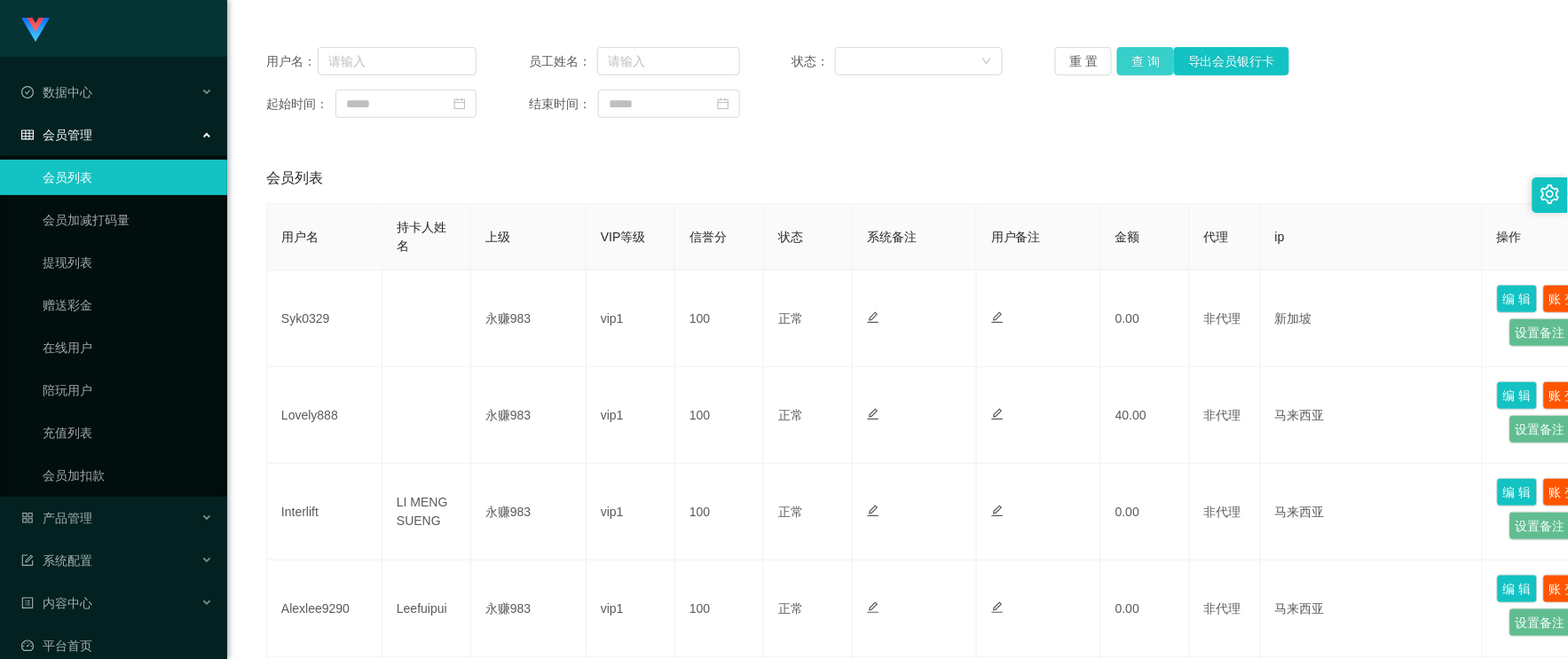
click at [1147, 66] on button "查 询" at bounding box center [1146, 62] width 57 height 28
click at [91, 521] on span "产品管理" at bounding box center [56, 518] width 71 height 14
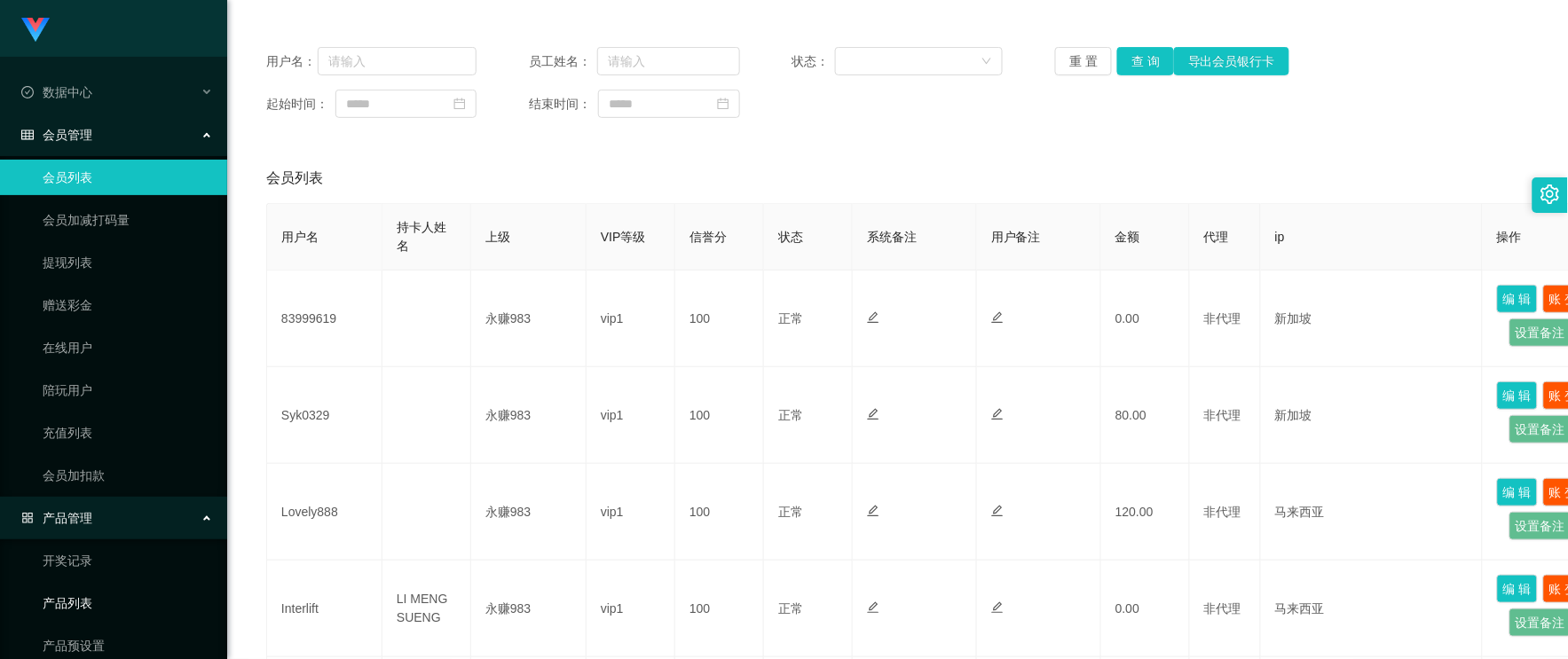
scroll to position [99, 0]
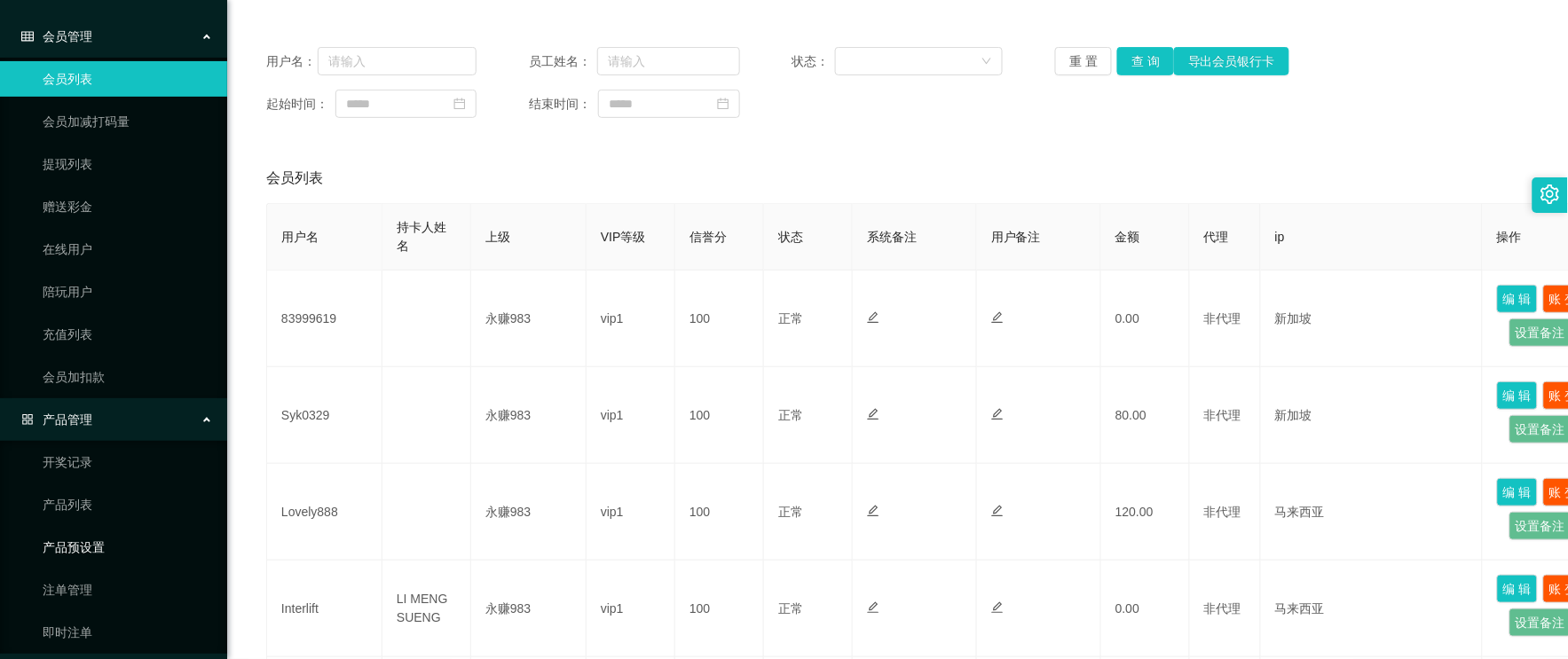
click at [90, 534] on link "产品预设置" at bounding box center [128, 547] width 171 height 35
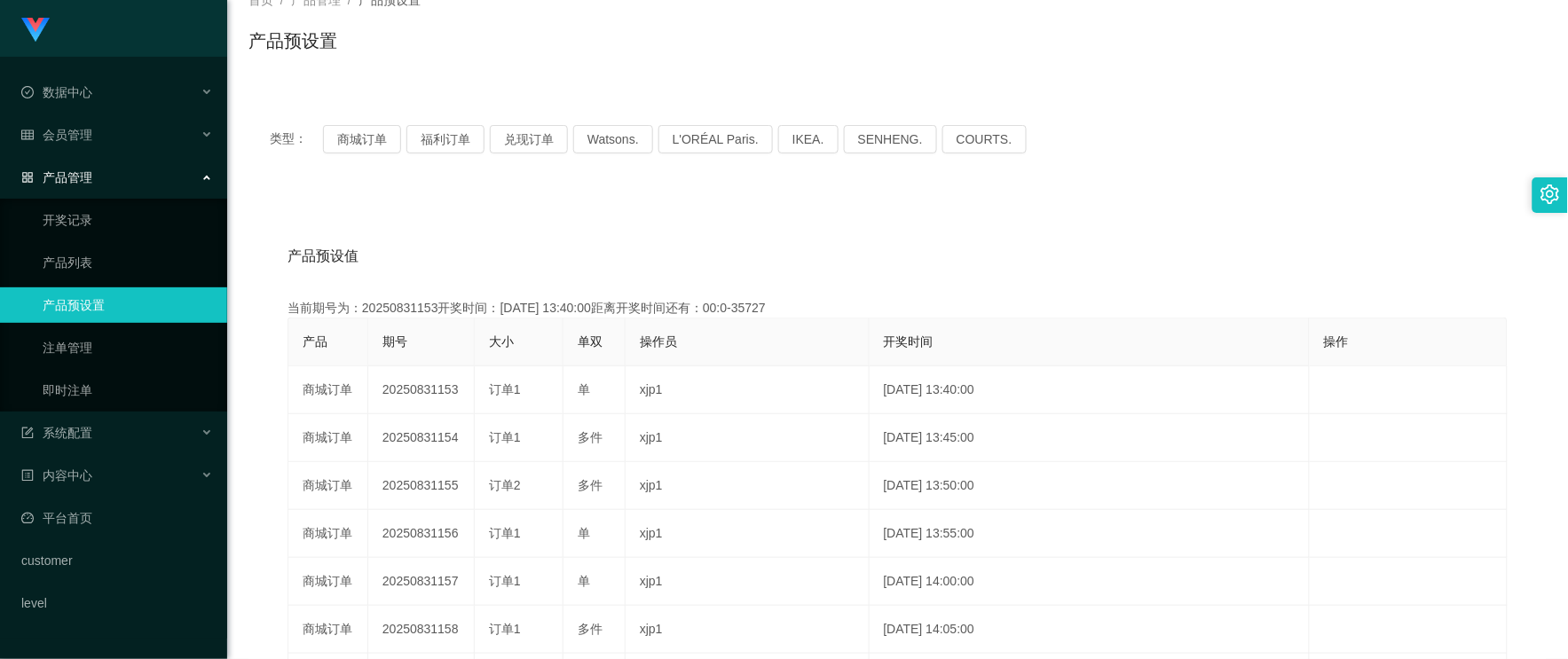
scroll to position [197, 0]
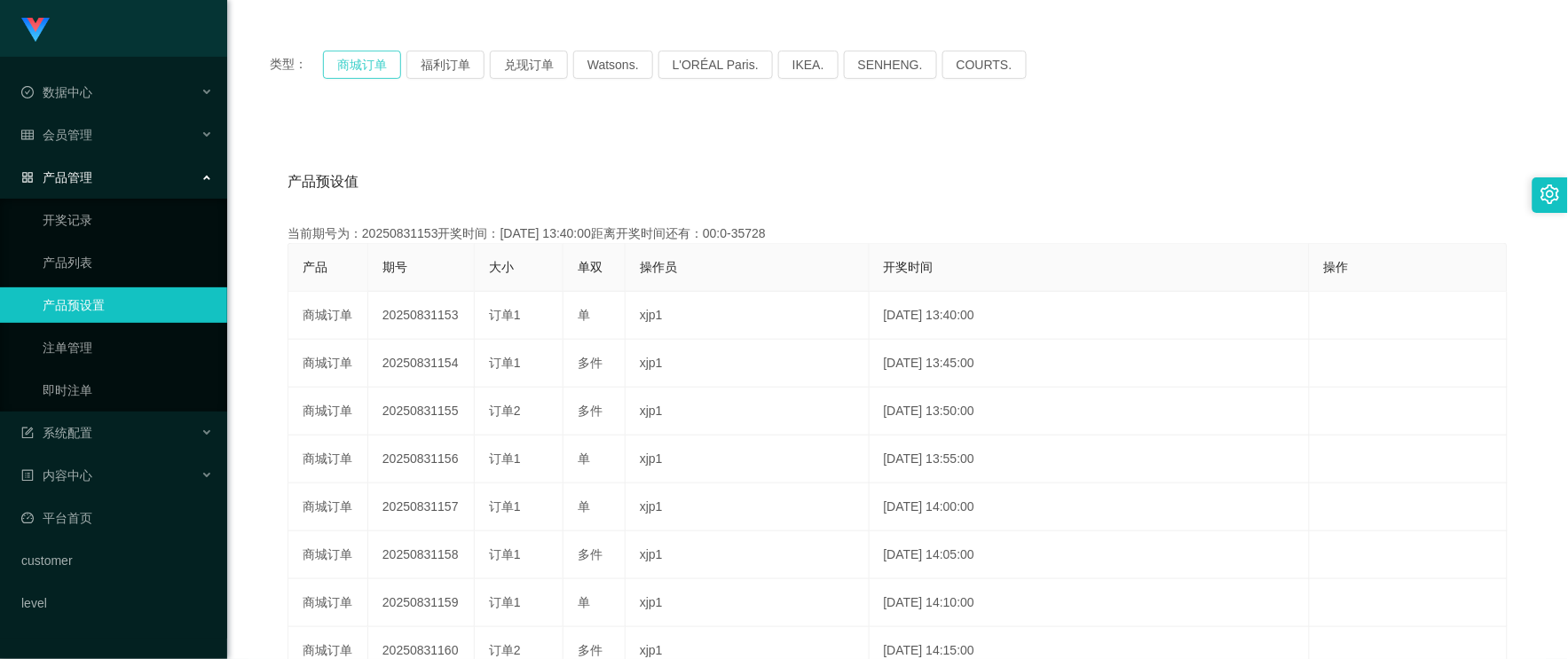
click at [352, 76] on button "商城订单" at bounding box center [362, 64] width 78 height 28
click at [66, 131] on span "会员管理" at bounding box center [56, 135] width 71 height 14
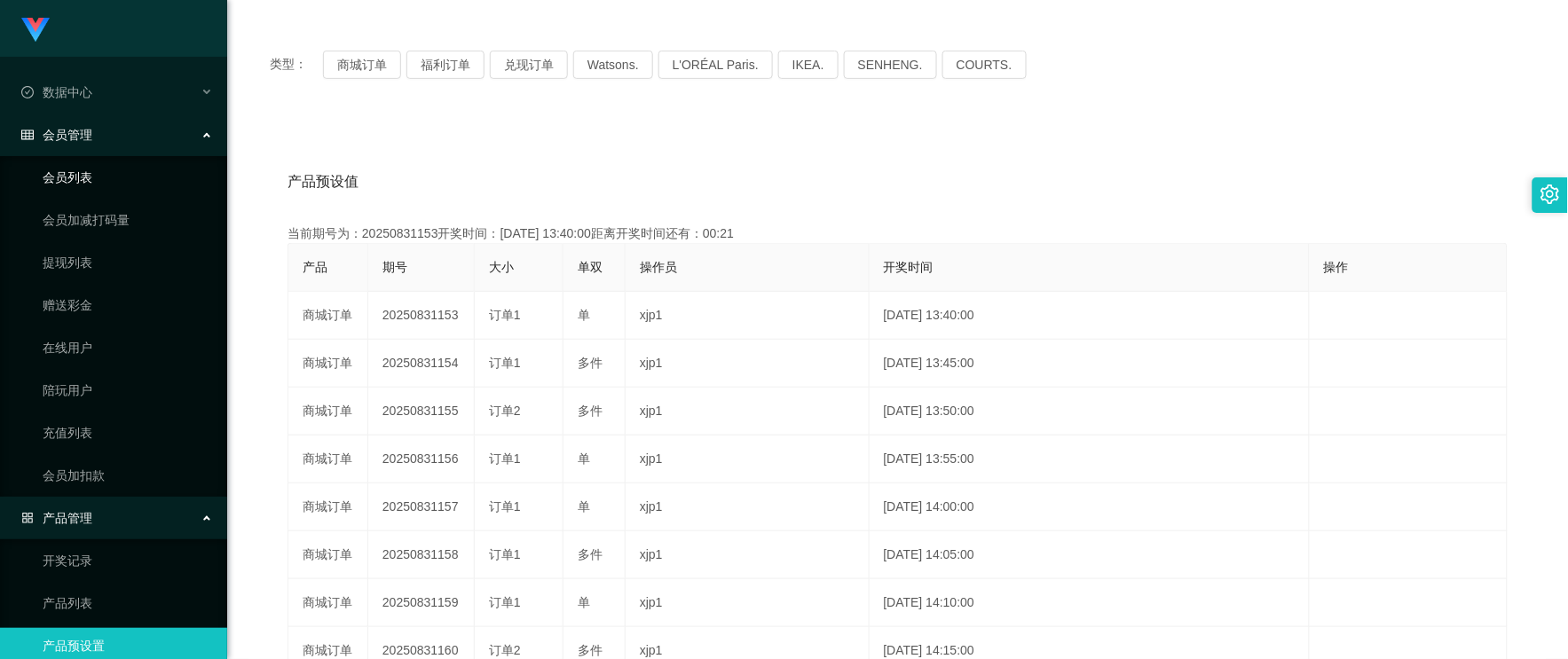
click at [77, 159] on link "会员列表" at bounding box center [128, 176] width 171 height 35
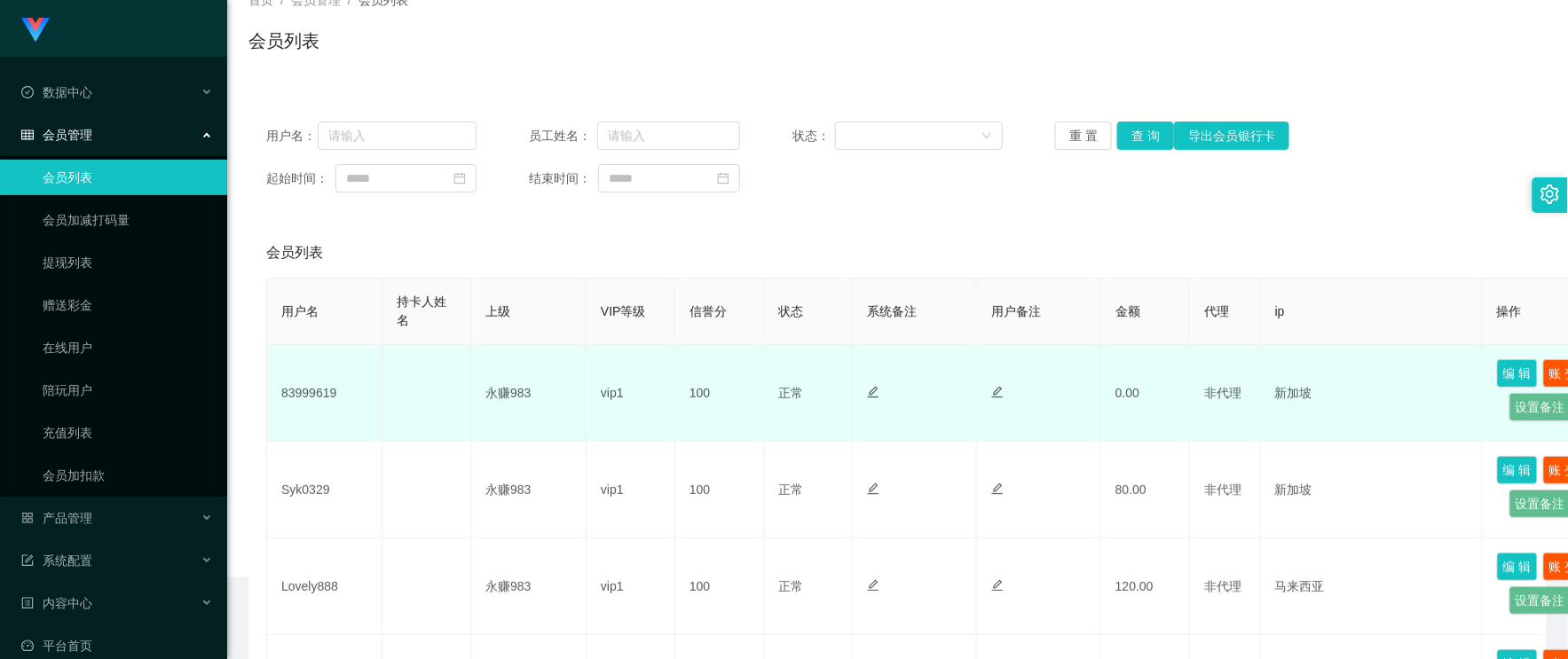
scroll to position [197, 0]
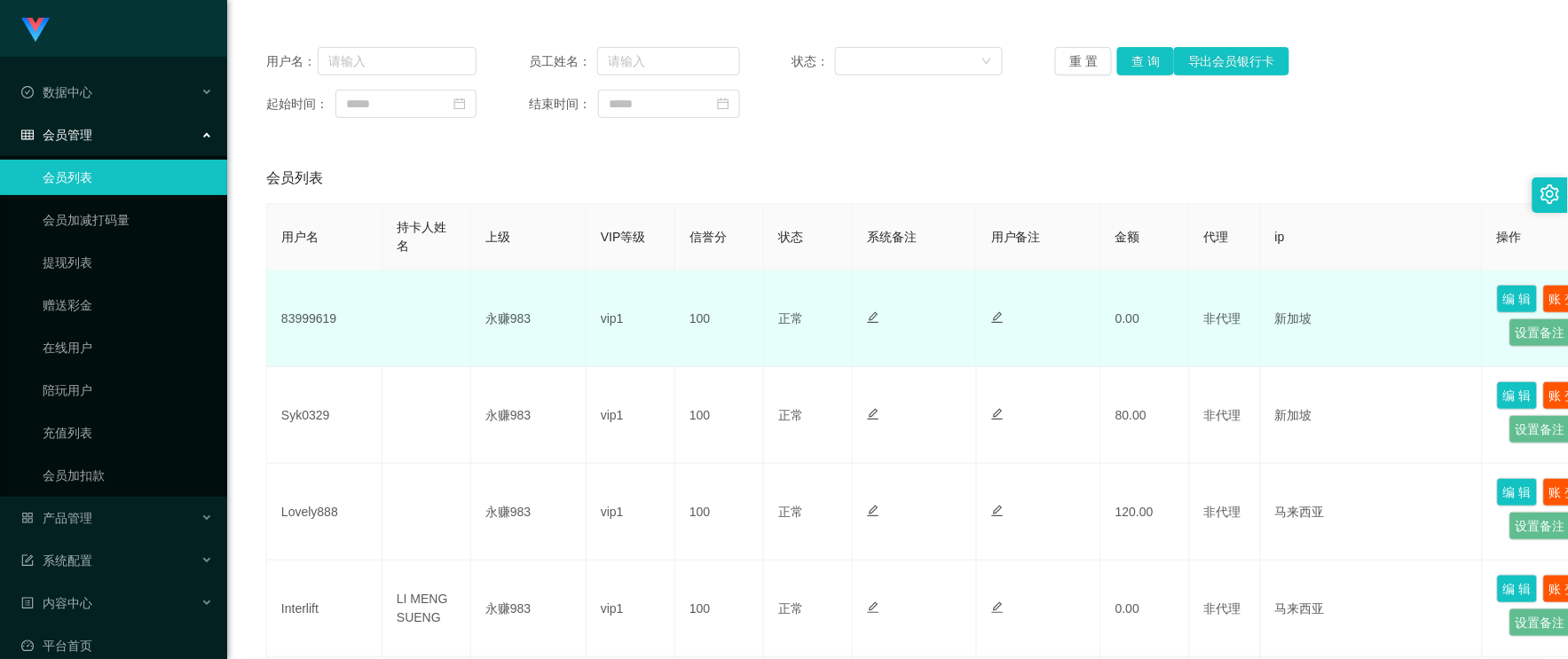
click at [312, 308] on td "83999619" at bounding box center [325, 319] width 116 height 97
copy td "83999619"
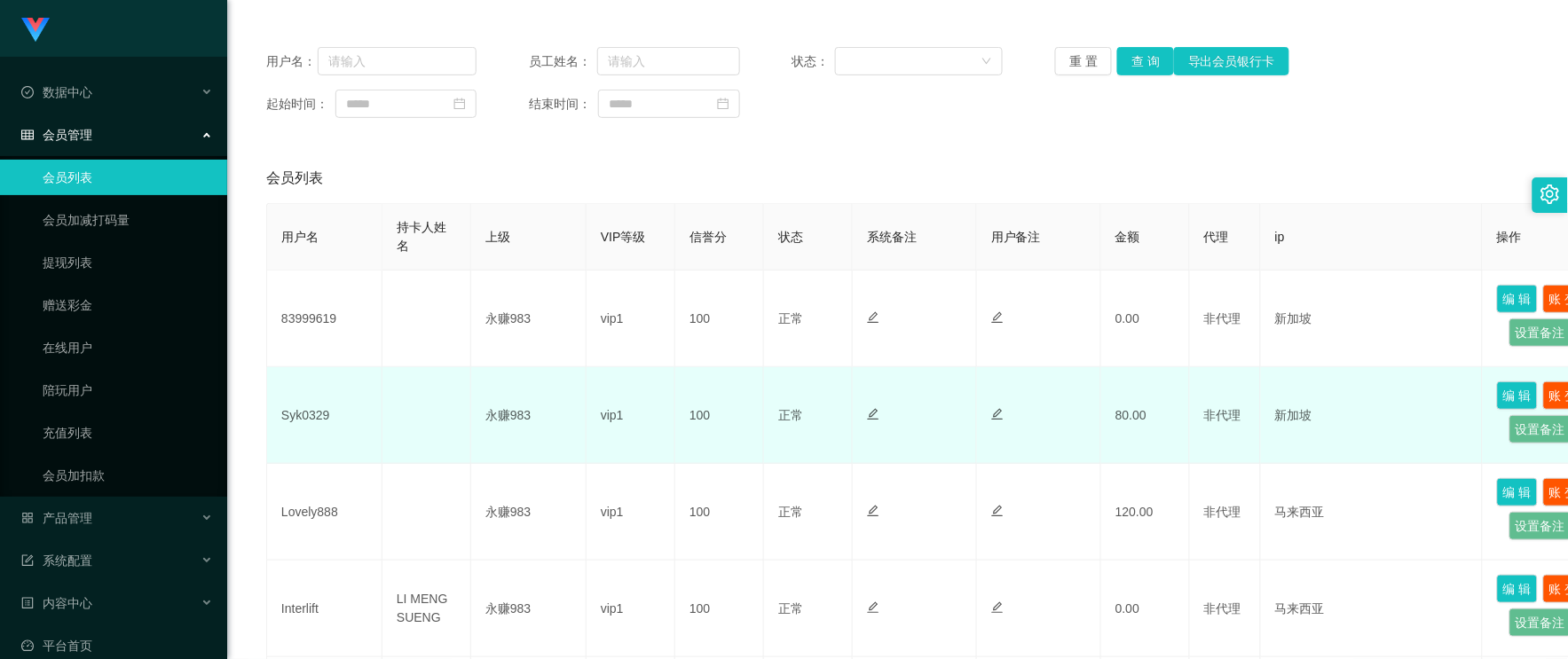
click at [302, 419] on td "Syk0329" at bounding box center [325, 415] width 116 height 97
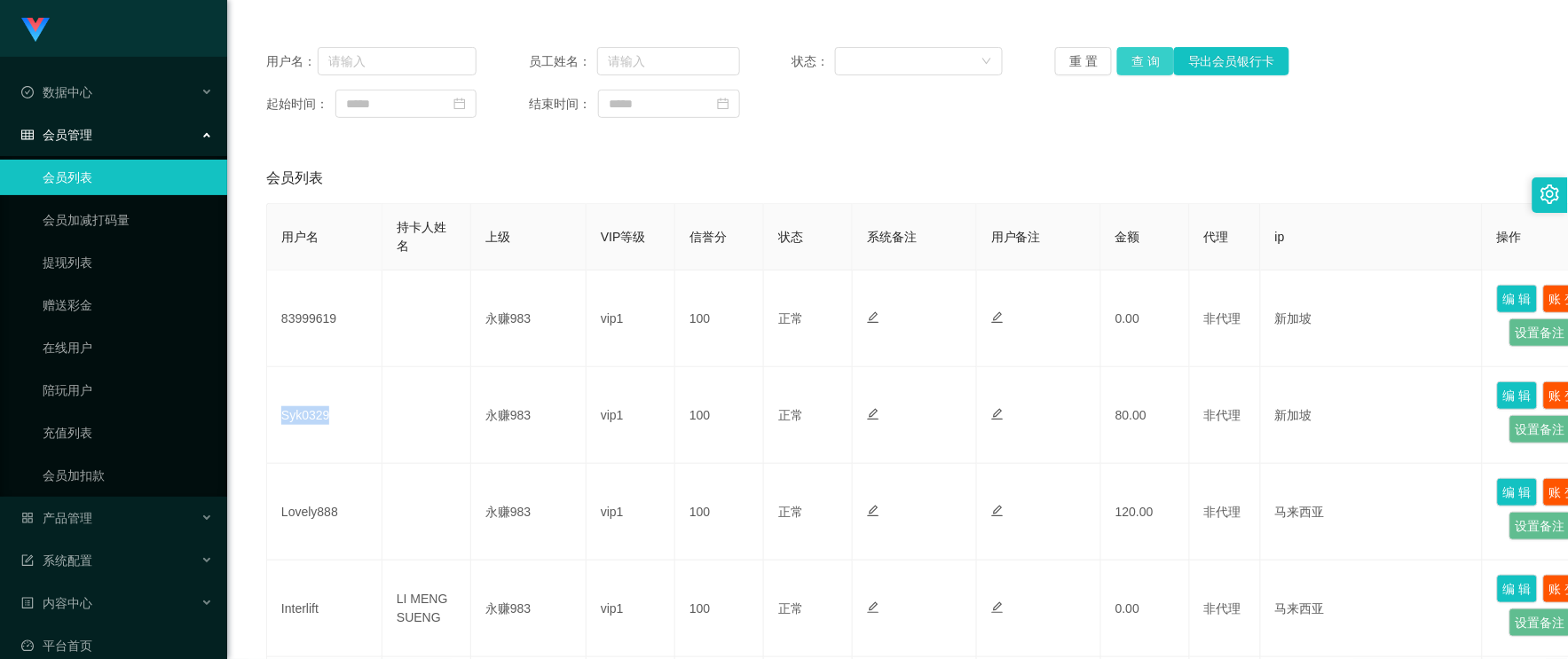
click at [1129, 58] on button "查 询" at bounding box center [1146, 62] width 57 height 28
click at [81, 527] on div "产品管理" at bounding box center [114, 518] width 228 height 35
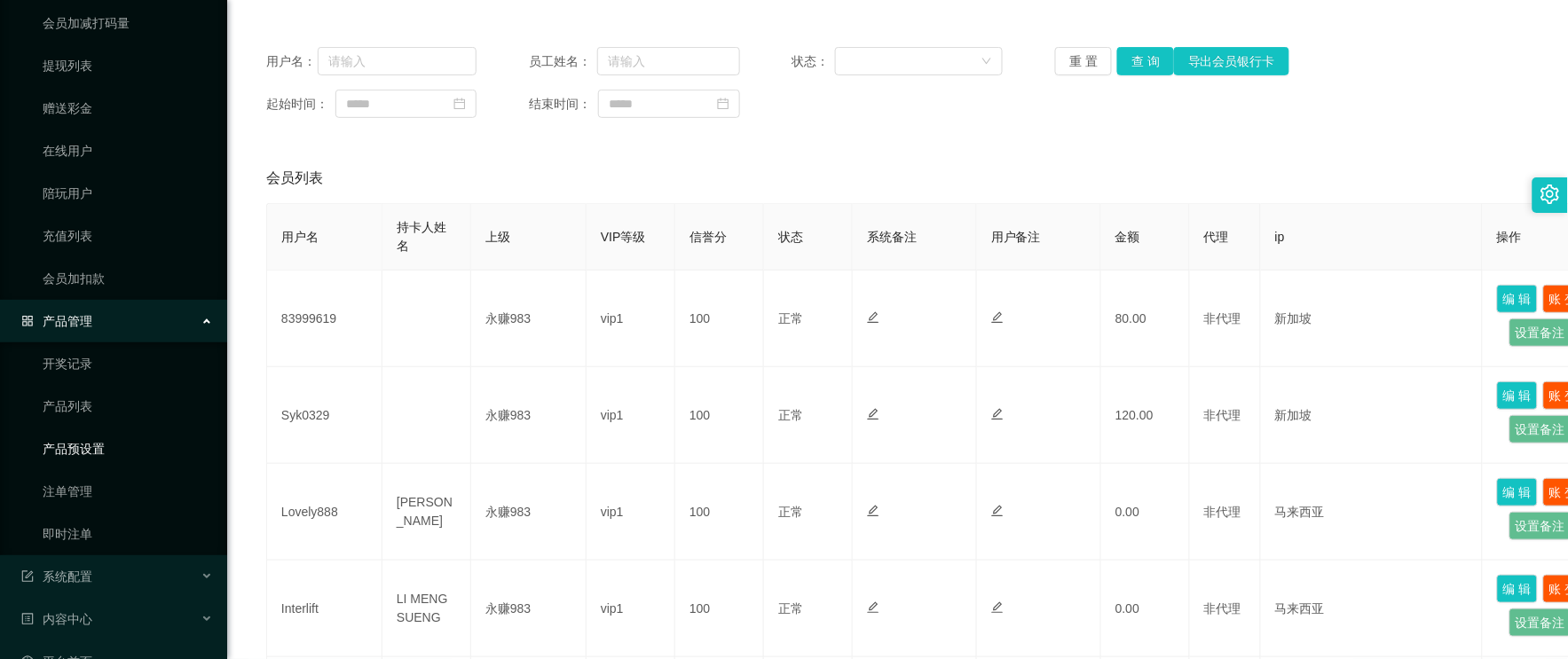
click at [93, 454] on link "产品预设置" at bounding box center [128, 448] width 171 height 35
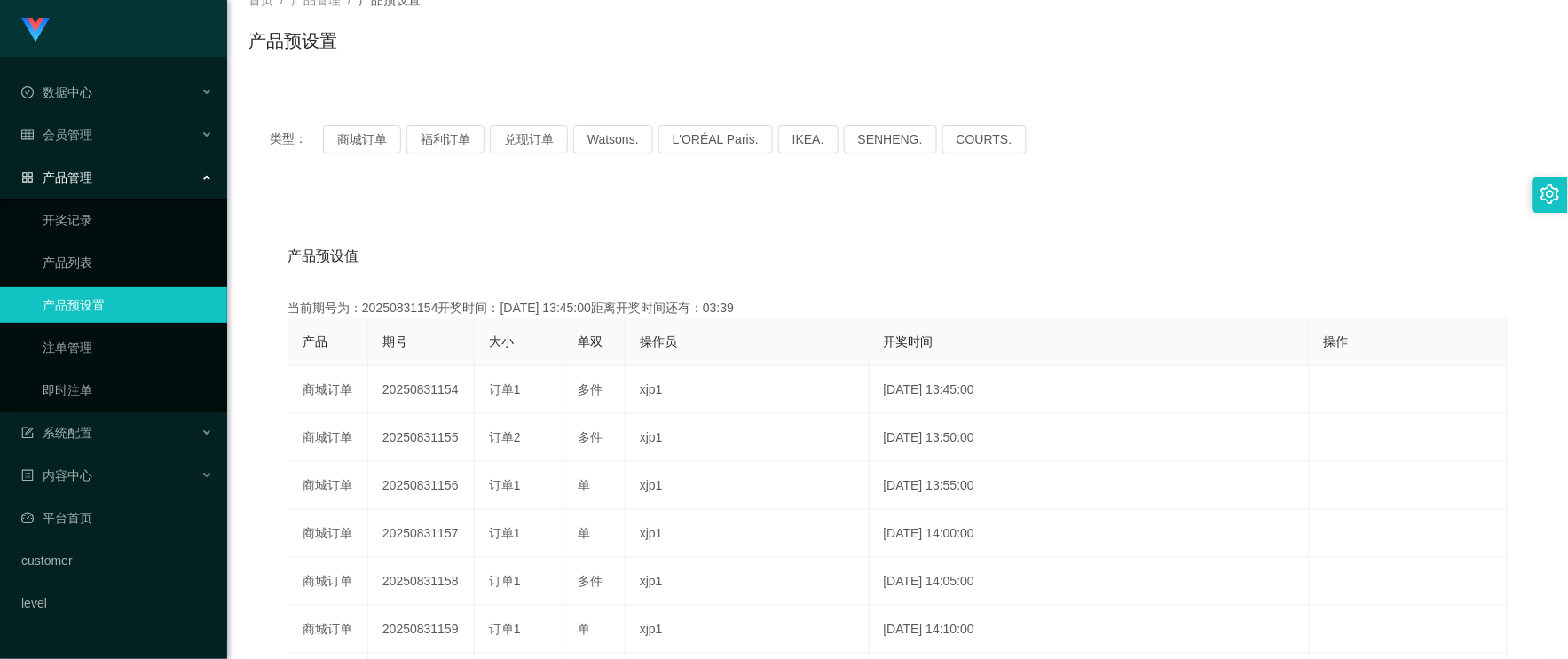
scroll to position [197, 0]
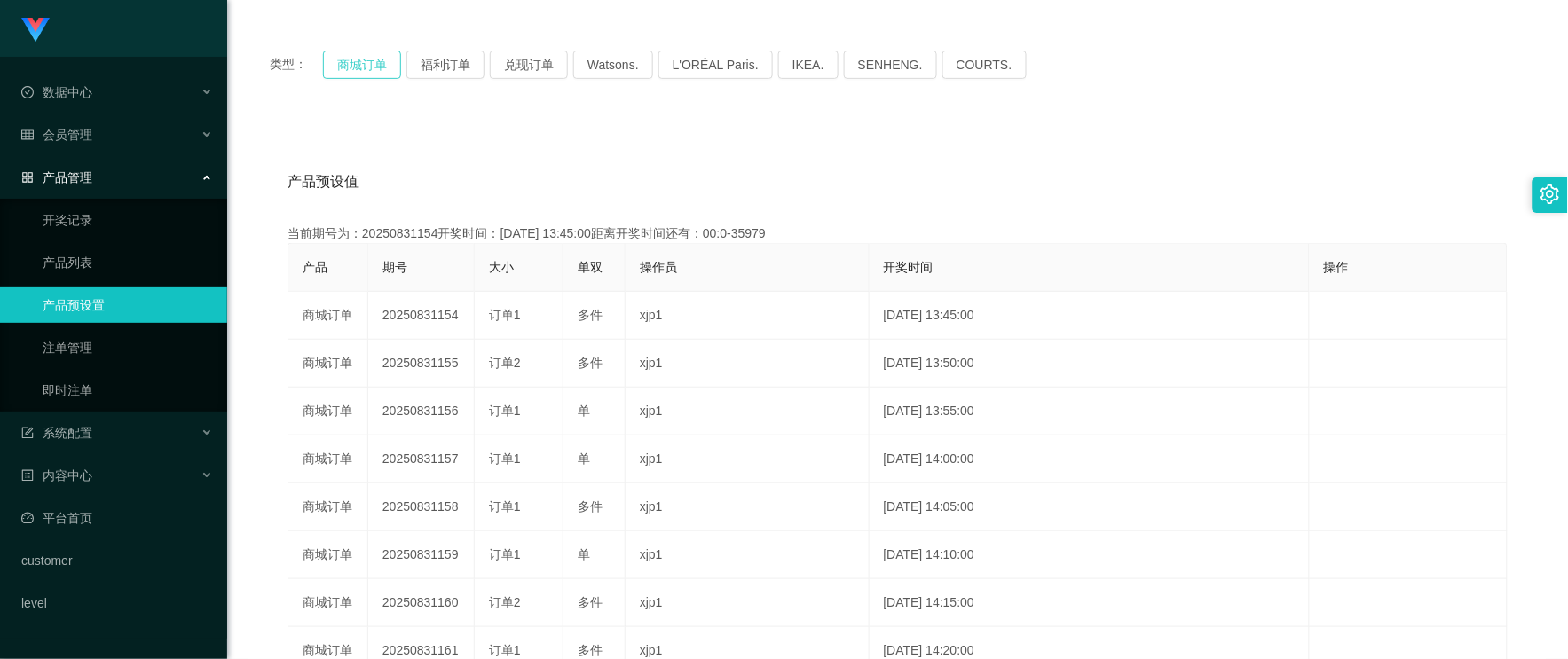
click at [350, 68] on button "商城订单" at bounding box center [362, 64] width 78 height 28
click at [78, 122] on div "会员管理" at bounding box center [114, 135] width 228 height 35
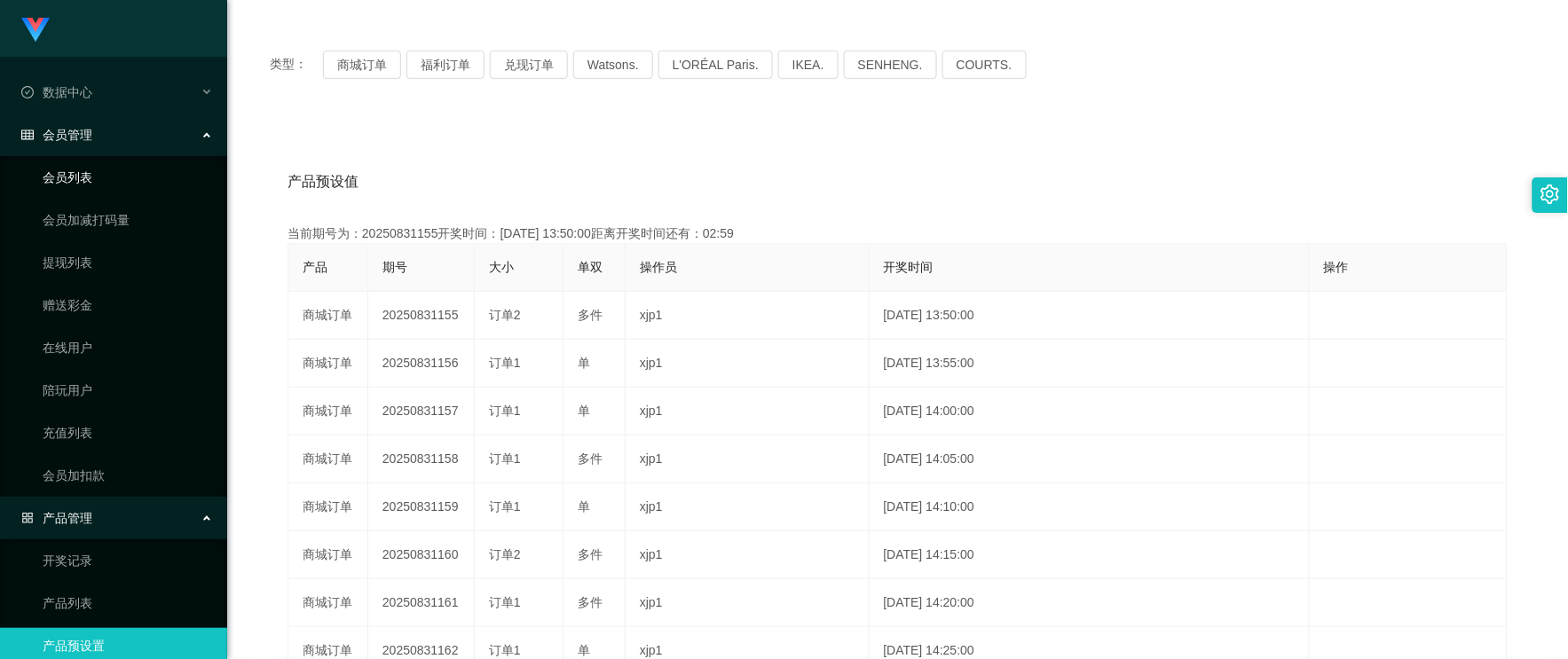
click at [100, 183] on link "会员列表" at bounding box center [128, 176] width 171 height 35
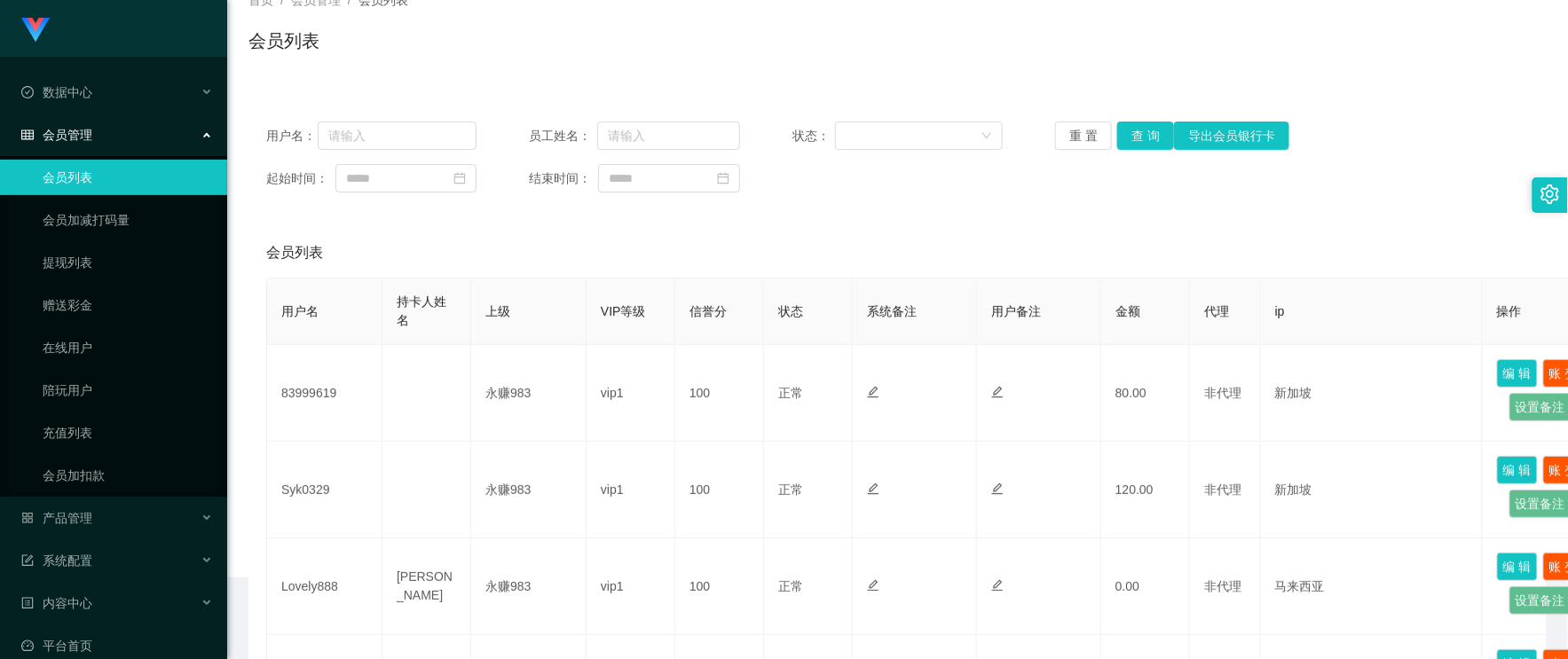
scroll to position [197, 0]
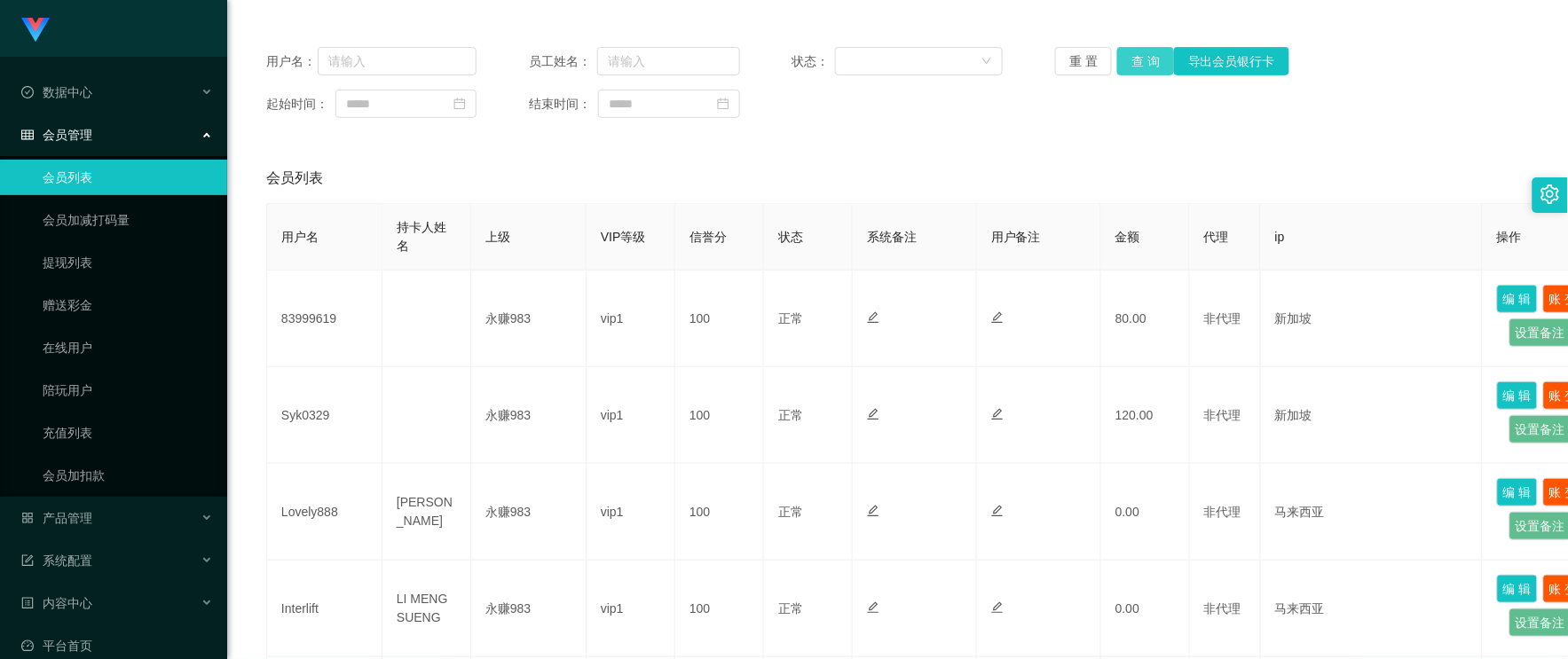
click at [1121, 64] on button "查 询" at bounding box center [1146, 62] width 57 height 28
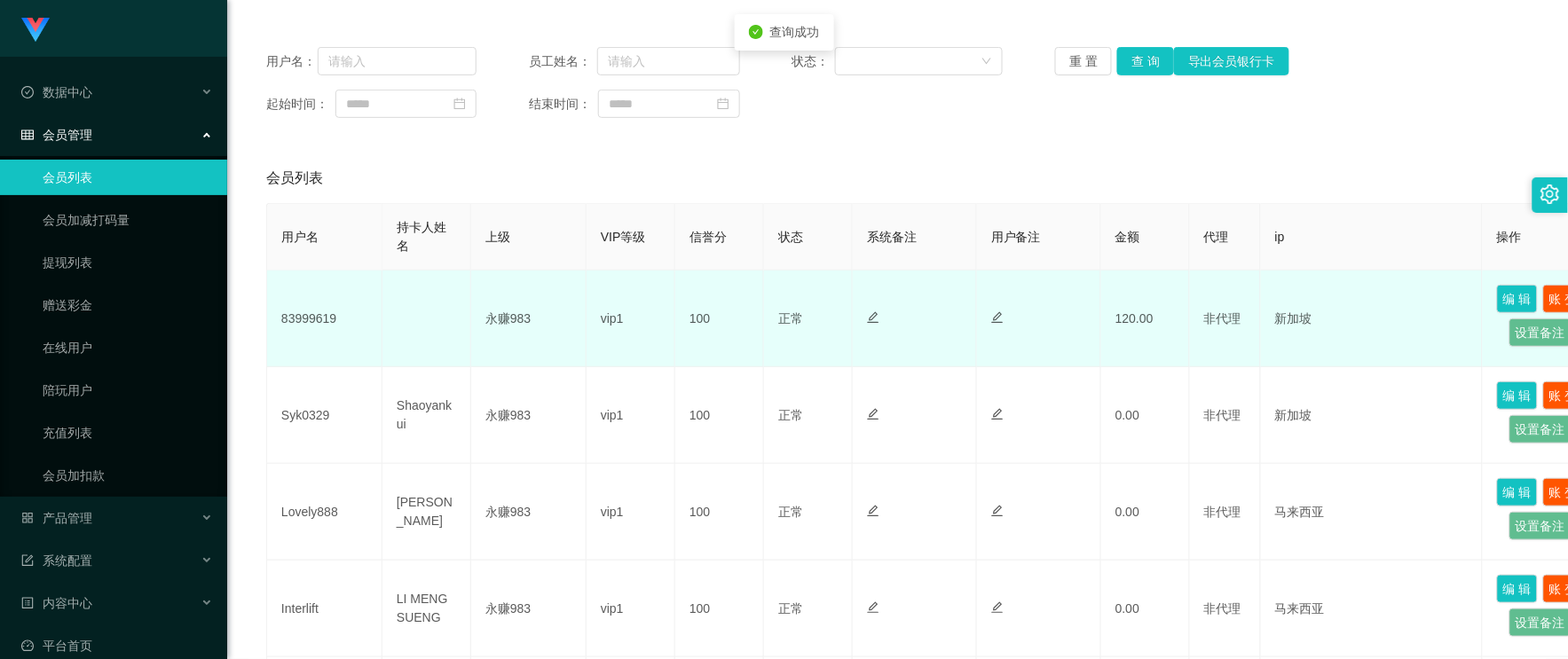
click at [332, 312] on td "83999619" at bounding box center [325, 319] width 116 height 97
click at [297, 320] on td "83999619" at bounding box center [325, 319] width 116 height 97
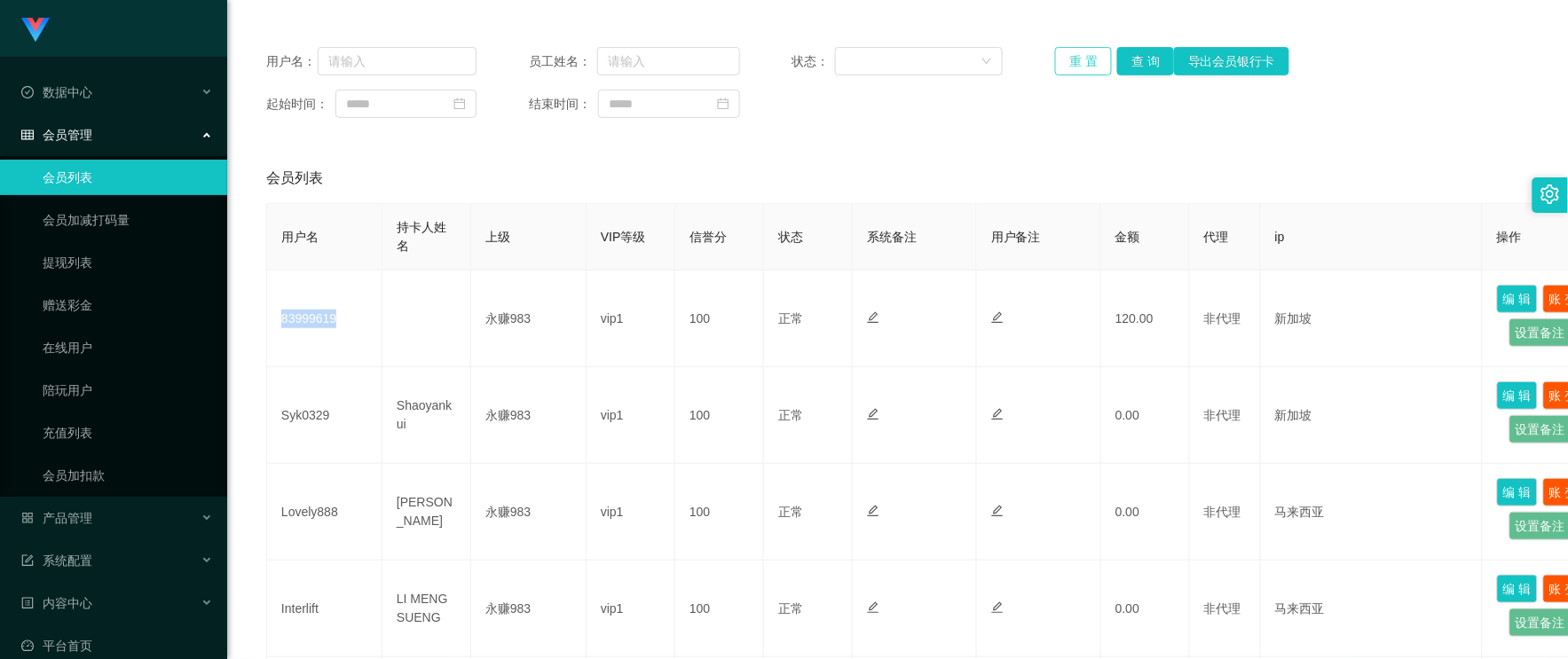
click at [1061, 58] on button "重 置" at bounding box center [1084, 62] width 57 height 28
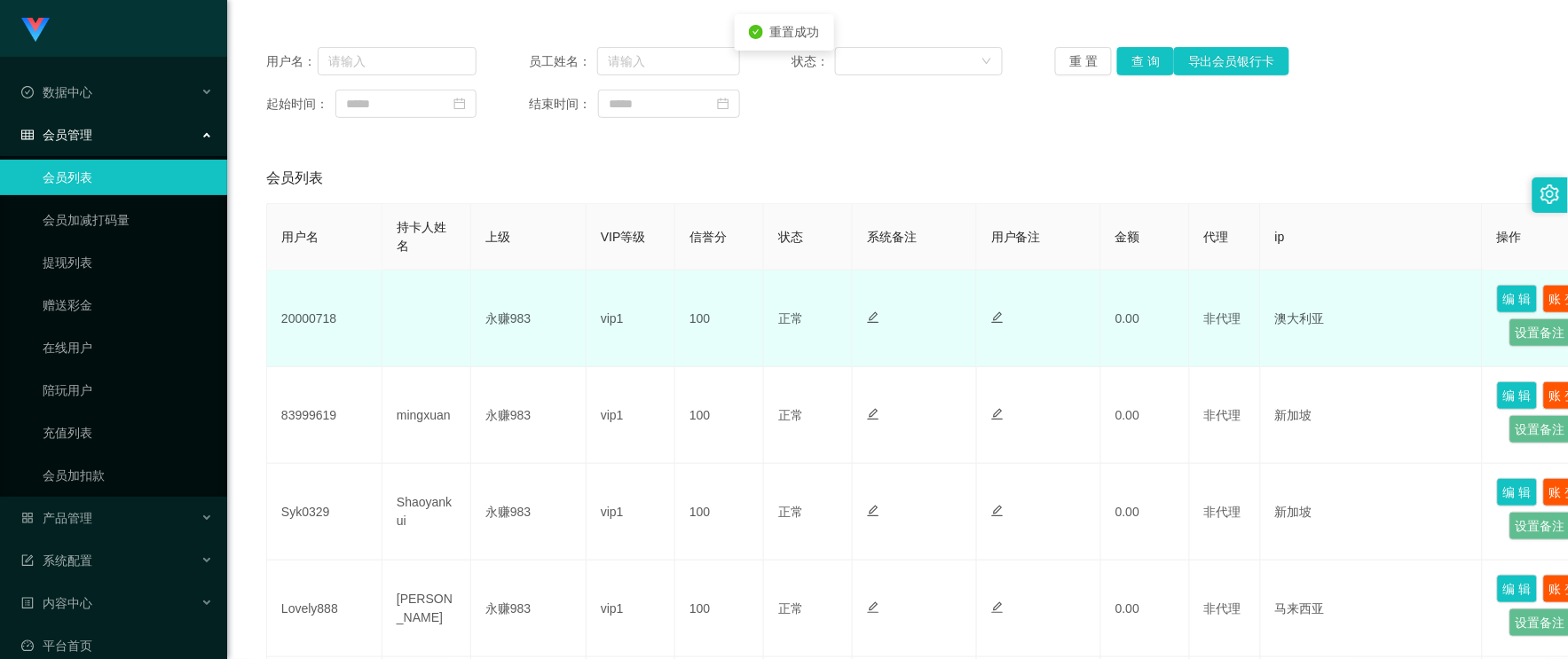
click at [323, 312] on td "20000718" at bounding box center [325, 319] width 116 height 97
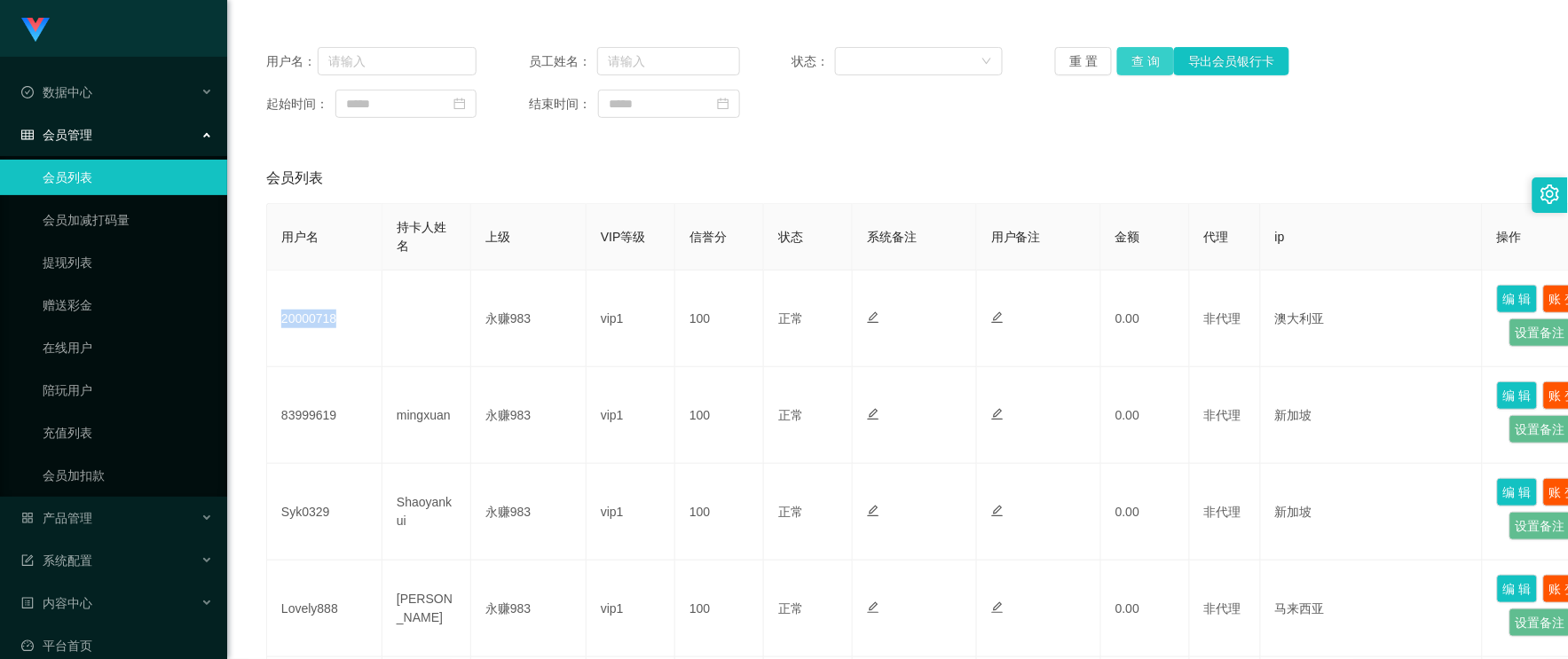
click at [1128, 56] on button "查 询" at bounding box center [1146, 62] width 57 height 28
click at [82, 507] on div "产品管理" at bounding box center [114, 518] width 228 height 35
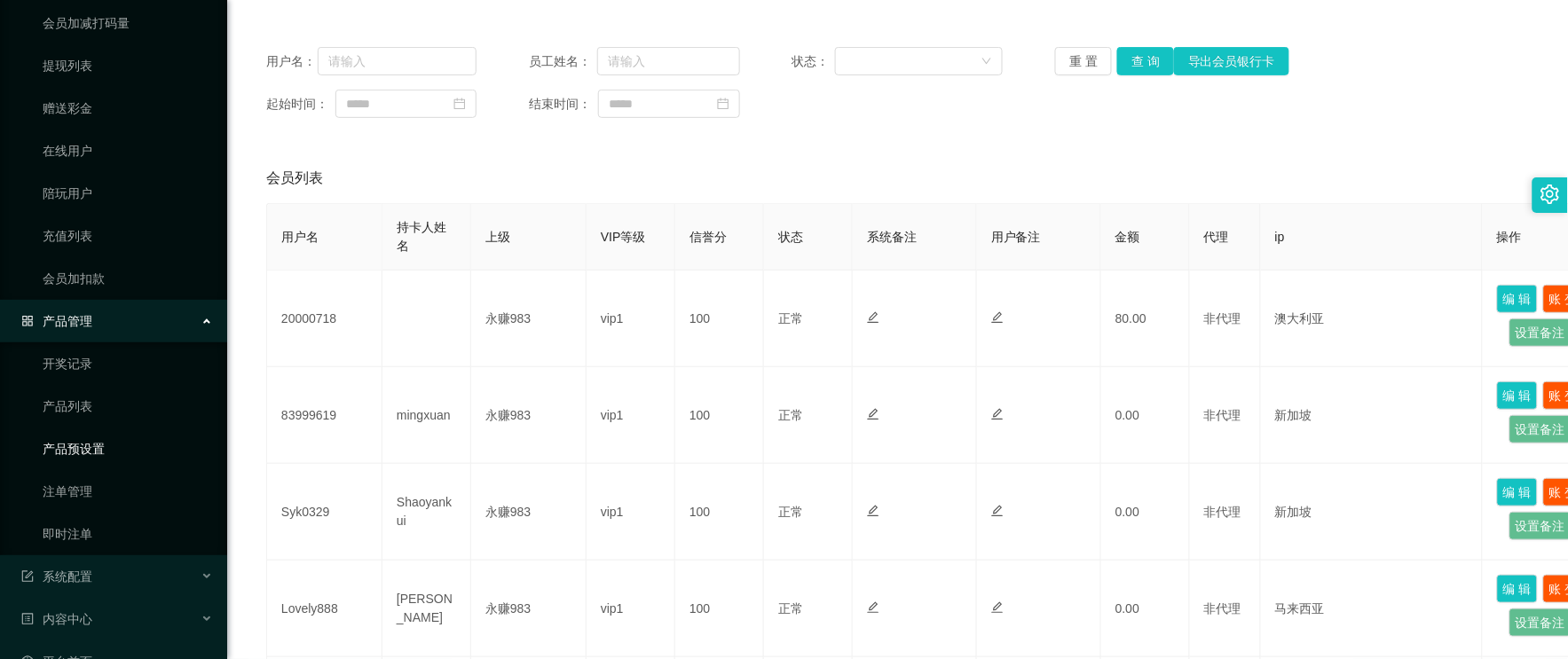
click at [100, 447] on link "产品预设置" at bounding box center [128, 448] width 171 height 35
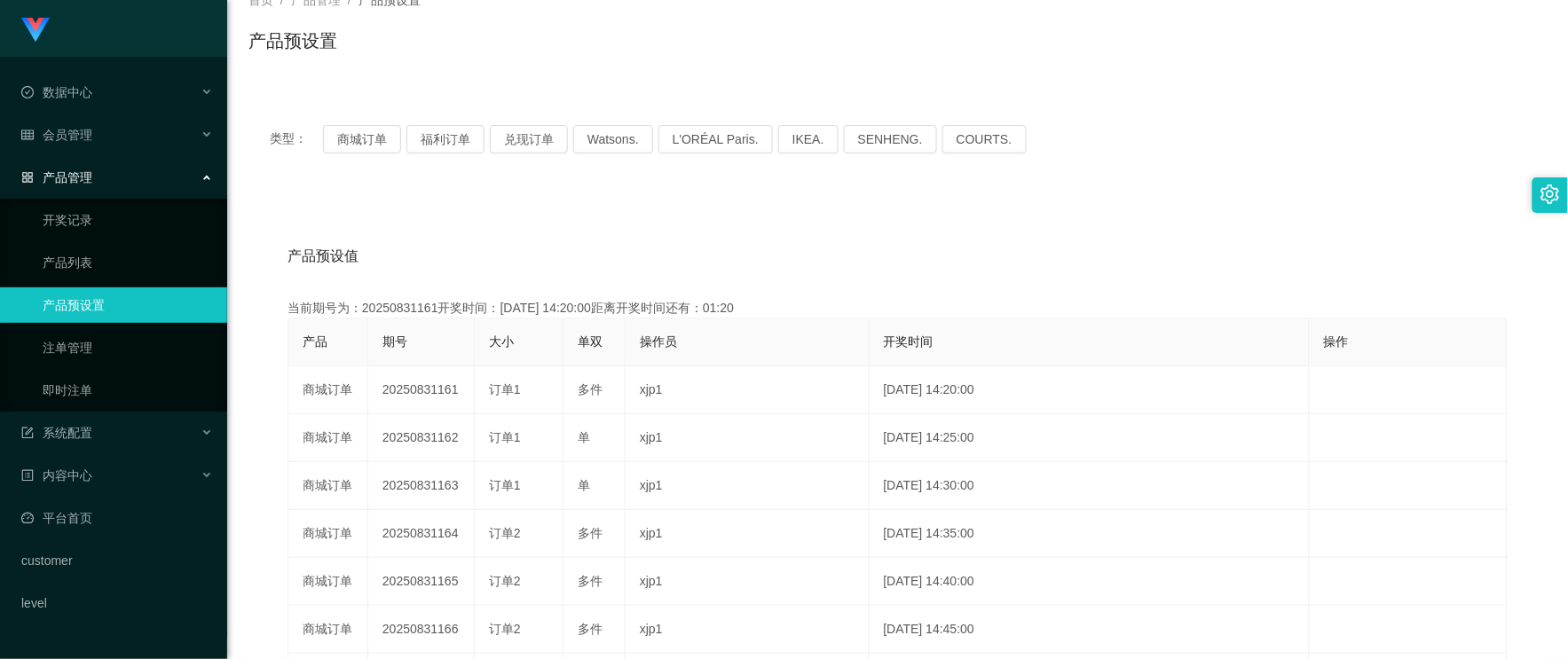
scroll to position [197, 0]
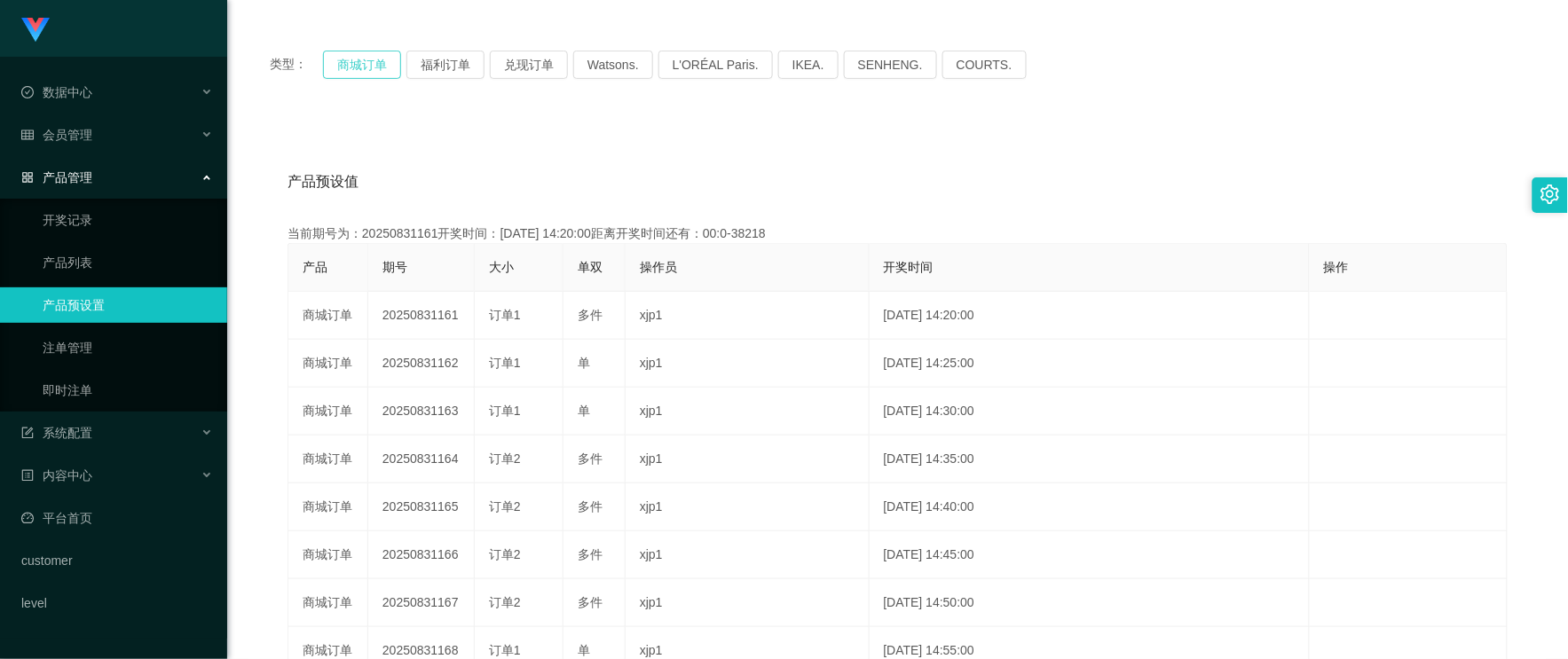
click at [357, 76] on button "商城订单" at bounding box center [362, 64] width 78 height 28
click at [355, 64] on button "商城订单" at bounding box center [362, 64] width 78 height 28
click at [71, 136] on span "会员管理" at bounding box center [56, 135] width 71 height 14
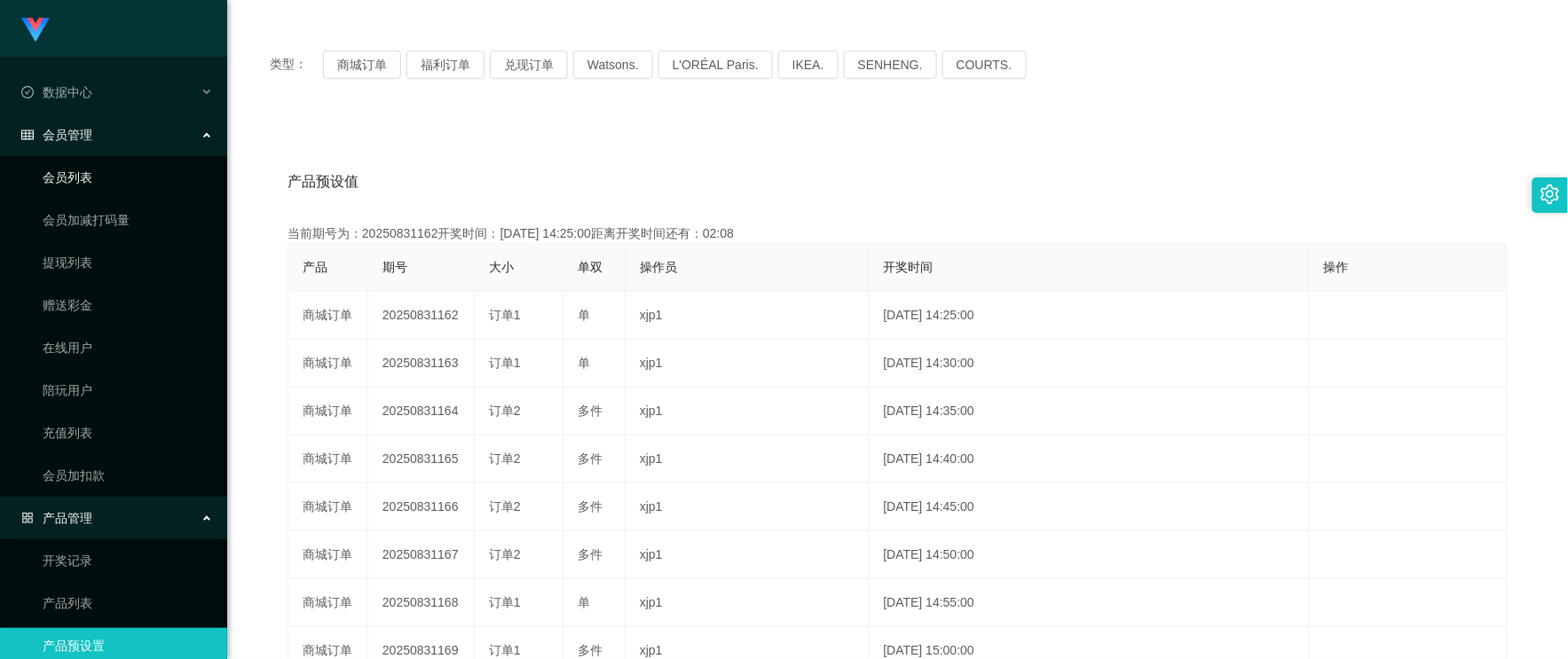
click at [83, 184] on link "会员列表" at bounding box center [128, 176] width 171 height 35
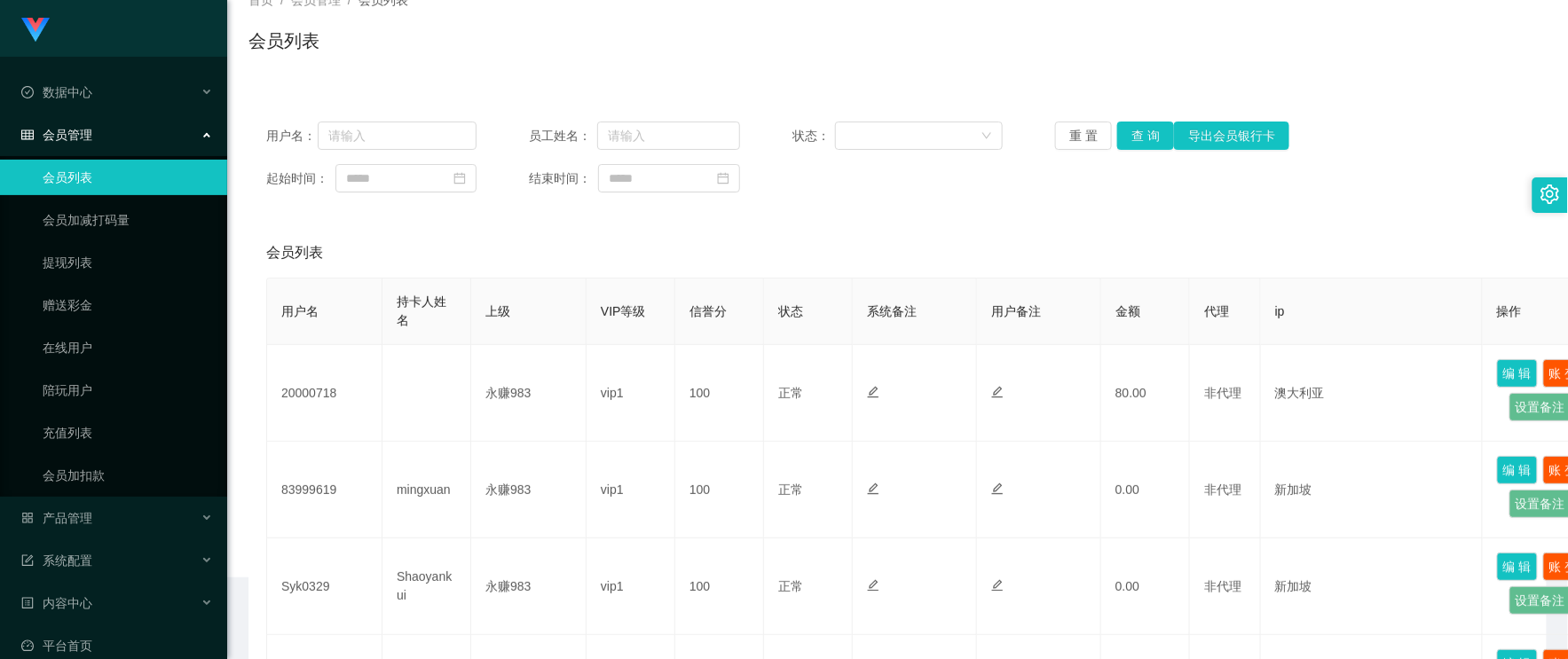
scroll to position [197, 0]
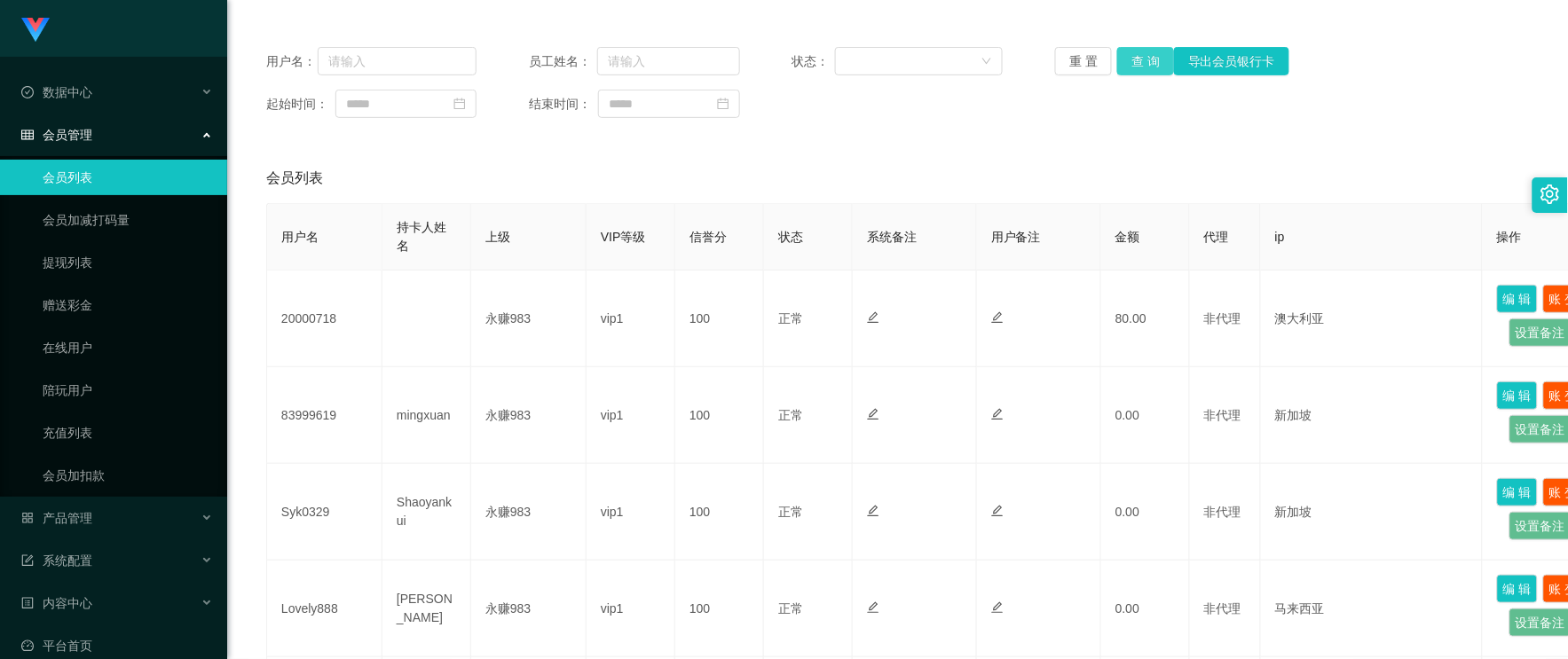
click at [1143, 64] on button "查 询" at bounding box center [1146, 62] width 57 height 28
click at [408, 61] on input "text" at bounding box center [397, 62] width 158 height 28
paste input "Syk0329"
type input "Syk0329"
click at [1146, 58] on button "查 询" at bounding box center [1146, 62] width 57 height 28
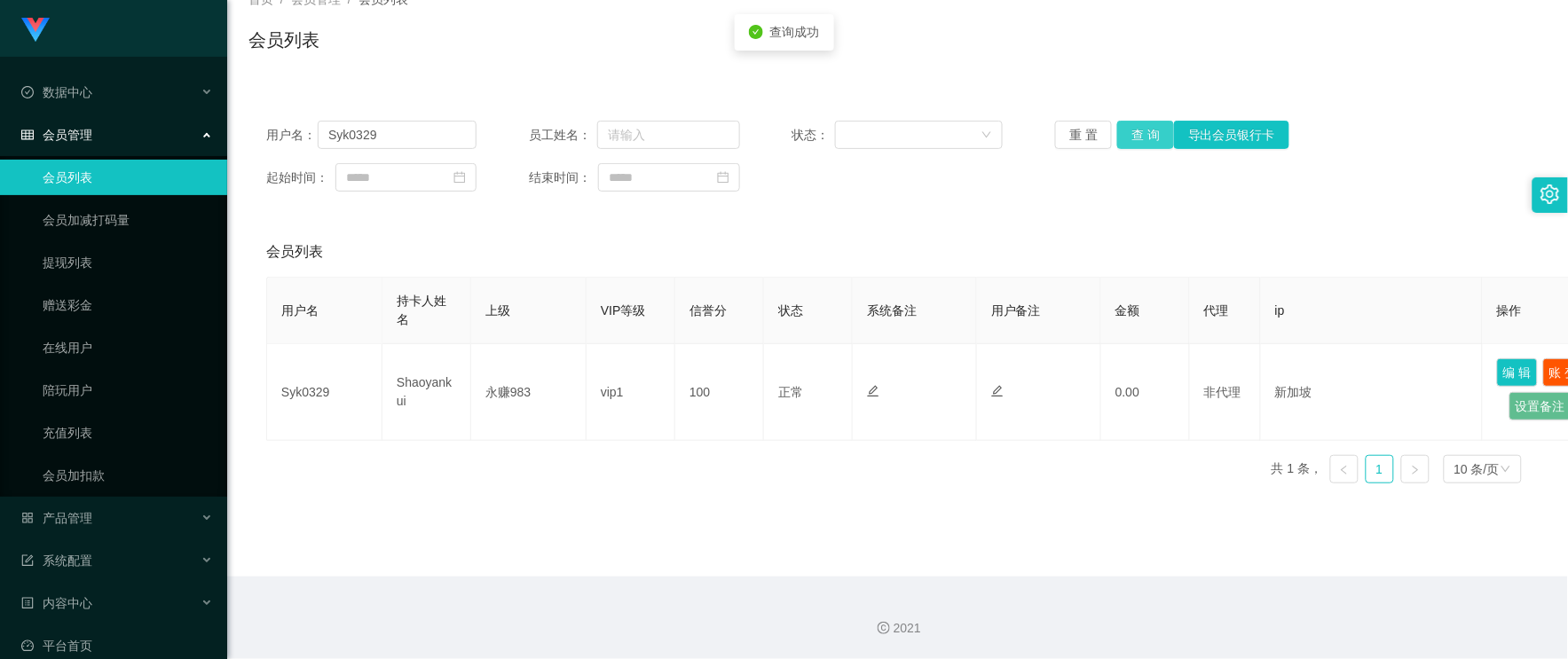
scroll to position [122, 0]
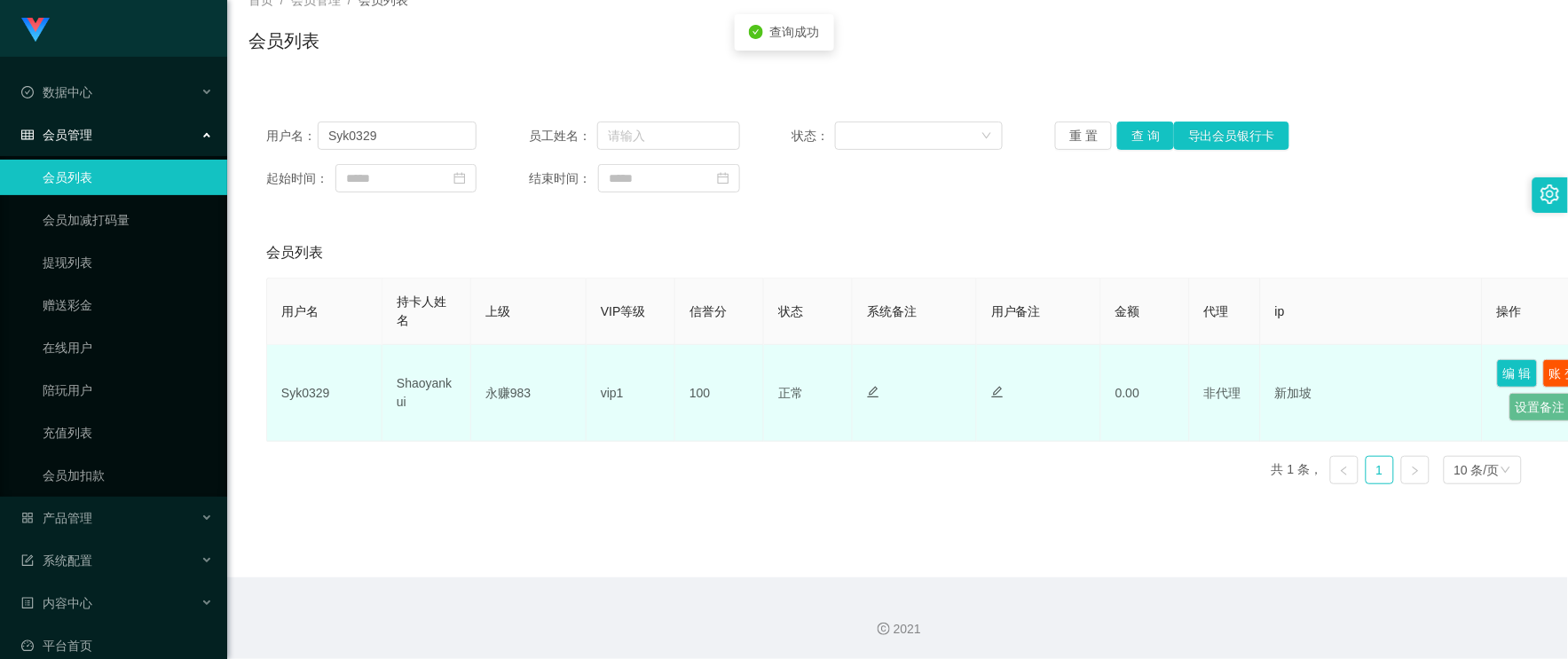
click at [404, 392] on td "Shaoyankui" at bounding box center [427, 394] width 89 height 97
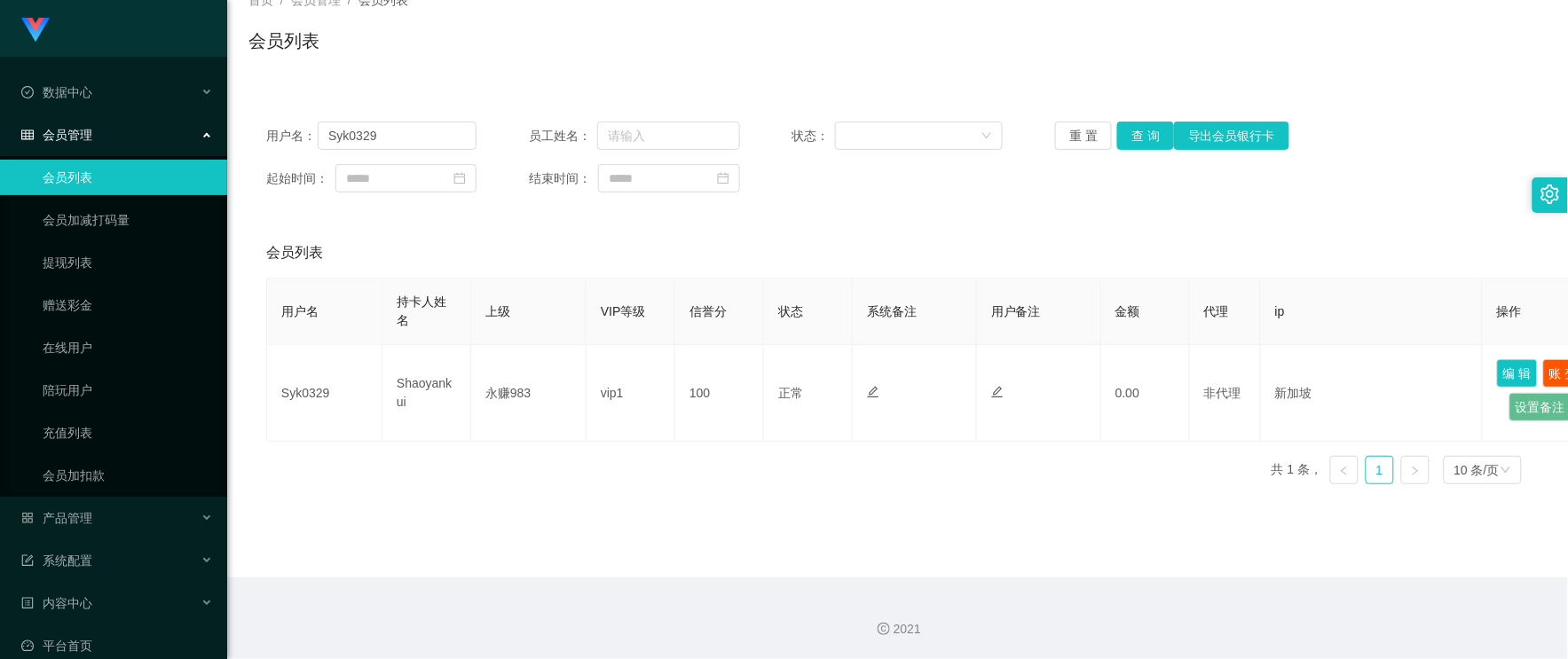
click at [750, 516] on main "关闭左侧 关闭右侧 关闭其它 刷新页面 平台首页 即时注单 注单管理 产品预设置 会员列表 会员加减打码量 提现列表 赠送彩金 产品列表 首页 / 会员管理 …" at bounding box center [898, 256] width 1341 height 643
click at [106, 517] on div "产品管理" at bounding box center [114, 518] width 228 height 35
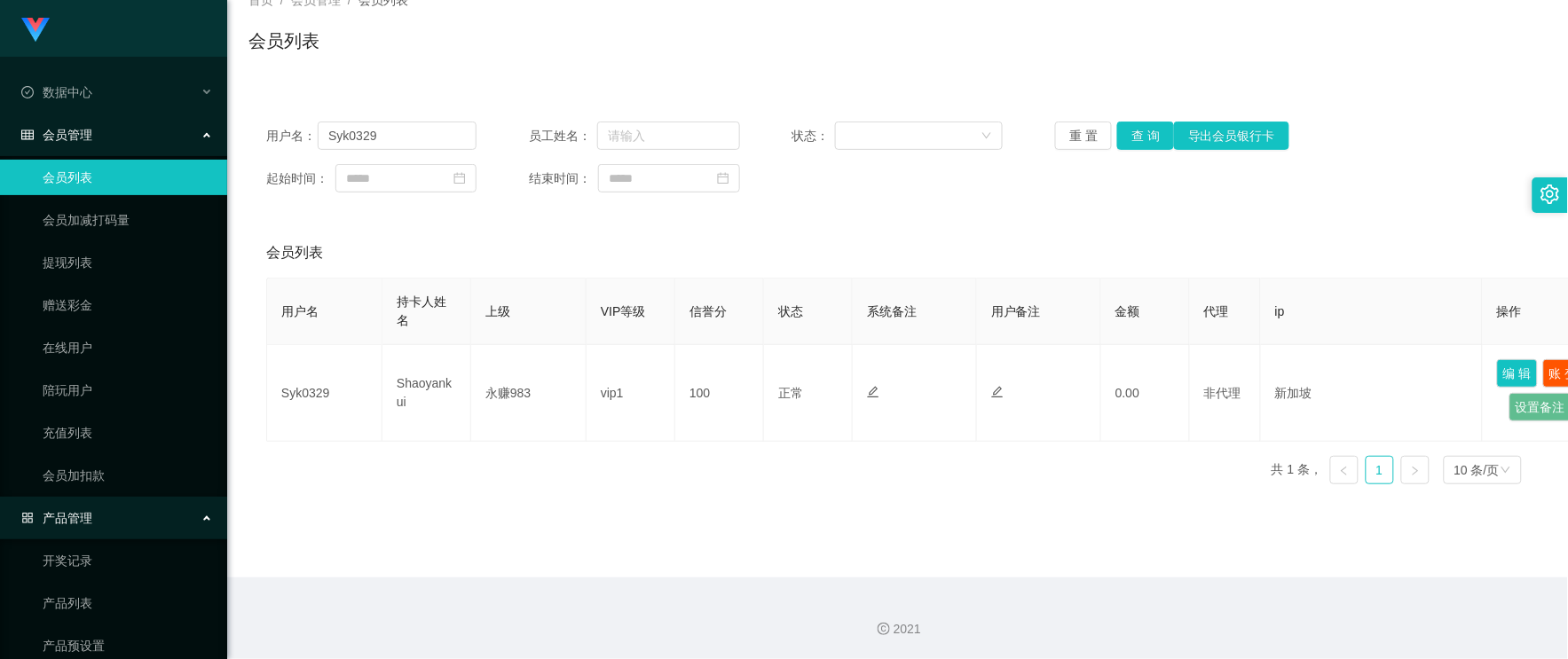
scroll to position [99, 0]
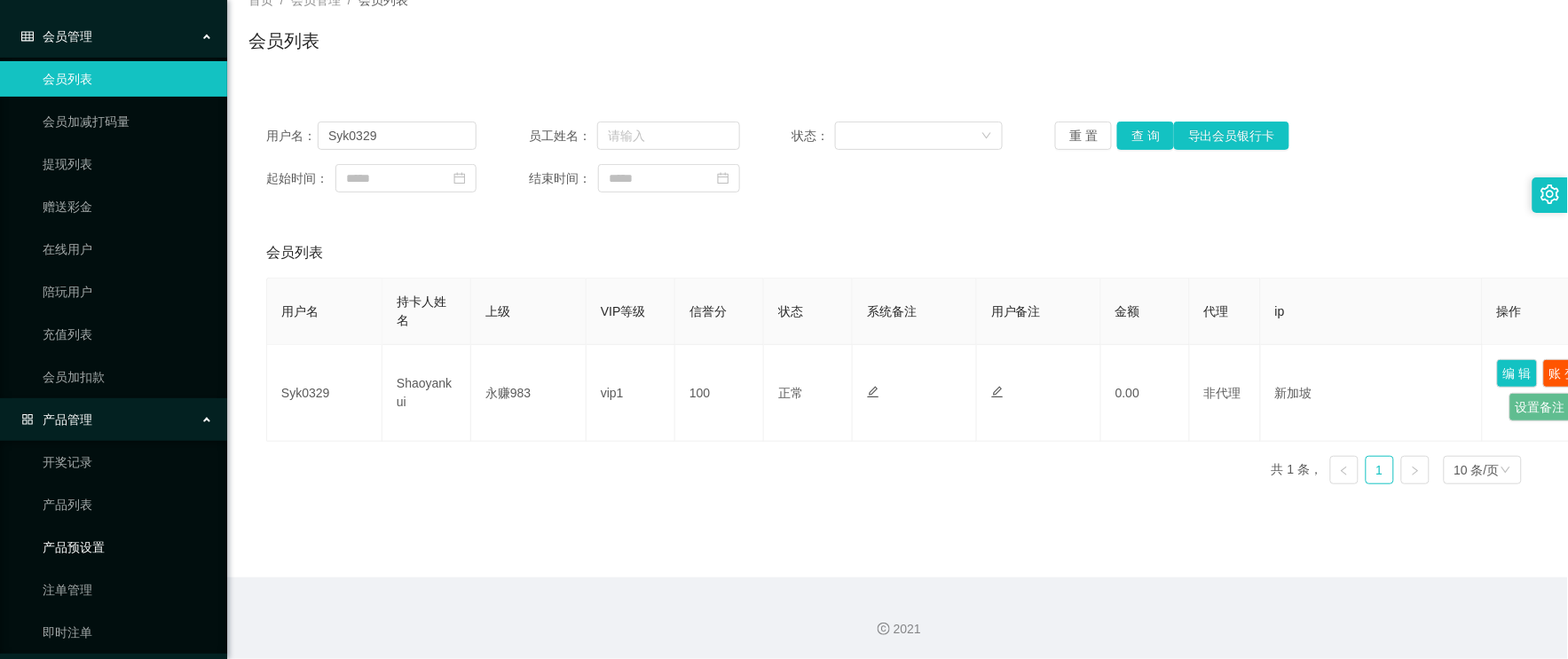
click at [108, 539] on link "产品预设置" at bounding box center [128, 547] width 171 height 35
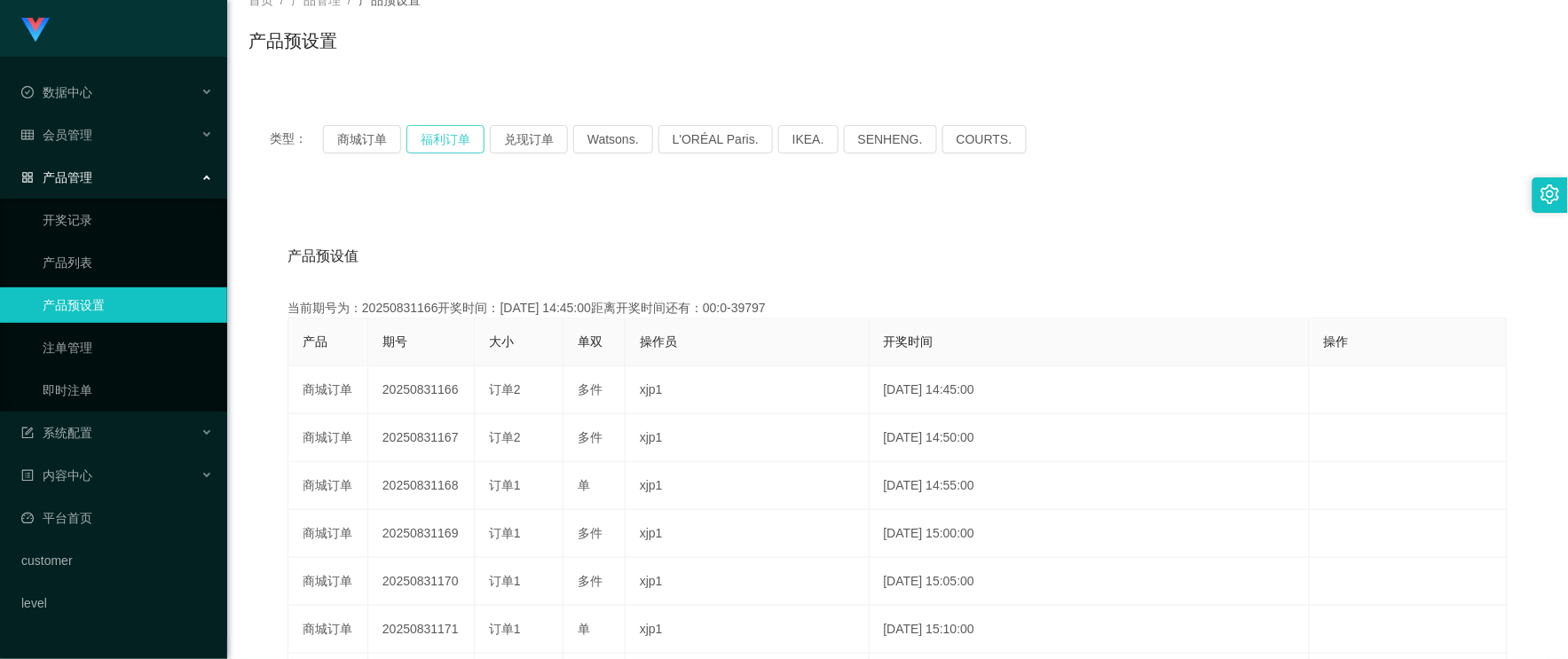
click at [440, 137] on button "福利订单" at bounding box center [446, 139] width 78 height 28
click at [437, 143] on button "福利订单" at bounding box center [446, 139] width 78 height 28
click at [72, 379] on link "即时注单" at bounding box center [128, 390] width 171 height 35
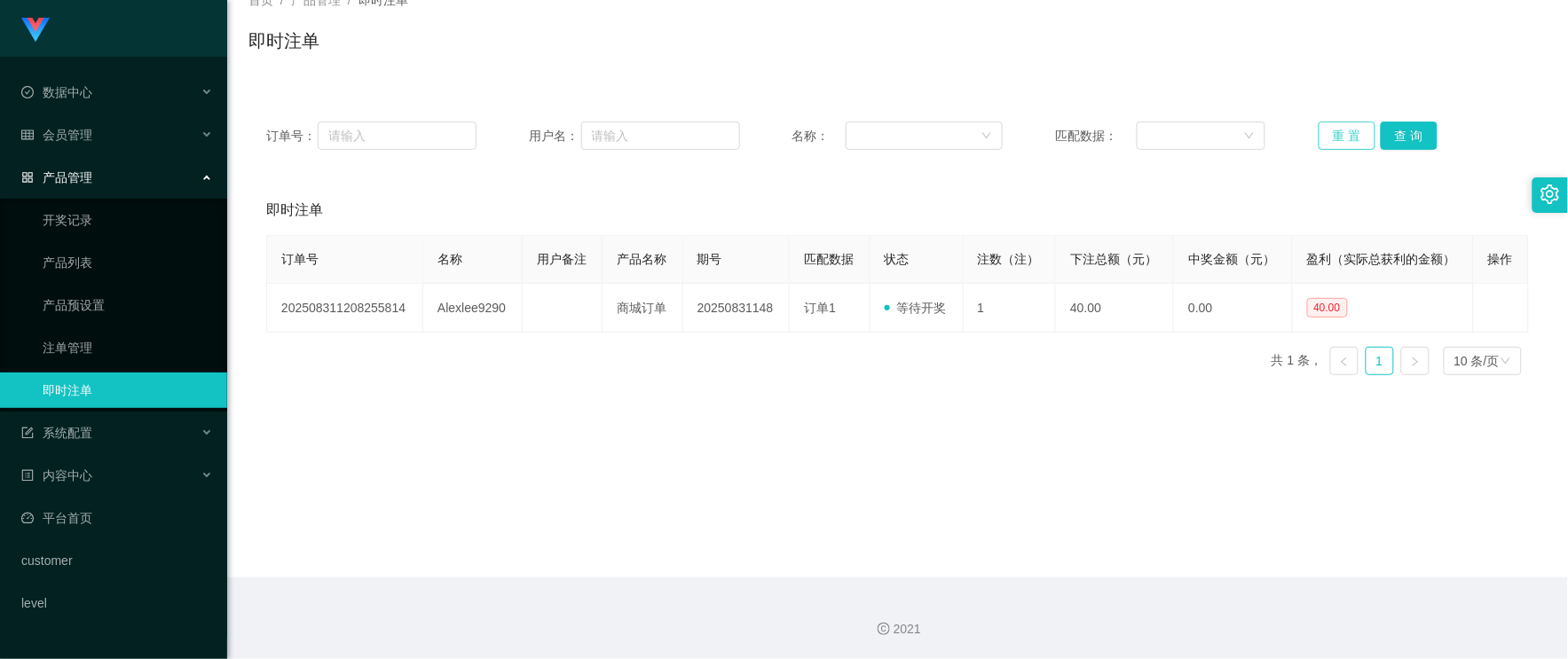
click at [1337, 138] on button "重 置" at bounding box center [1347, 136] width 57 height 28
click at [1359, 130] on button "重 置" at bounding box center [1347, 136] width 57 height 28
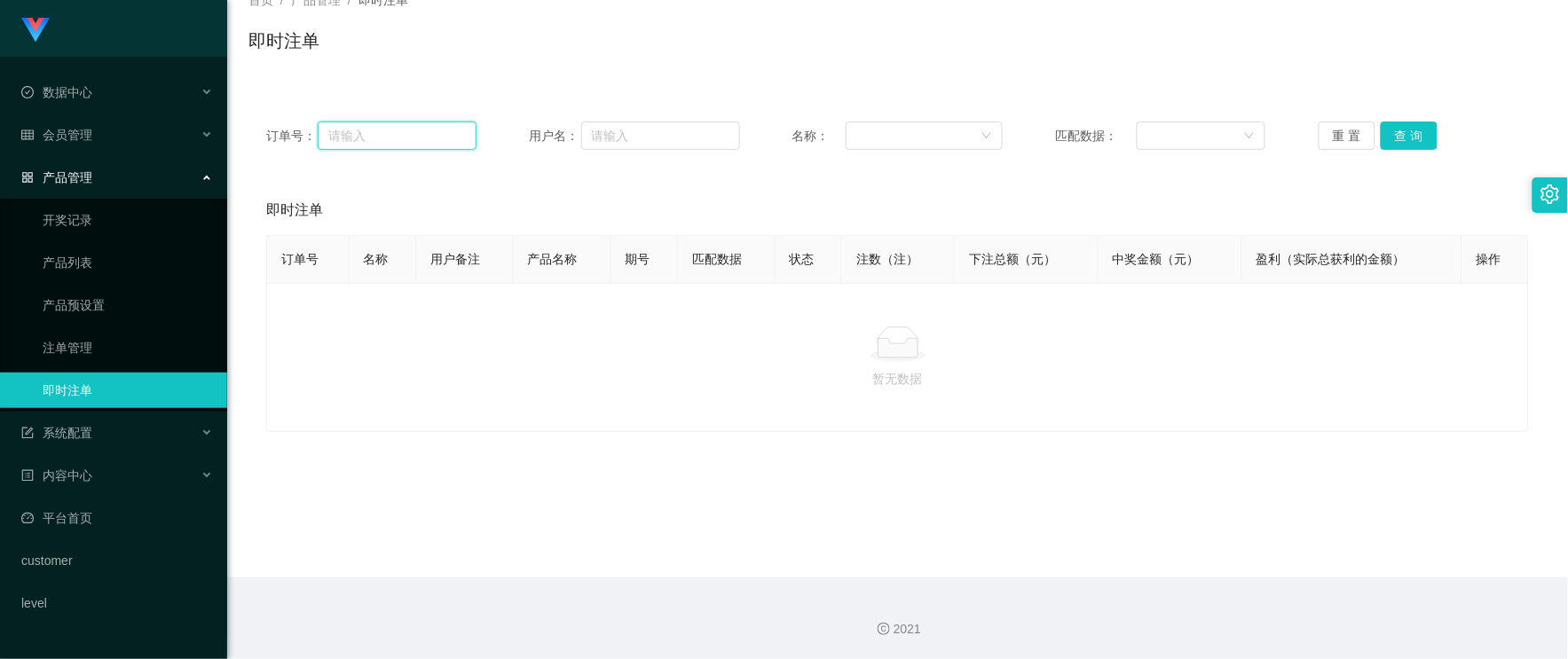
click at [379, 144] on input "text" at bounding box center [397, 136] width 158 height 28
paste input "Hanyang88"
type input "Hanyang88"
click at [111, 137] on div "会员管理" at bounding box center [114, 135] width 228 height 35
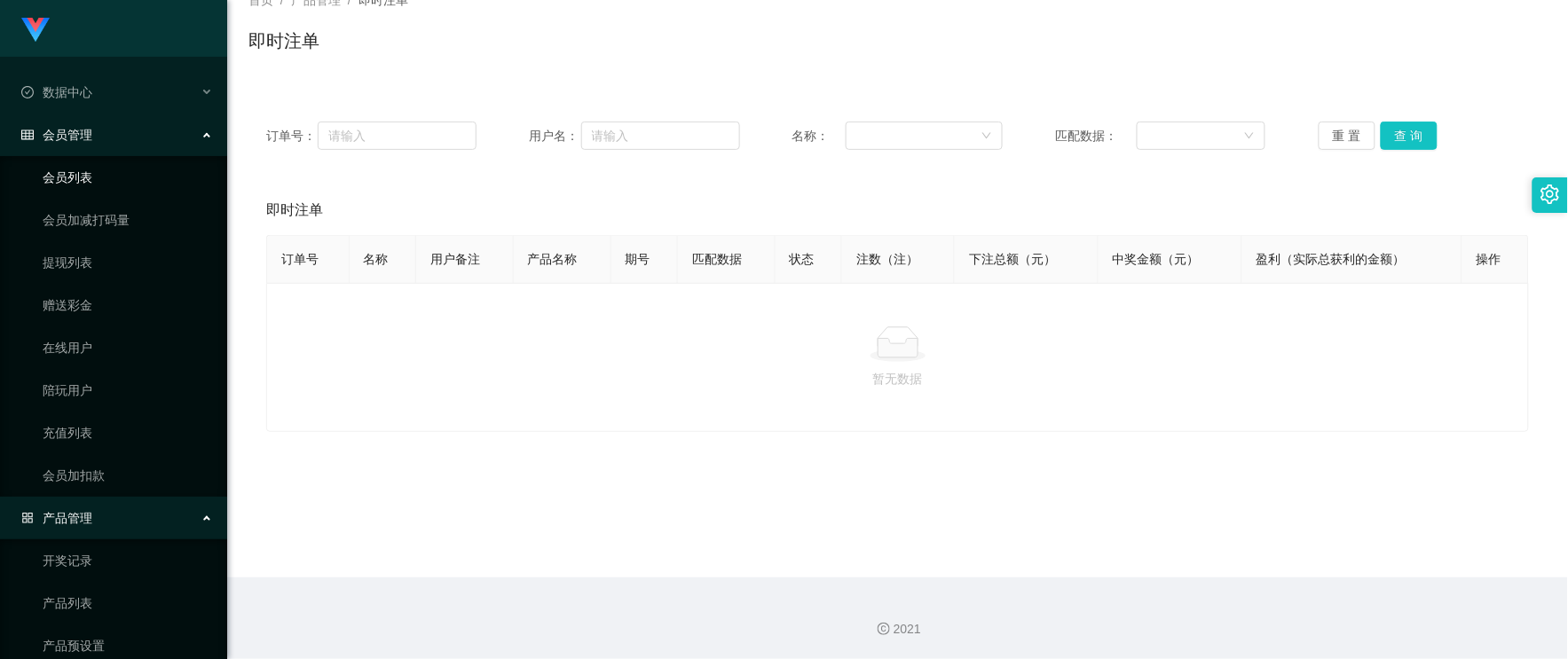
drag, startPoint x: 87, startPoint y: 180, endPoint x: 120, endPoint y: 180, distance: 33.0
click at [87, 181] on link "会员列表" at bounding box center [128, 176] width 171 height 35
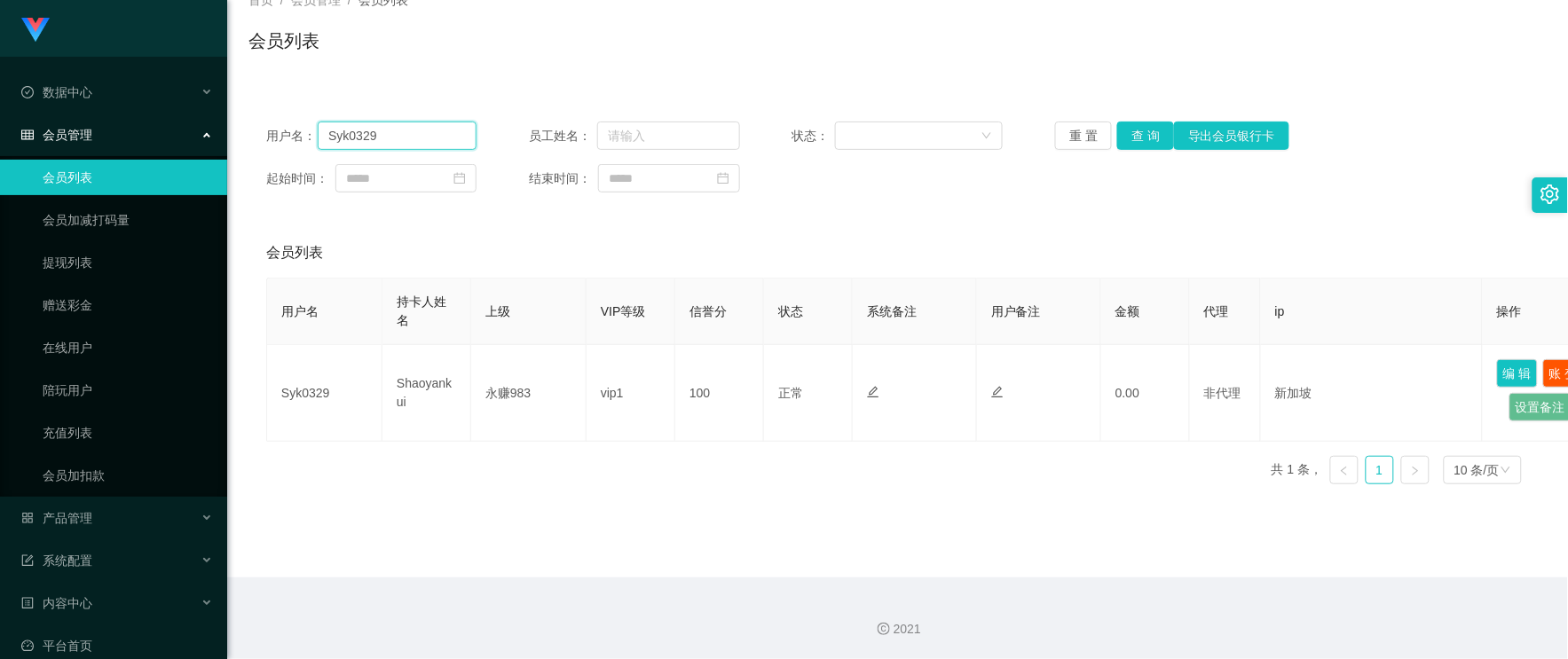
click at [401, 140] on input "Syk0329" at bounding box center [397, 136] width 158 height 28
paste input "Hanyang88"
click at [1153, 135] on button "查 询" at bounding box center [1146, 136] width 57 height 28
click at [1191, 527] on main "关闭左侧 关闭右侧 关闭其它 刷新页面 平台首页 即时注单 注单管理 产品预设置 会员列表 会员加减打码量 提现列表 赠送彩金 产品列表 首页 / 会员管理 …" at bounding box center [898, 256] width 1341 height 643
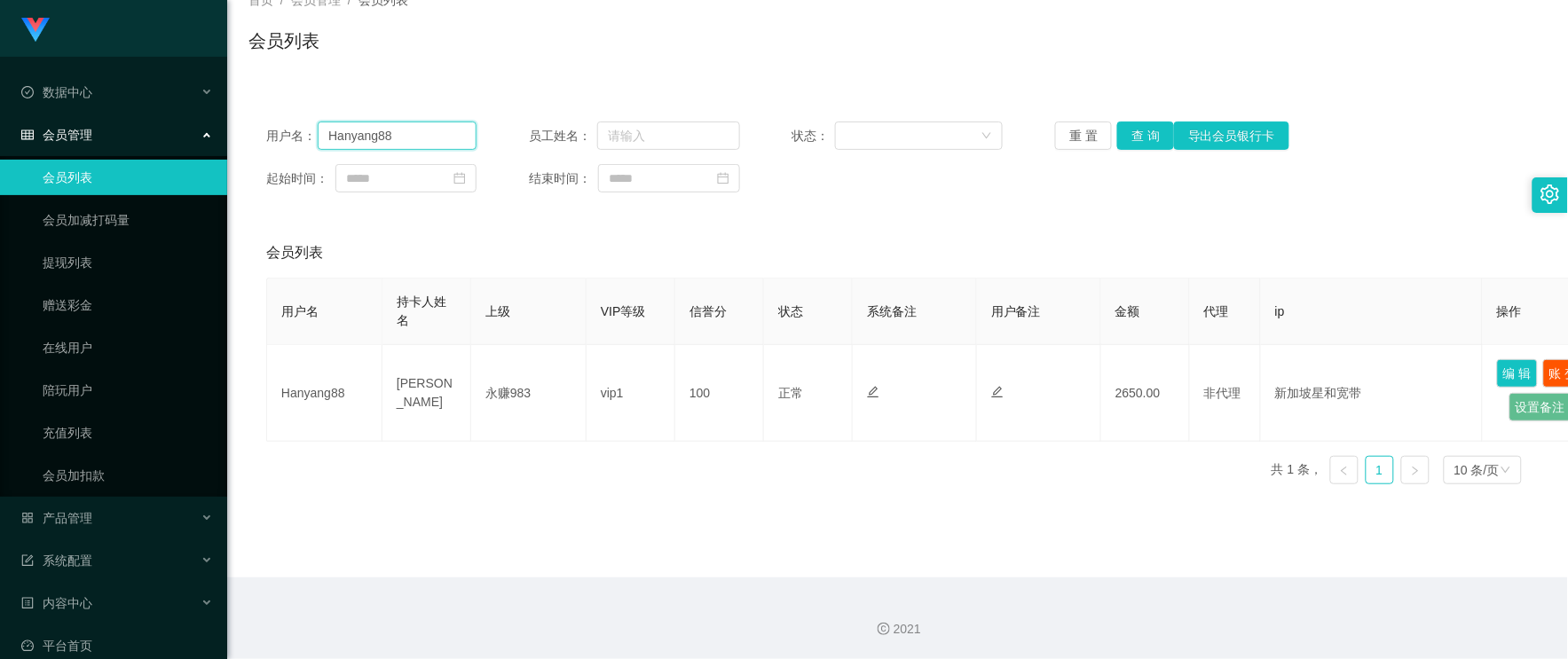
click at [370, 137] on input "Hanyang88" at bounding box center [397, 136] width 158 height 28
paste input "zzz2828566"
type input "zzz2828566"
click at [1124, 153] on div "用户名： zzz2828566 员工姓名： 状态： 重 置 查 询 导出会员银行卡 起始时间： 结束时间：" at bounding box center [897, 156] width 1299 height 106
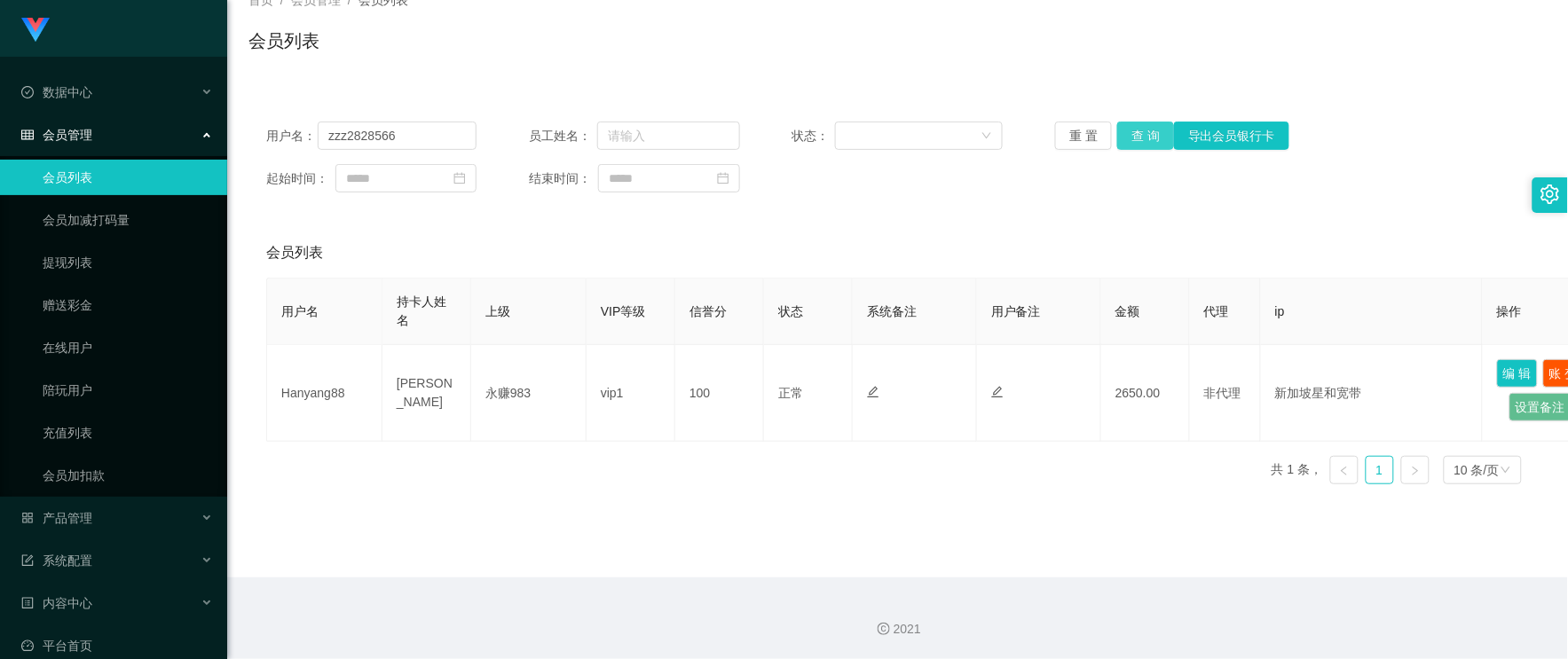
click at [1133, 143] on button "查 询" at bounding box center [1146, 136] width 57 height 28
click at [1052, 572] on main "关闭左侧 关闭右侧 关闭其它 刷新页面 平台首页 即时注单 注单管理 产品预设置 会员列表 会员加减打码量 提现列表 赠送彩金 产品列表 首页 / 会员管理 …" at bounding box center [898, 256] width 1341 height 643
click at [1113, 513] on main "关闭左侧 关闭右侧 关闭其它 刷新页面 平台首页 即时注单 注单管理 产品预设置 会员列表 会员加减打码量 提现列表 赠送彩金 产品列表 首页 / 会员管理 …" at bounding box center [898, 256] width 1341 height 643
